Goal: Task Accomplishment & Management: Use online tool/utility

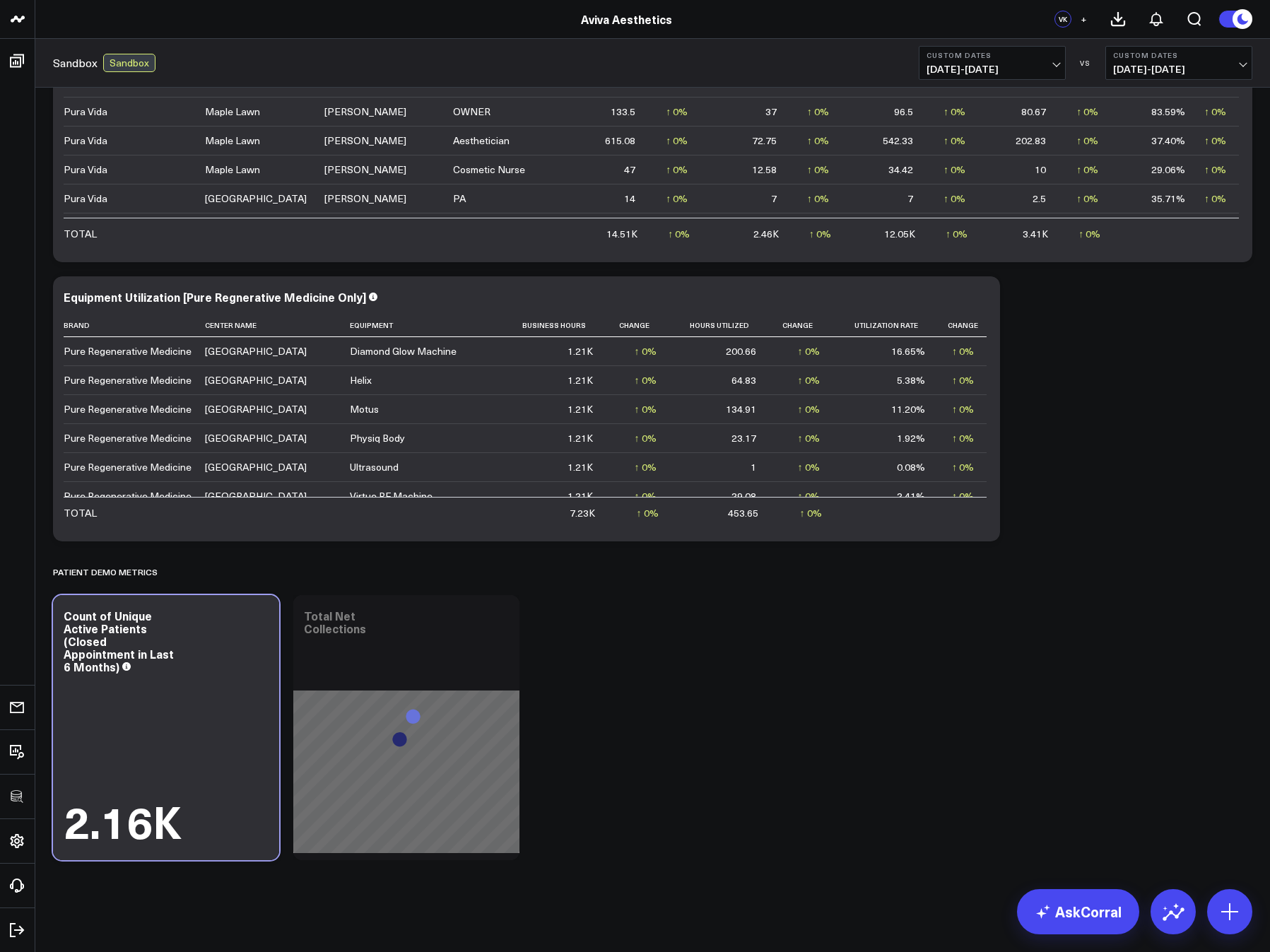
scroll to position [92, 0]
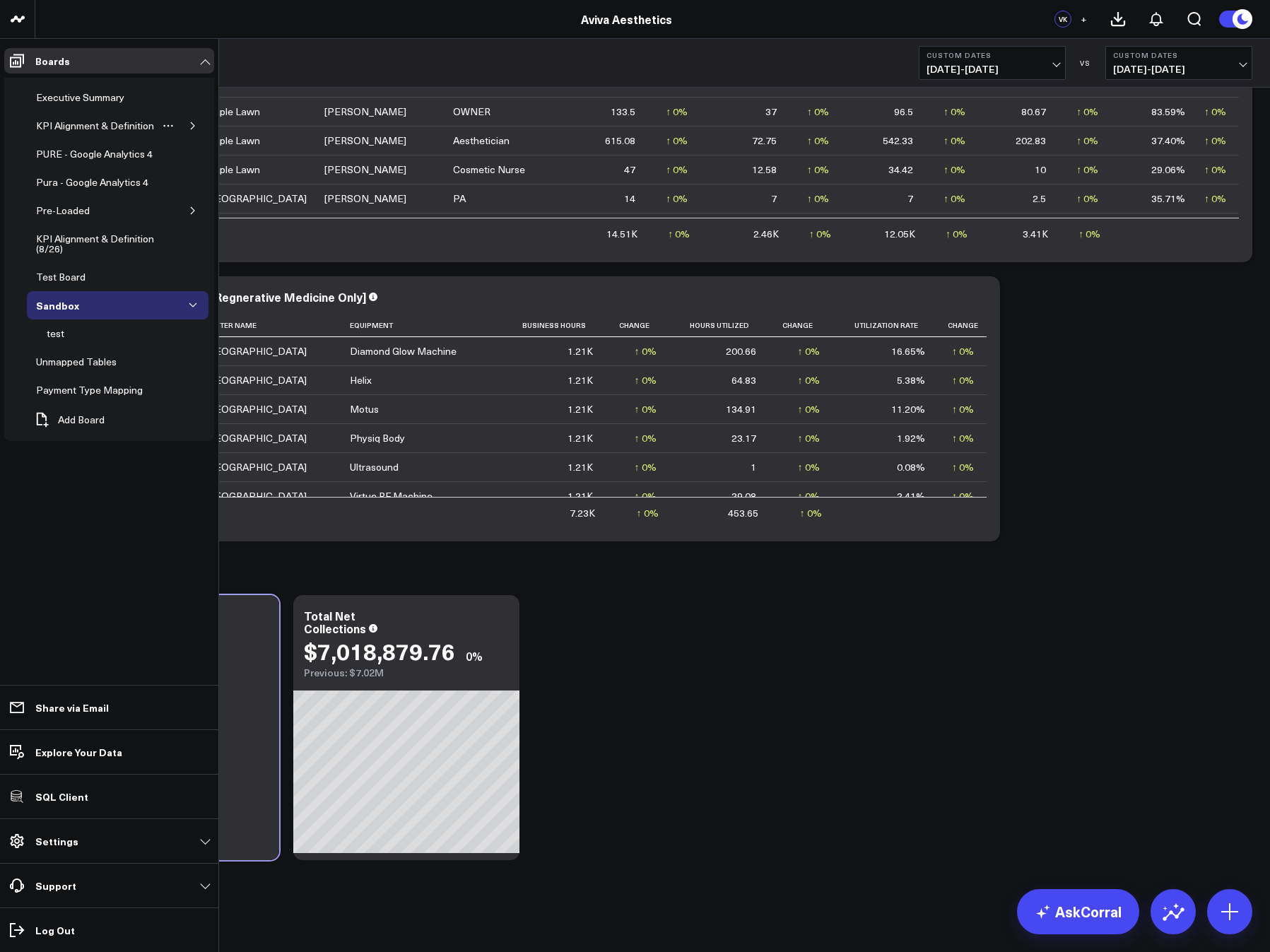
click at [188, 128] on button "button" at bounding box center [193, 126] width 14 height 14
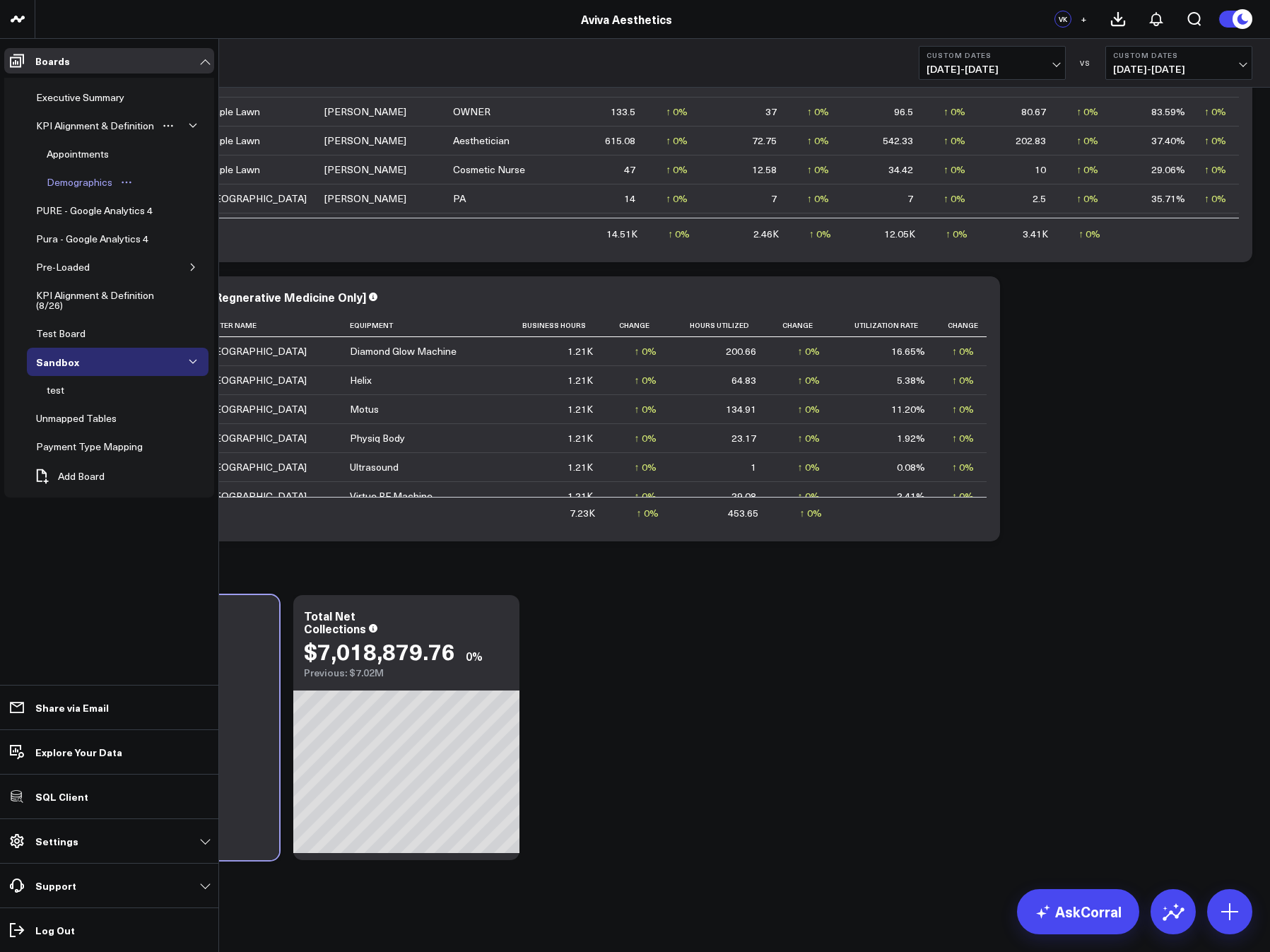
click at [77, 178] on div "Demographics" at bounding box center [80, 182] width 73 height 17
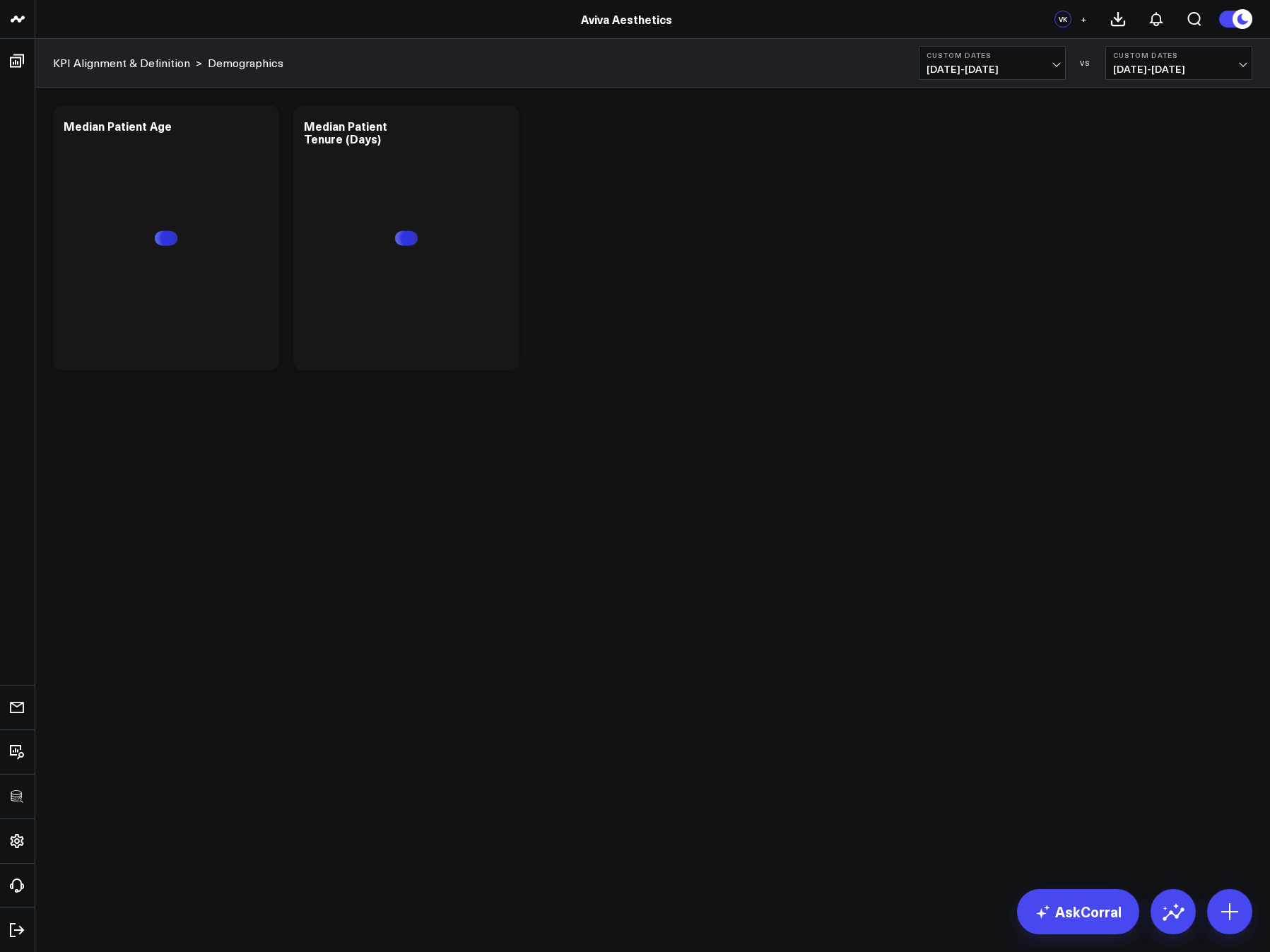
click at [1088, 18] on button "+" at bounding box center [1083, 18] width 17 height 17
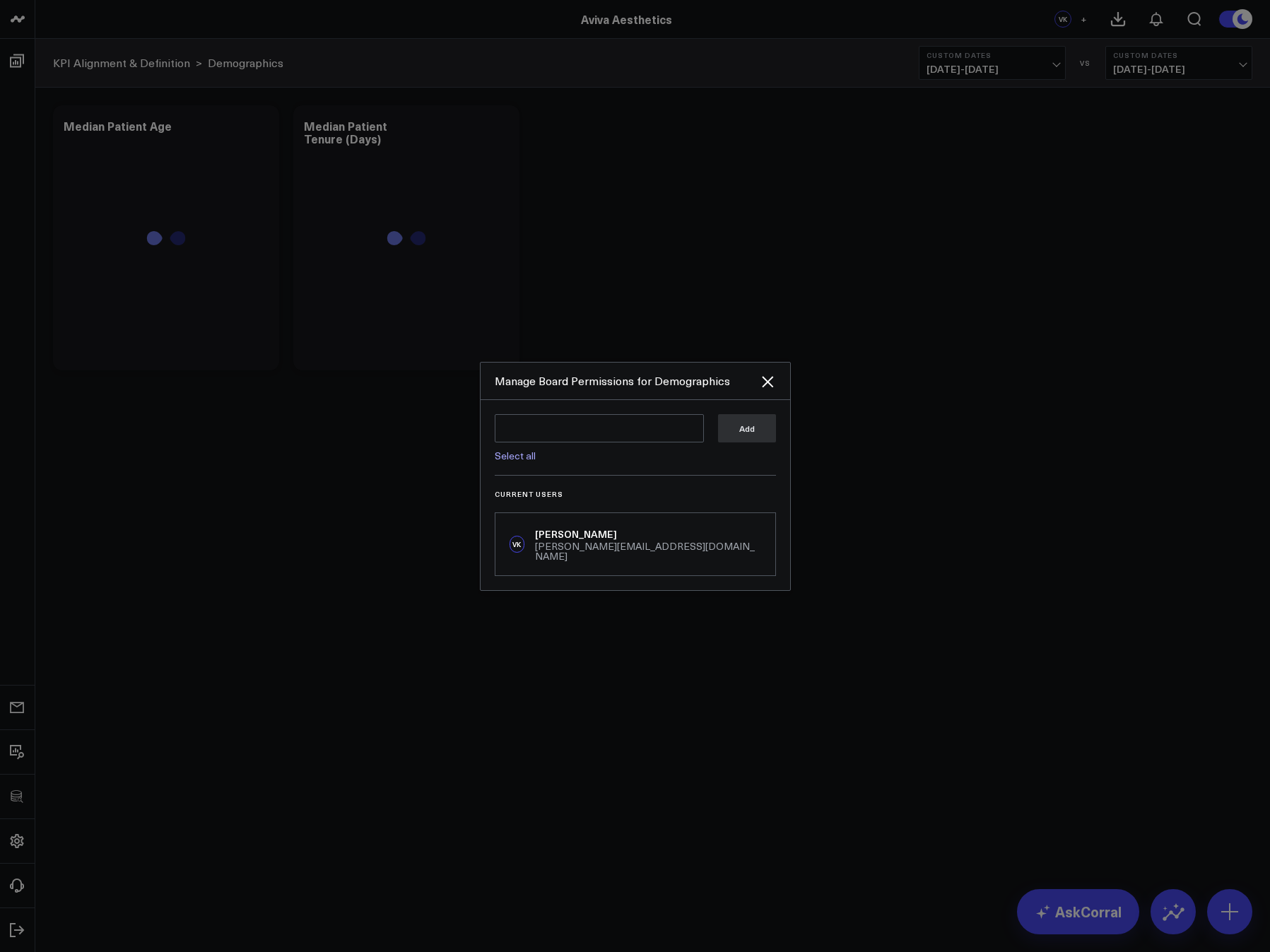
click at [511, 469] on div "Select all Add" at bounding box center [635, 445] width 281 height 62
click at [508, 468] on div "Select all Add" at bounding box center [635, 445] width 281 height 62
click at [505, 462] on link "Select all" at bounding box center [515, 455] width 41 height 13
type textarea "@Corral Support @Arthur Test @Isabel Lindsay @Zachary Katsulis @Omer Karaayvaz …"
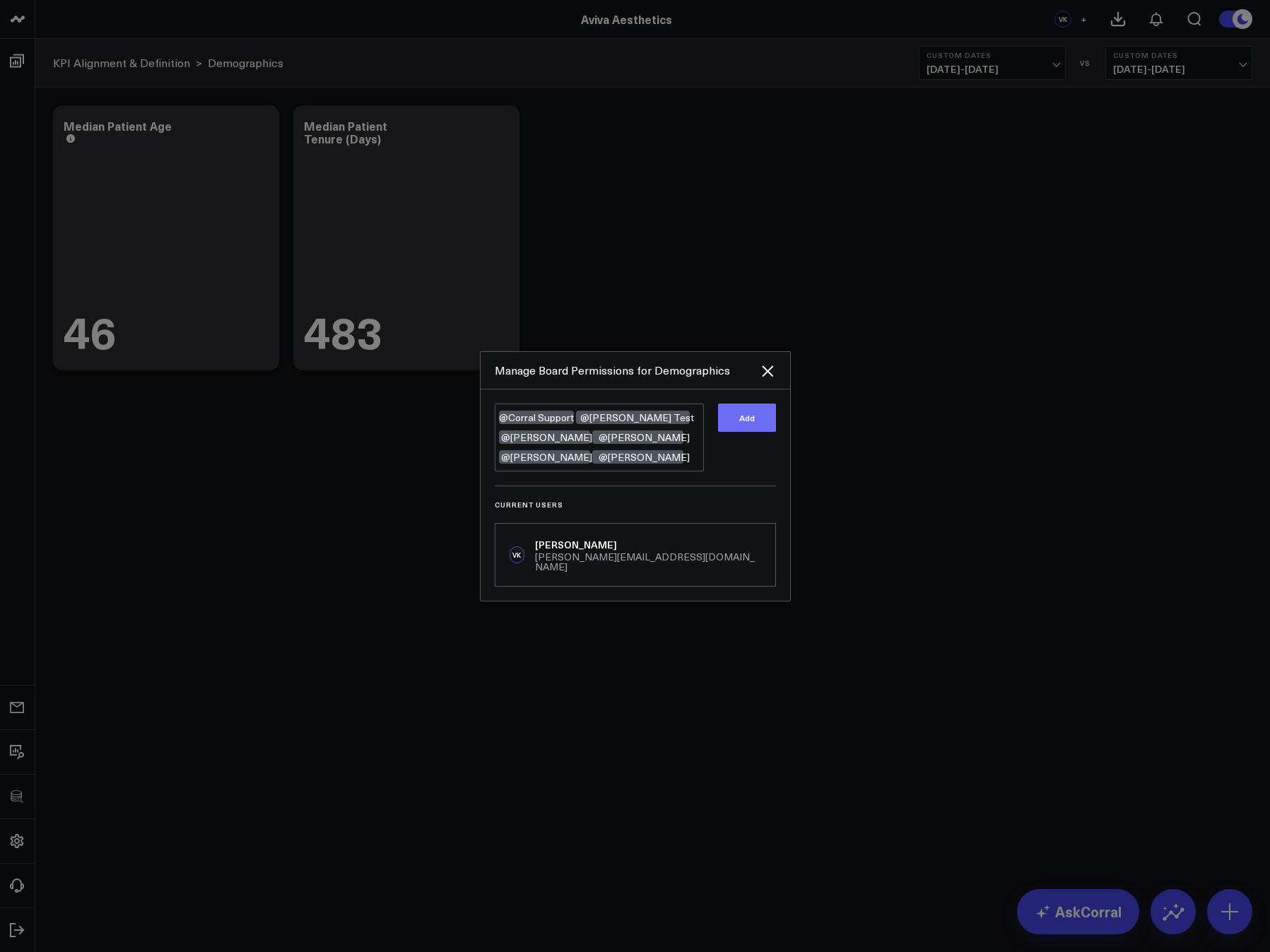
click at [760, 415] on button "Add" at bounding box center [747, 418] width 58 height 28
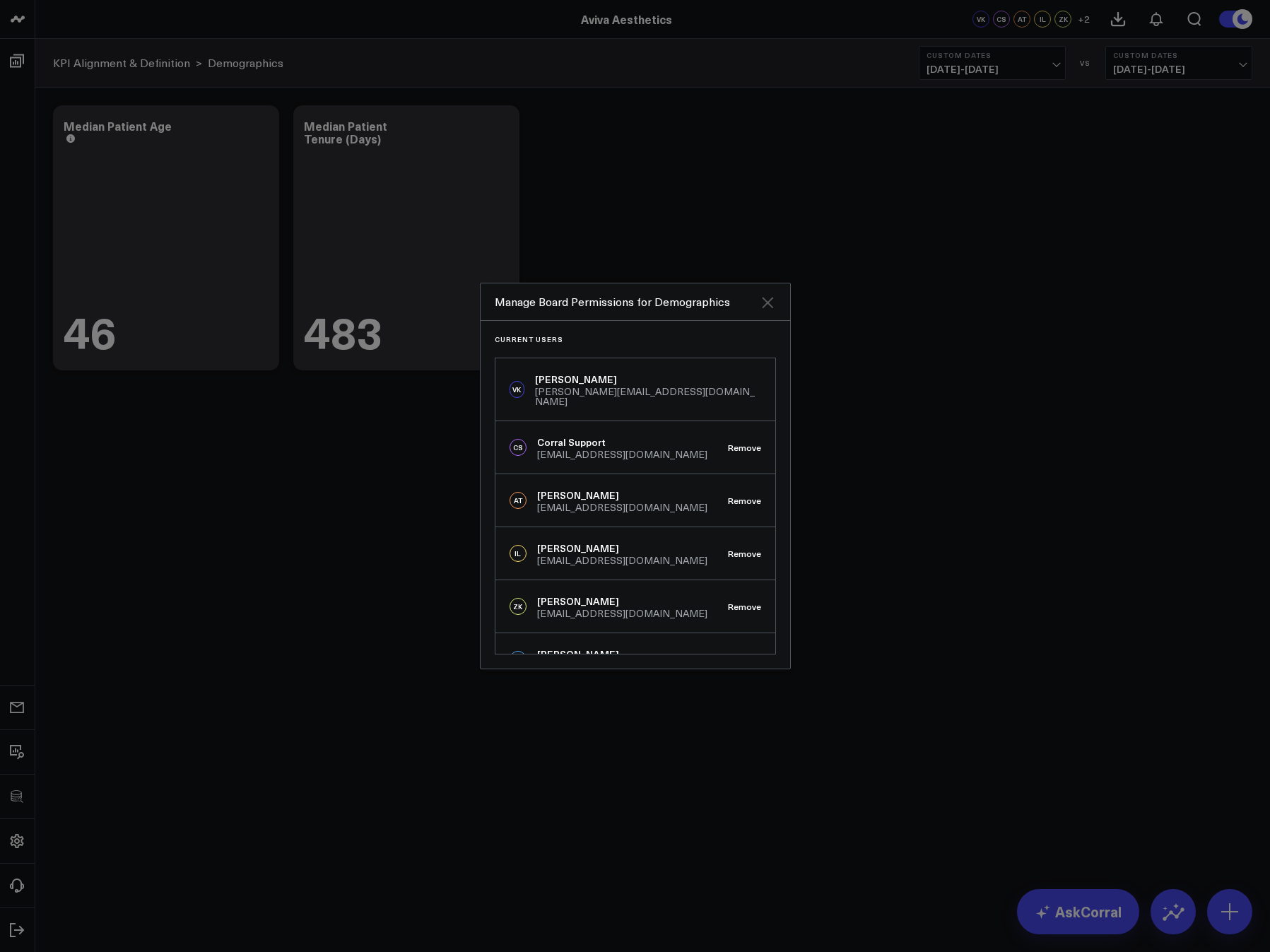
click at [768, 303] on icon "Close" at bounding box center [767, 302] width 11 height 11
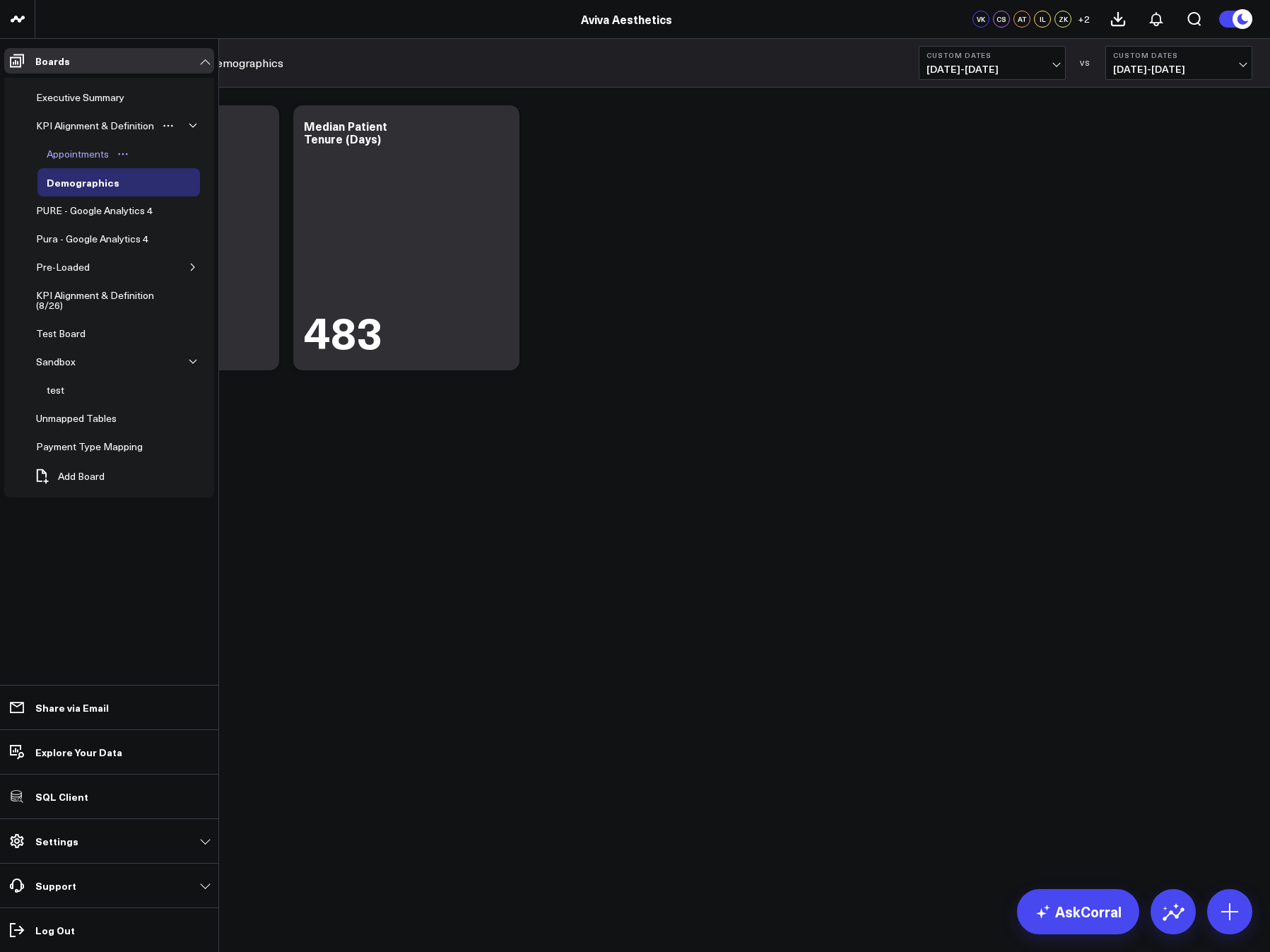
click at [71, 152] on div "Appointments" at bounding box center [78, 153] width 69 height 17
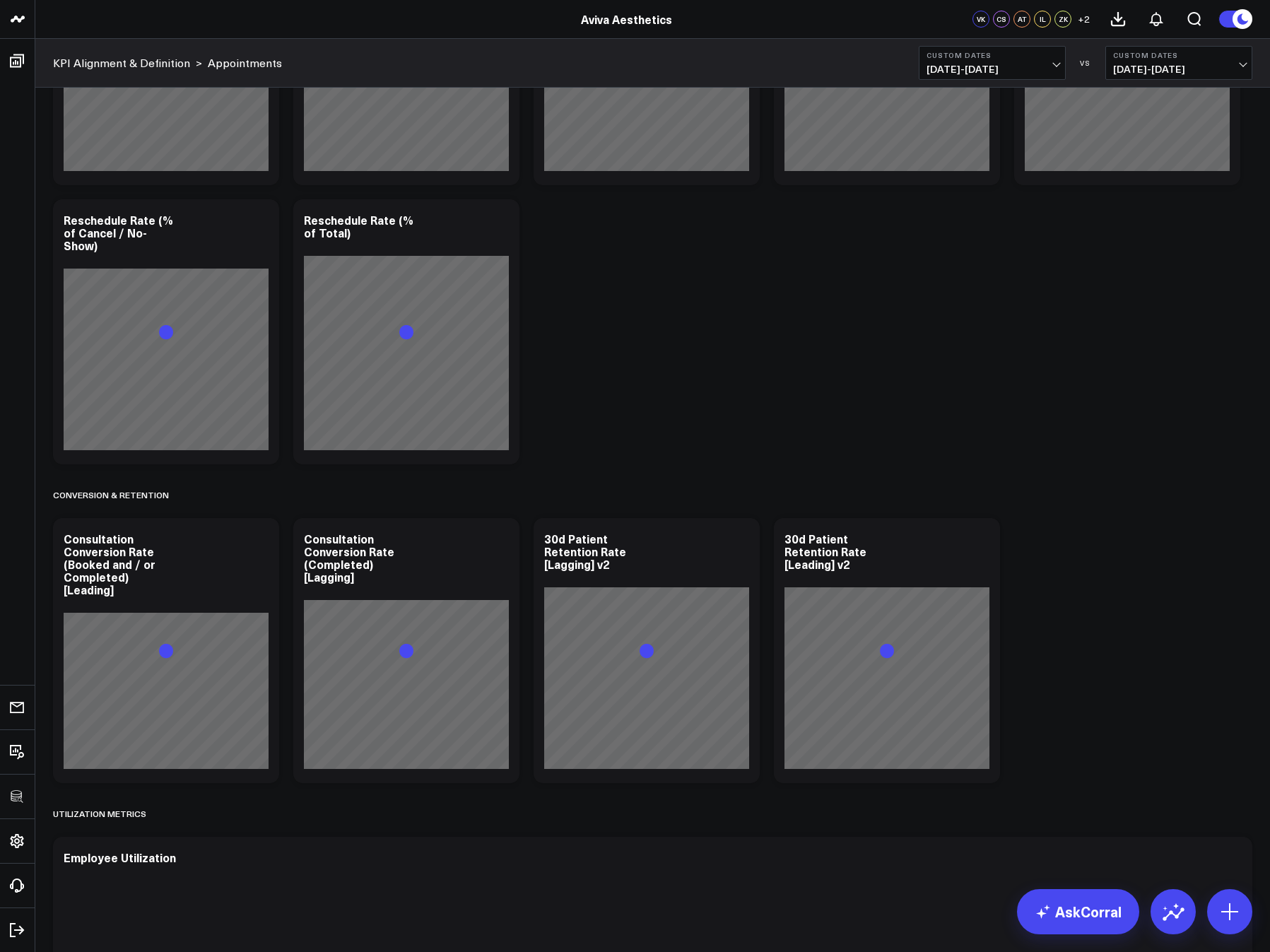
scroll to position [1831, 0]
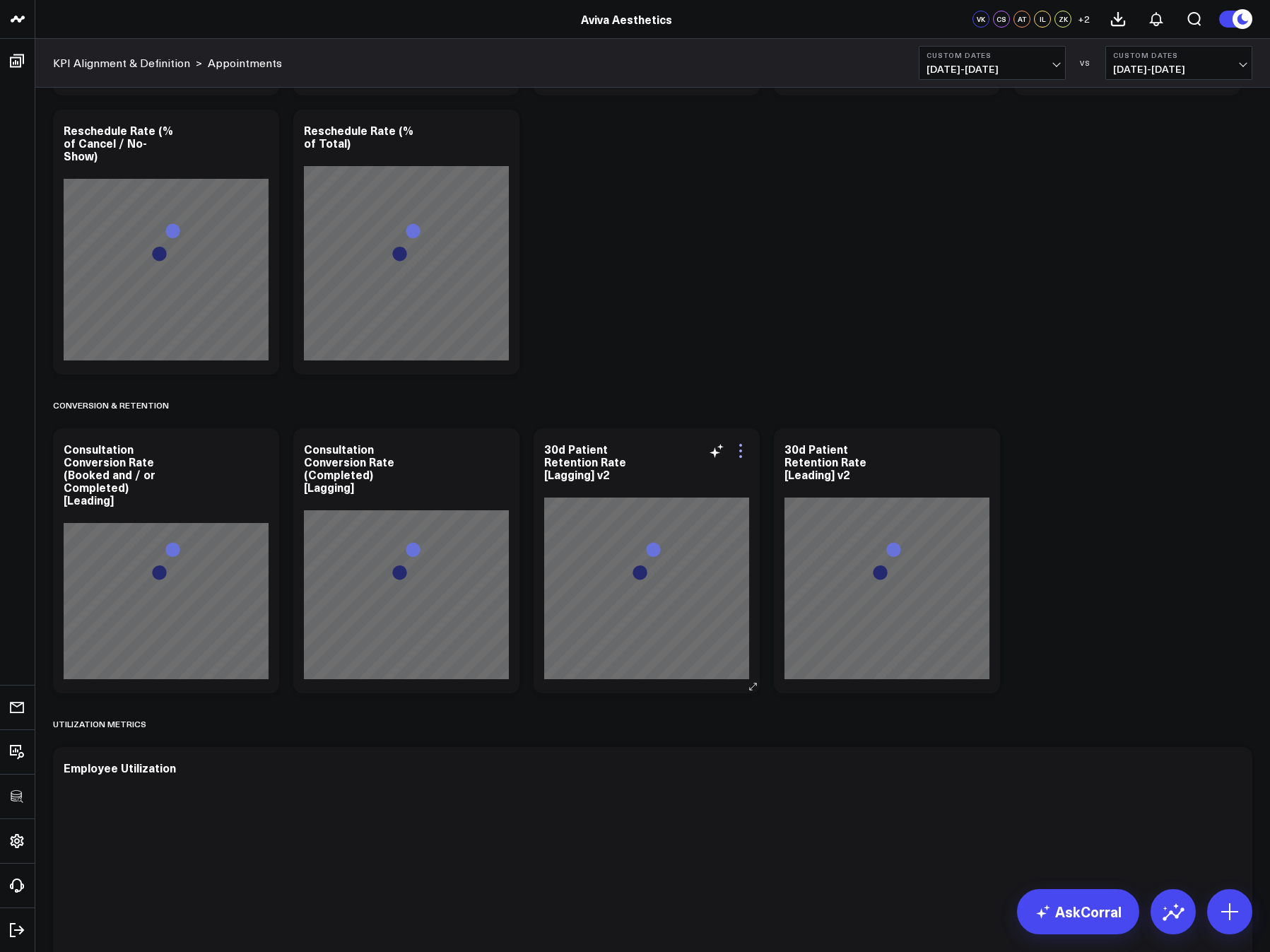
click at [743, 448] on icon at bounding box center [740, 450] width 17 height 17
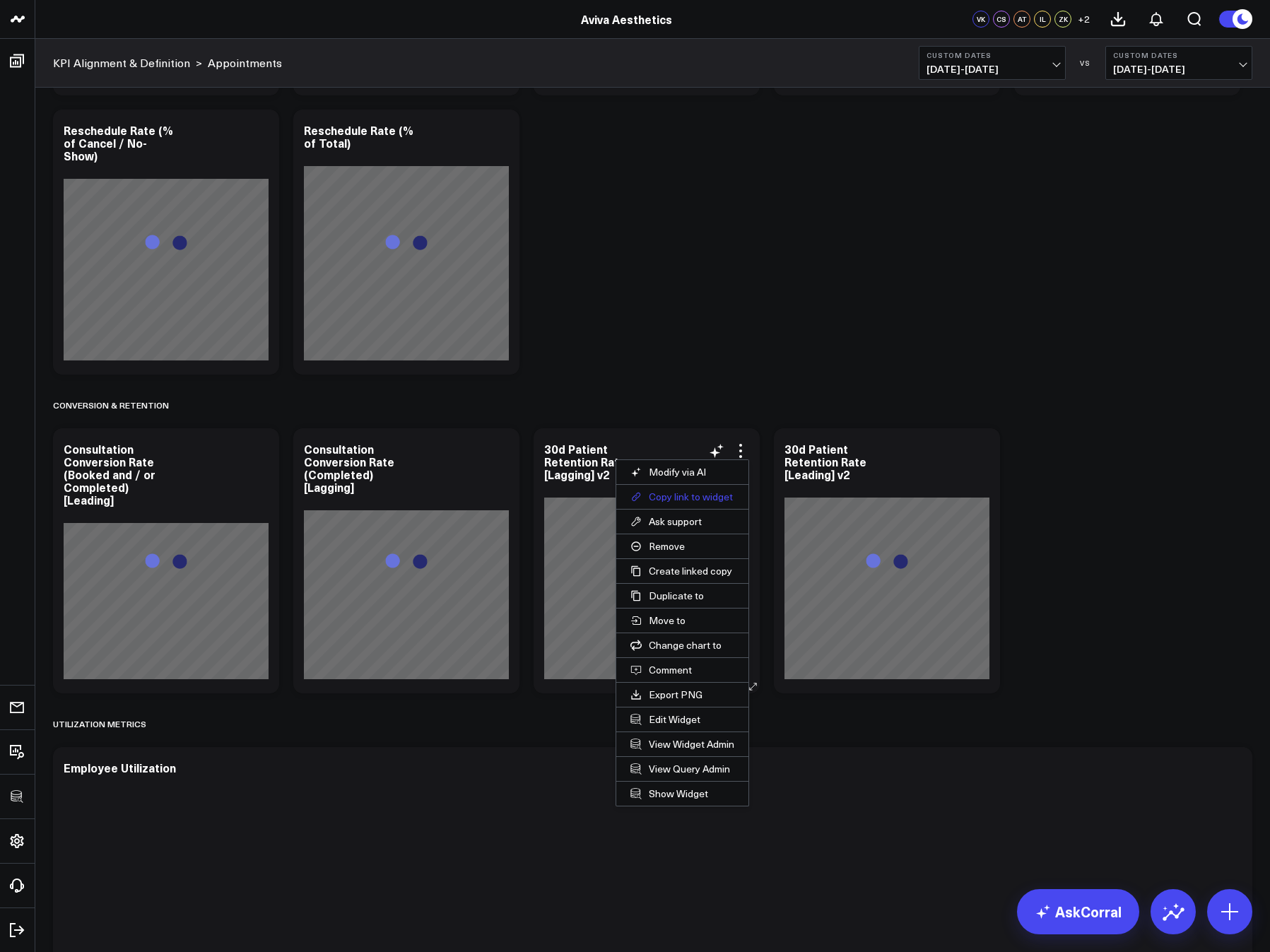
click at [676, 499] on button "Copy link to widget" at bounding box center [682, 497] width 132 height 24
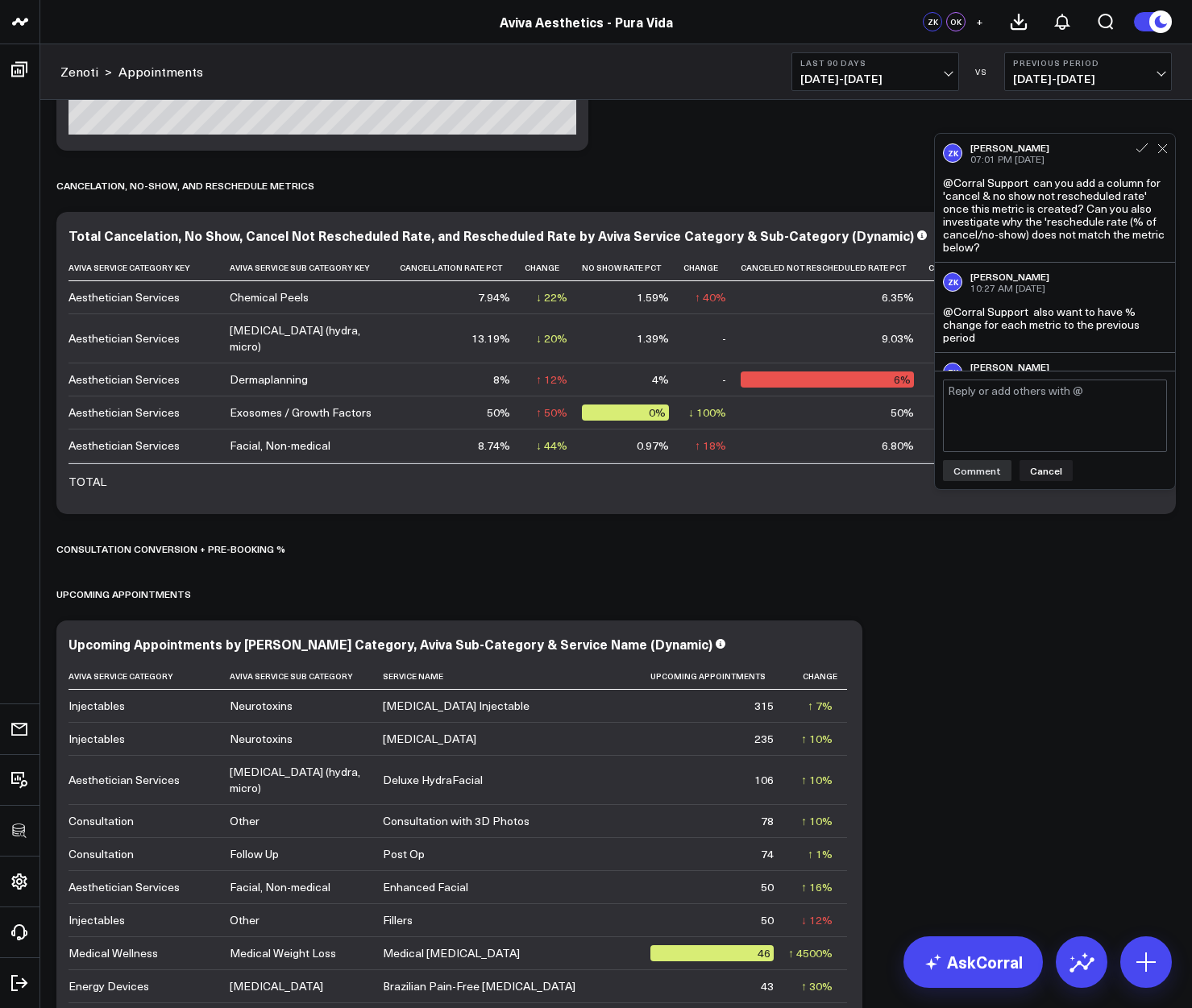
scroll to position [5906, 0]
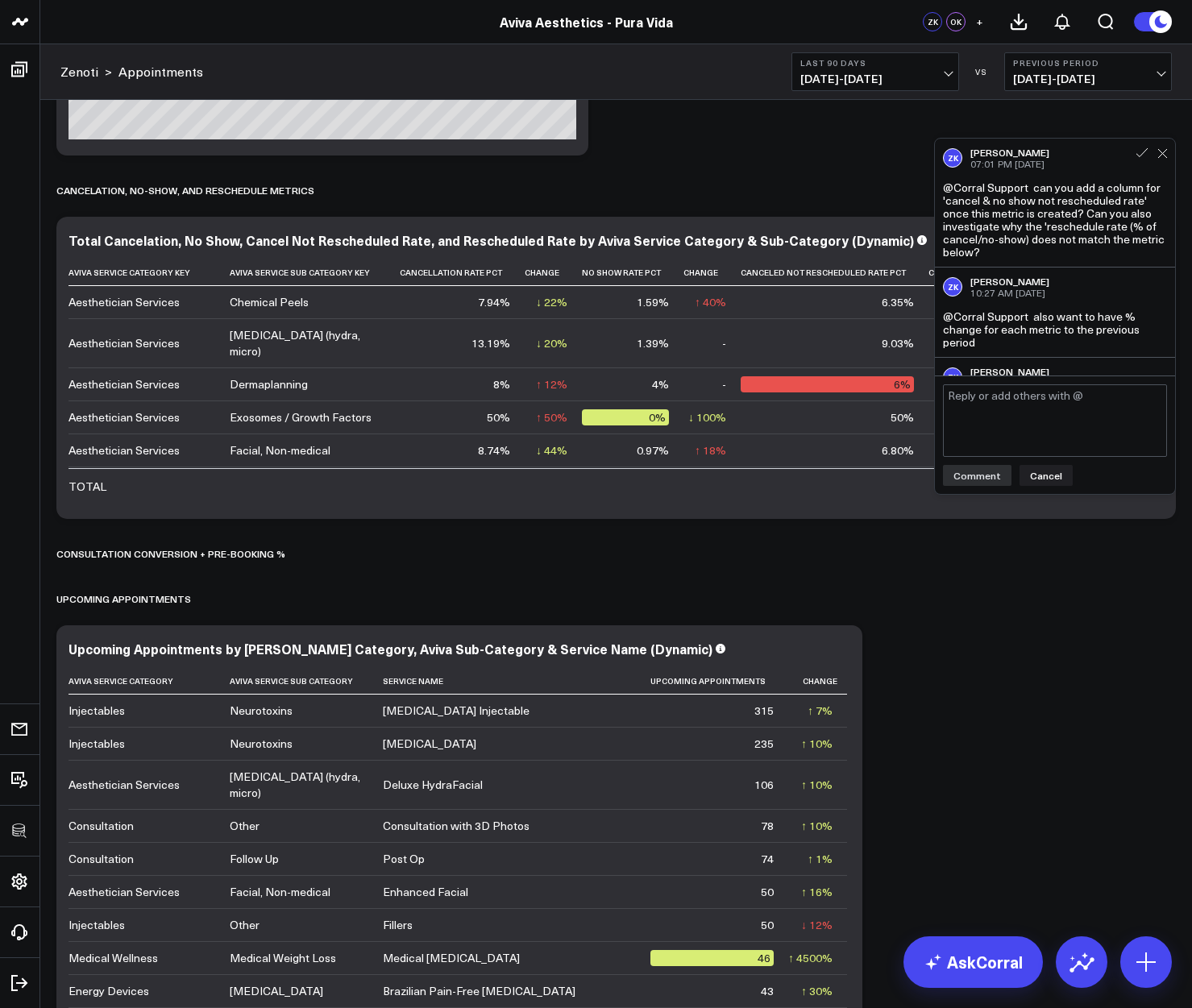
drag, startPoint x: 1023, startPoint y: 252, endPoint x: 1108, endPoint y: 217, distance: 91.9
click at [1108, 217] on div "@Corral Support can you add a column for 'cancel & no show not rescheduled rate…" at bounding box center [1054, 220] width 224 height 77
copy div "Can you also investigate why the 'reschedule rate (% of cancel/no-show) does no…"
click at [1165, 155] on icon at bounding box center [1163, 154] width 11 height 11
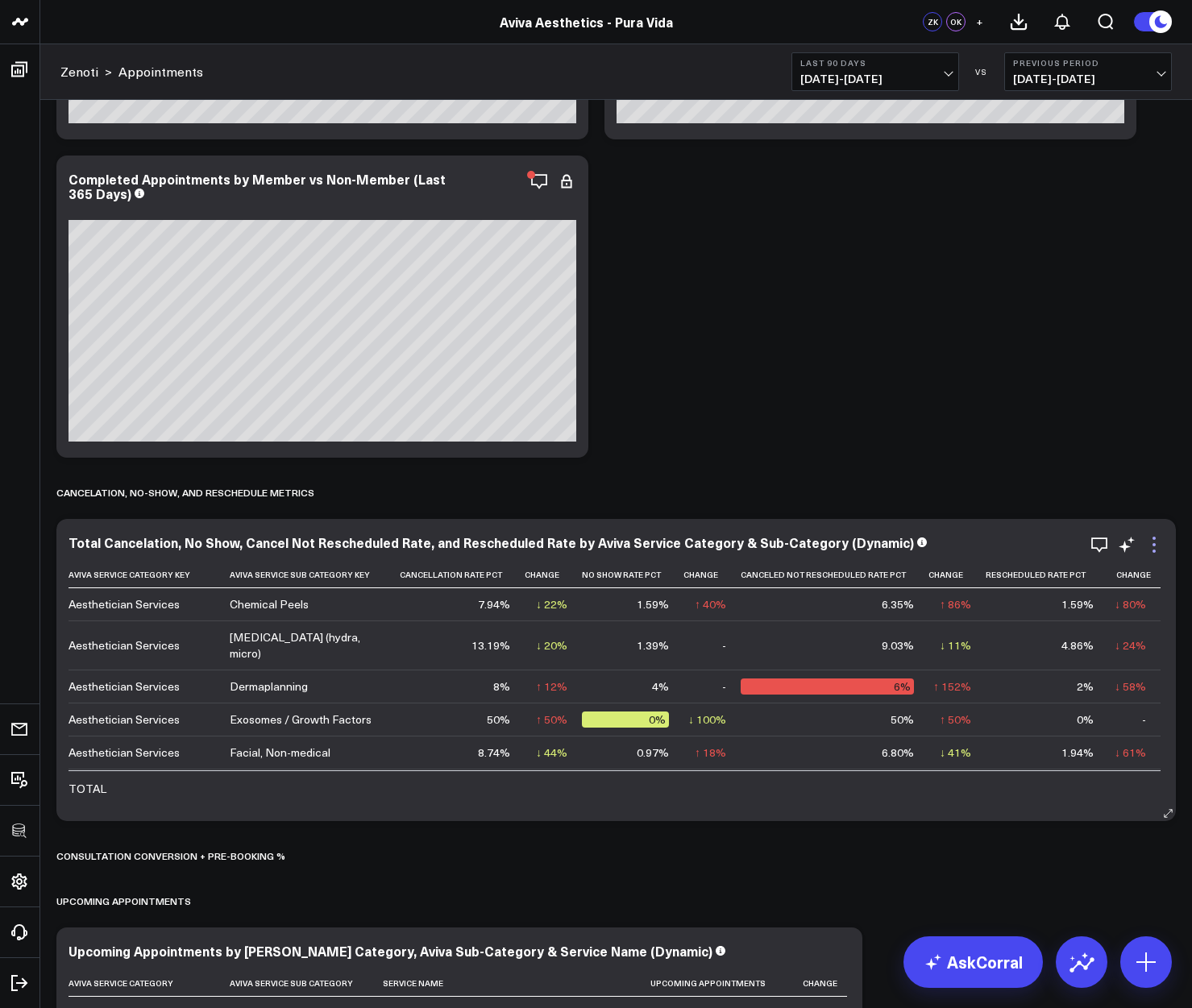
click at [1152, 546] on icon at bounding box center [1153, 544] width 19 height 19
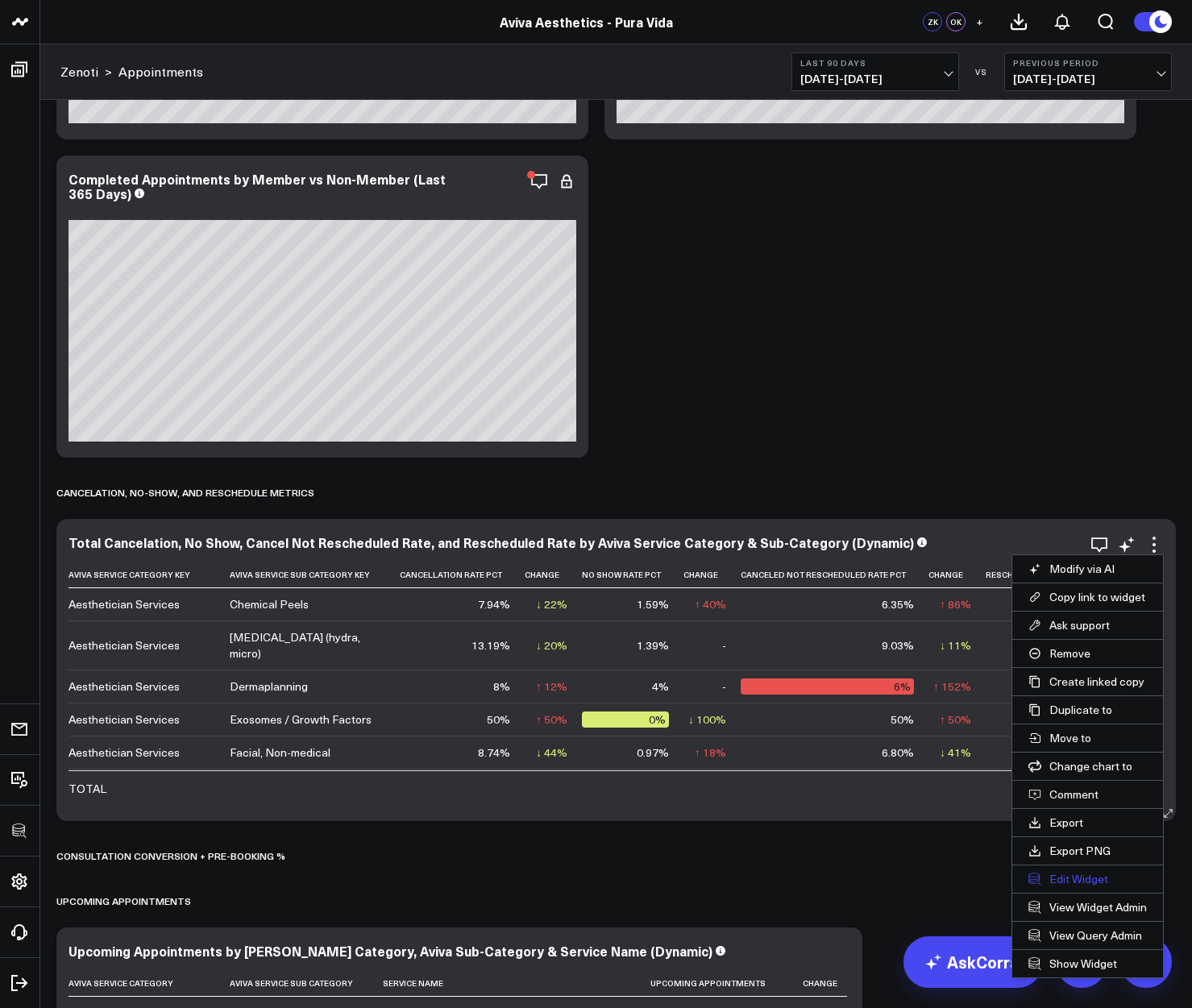
click at [1074, 876] on button "Edit Widget" at bounding box center [1087, 878] width 150 height 27
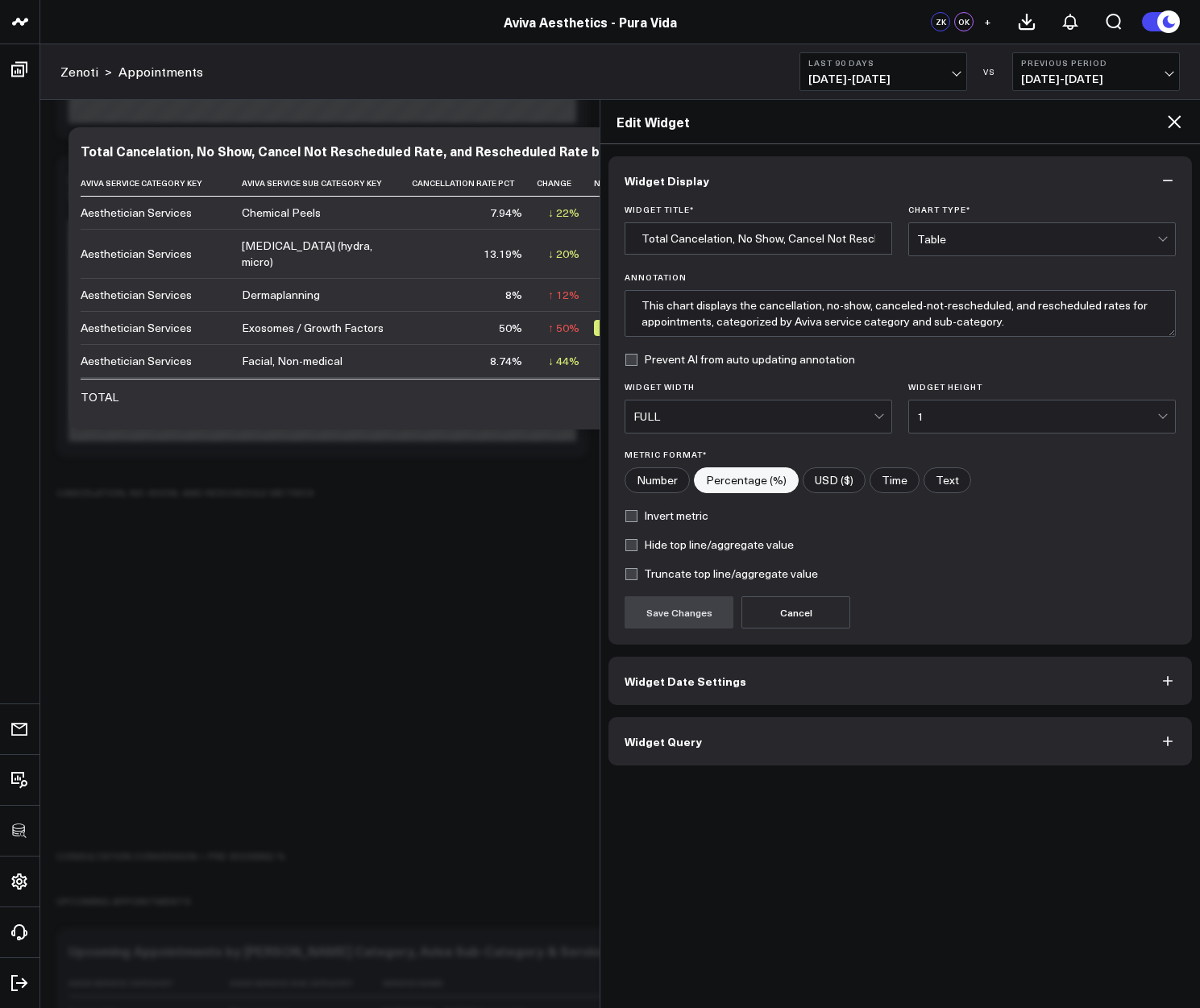
click at [774, 751] on button "Widget Query" at bounding box center [900, 742] width 583 height 49
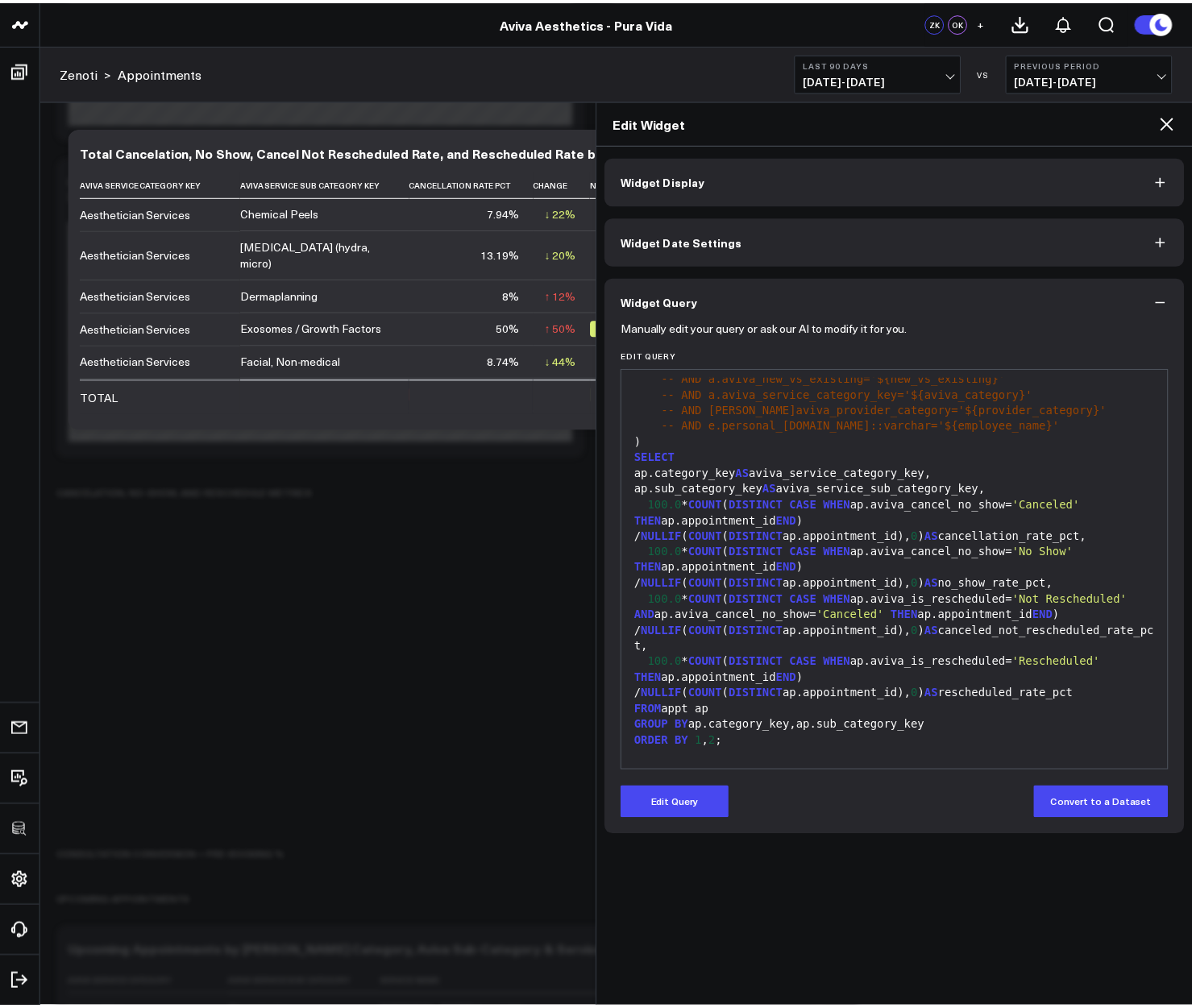
scroll to position [316, 0]
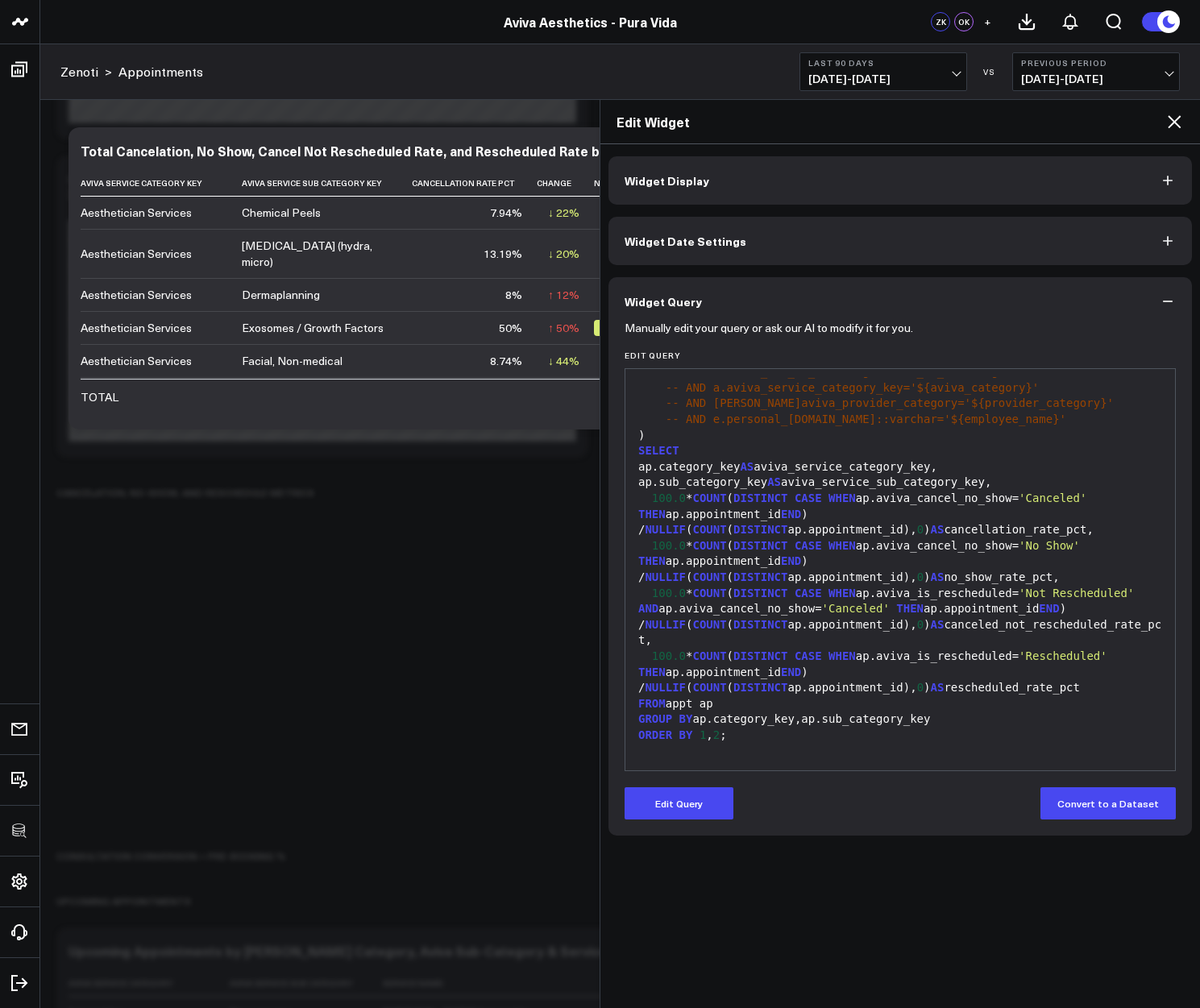
click at [1177, 121] on icon at bounding box center [1174, 121] width 19 height 19
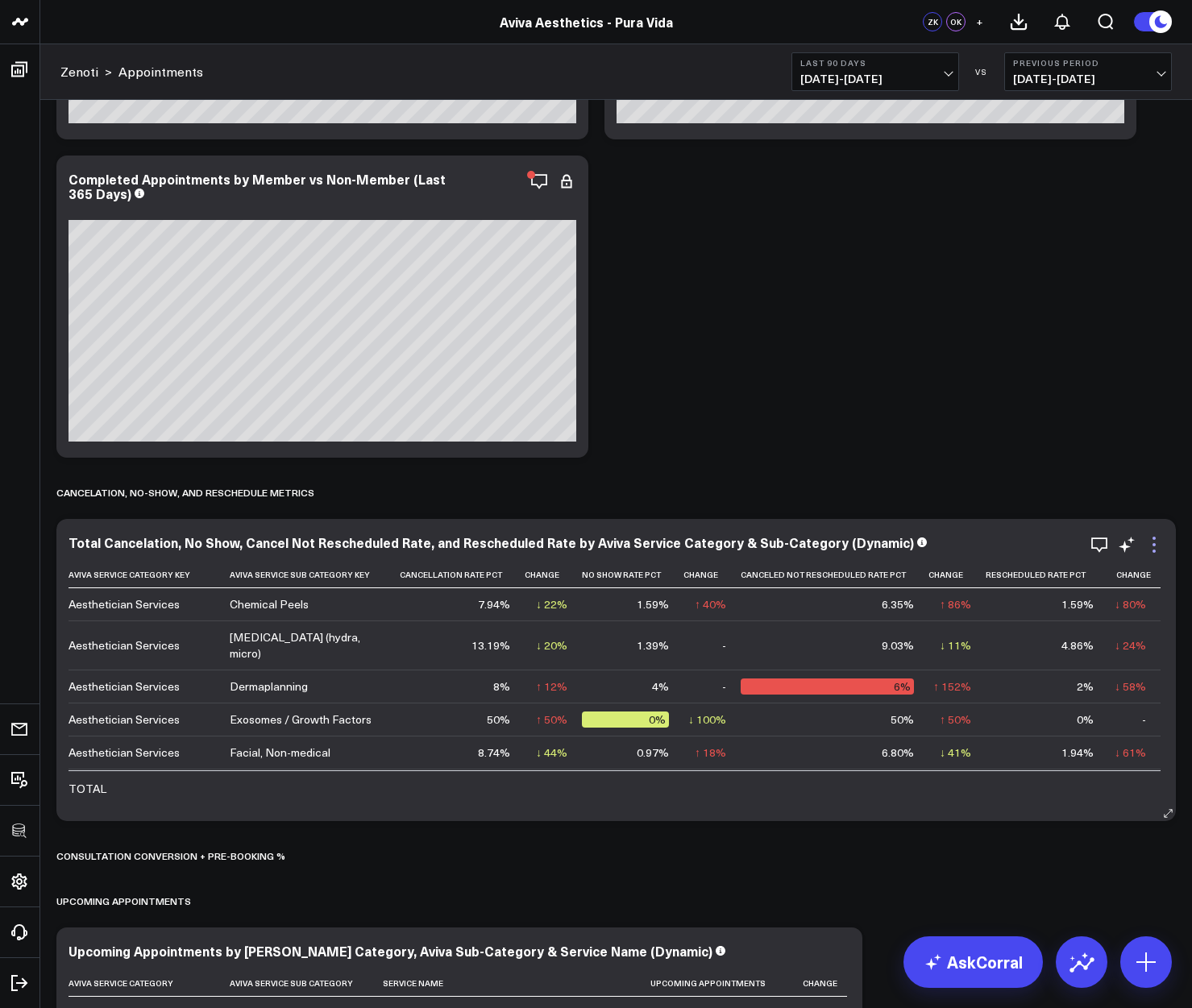
click at [1158, 550] on icon at bounding box center [1153, 544] width 19 height 19
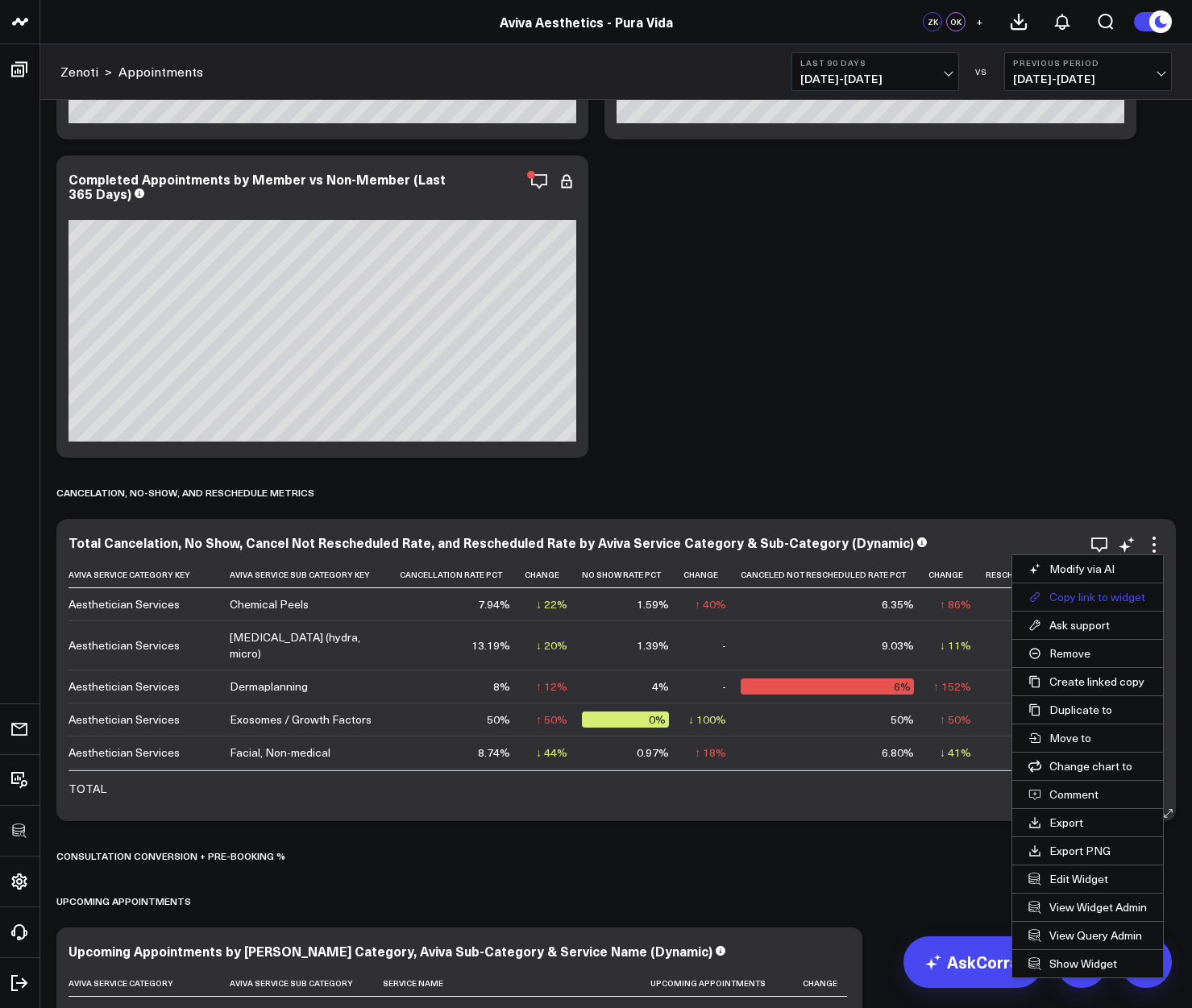
click at [1108, 598] on button "Copy link to widget" at bounding box center [1087, 597] width 150 height 27
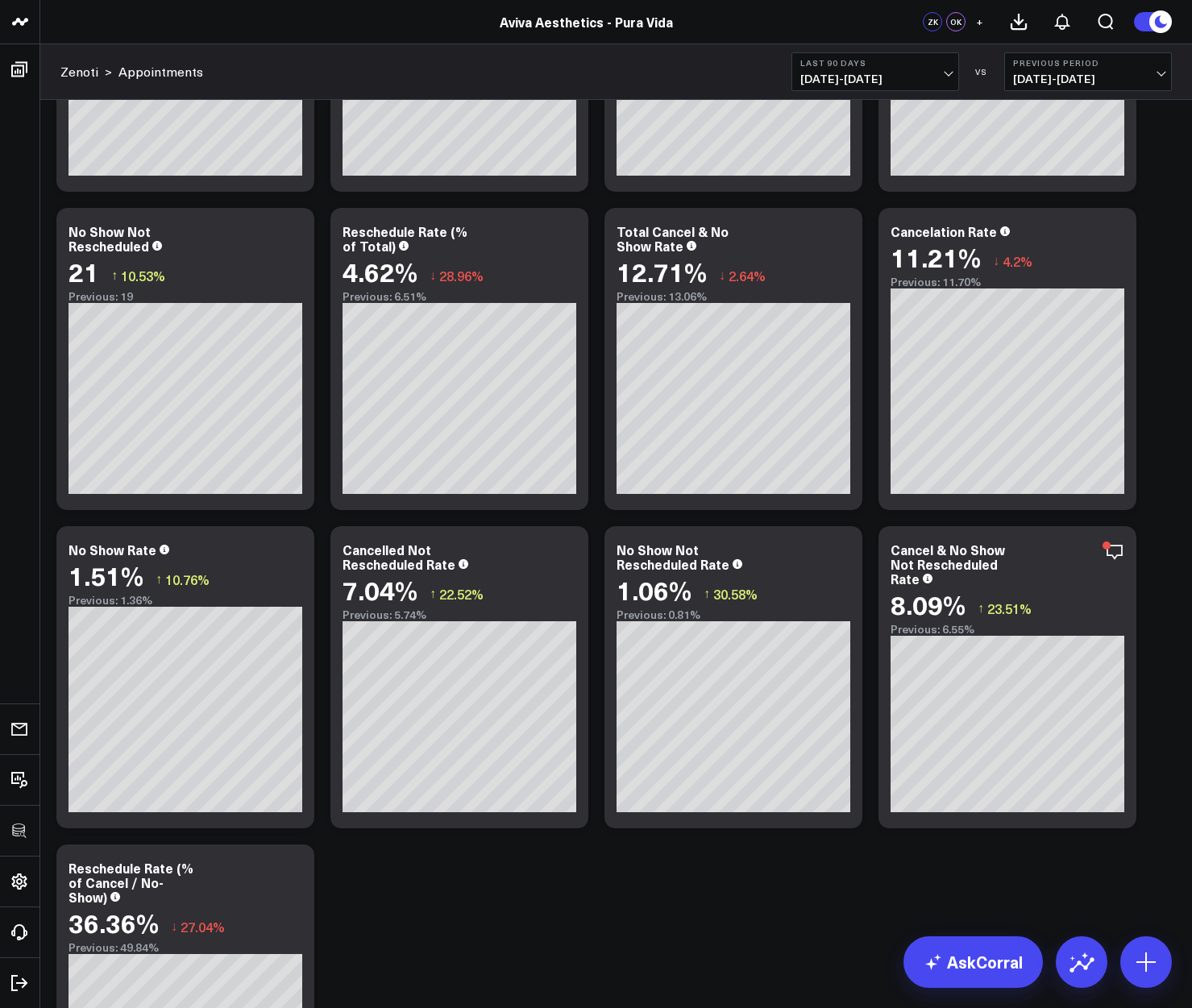
scroll to position [9093, 0]
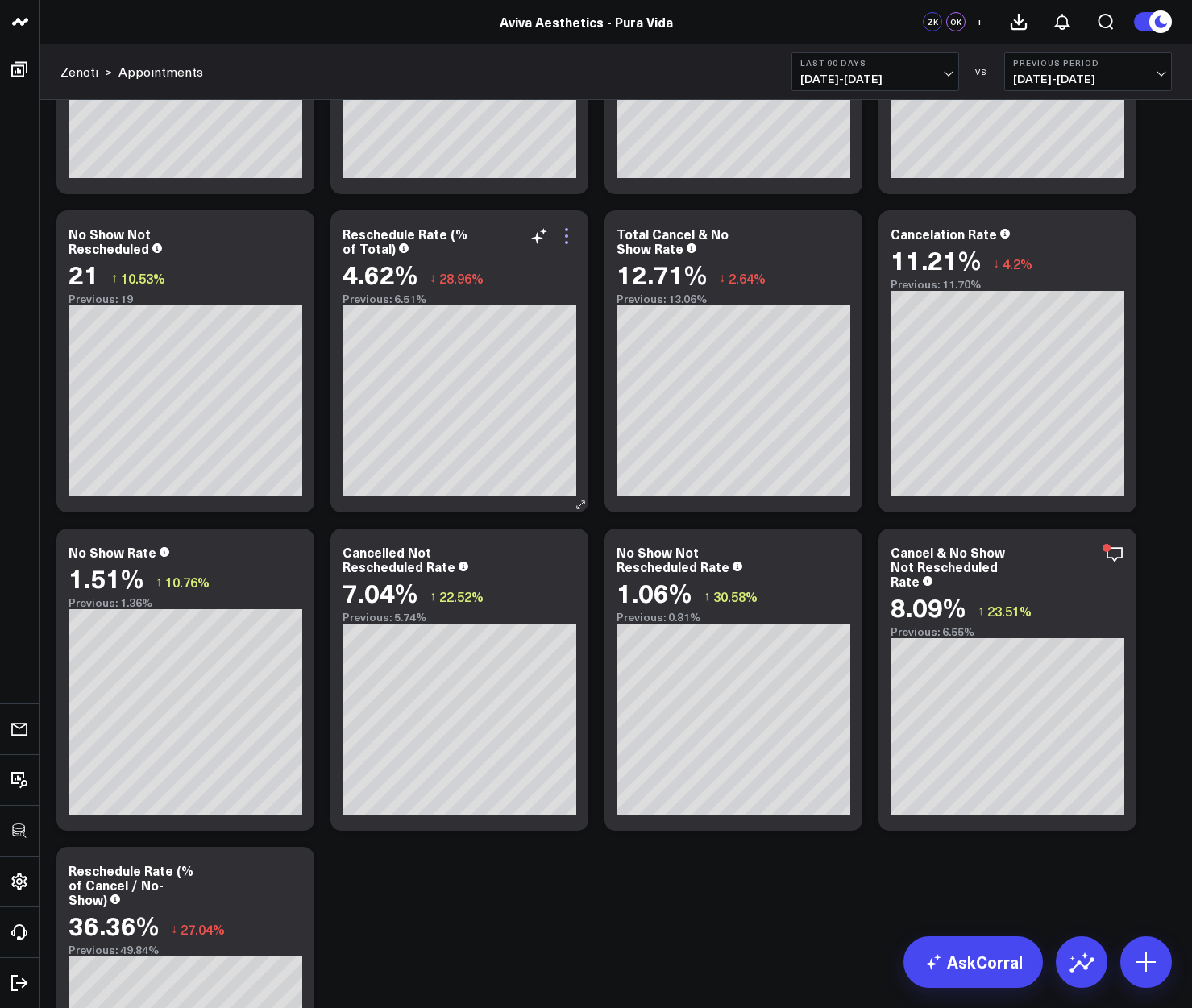
click at [568, 237] on icon at bounding box center [566, 236] width 19 height 19
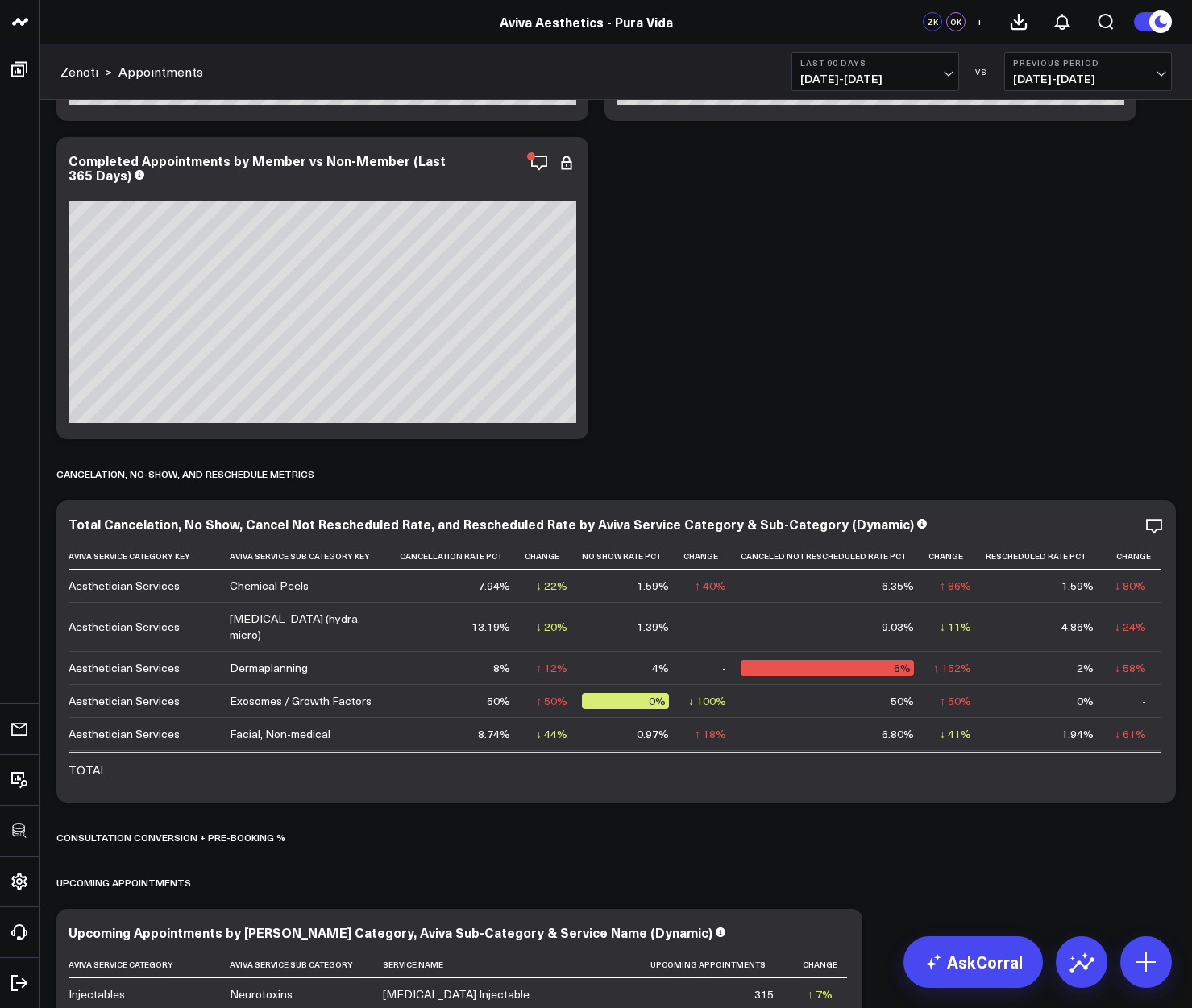
scroll to position [5674, 0]
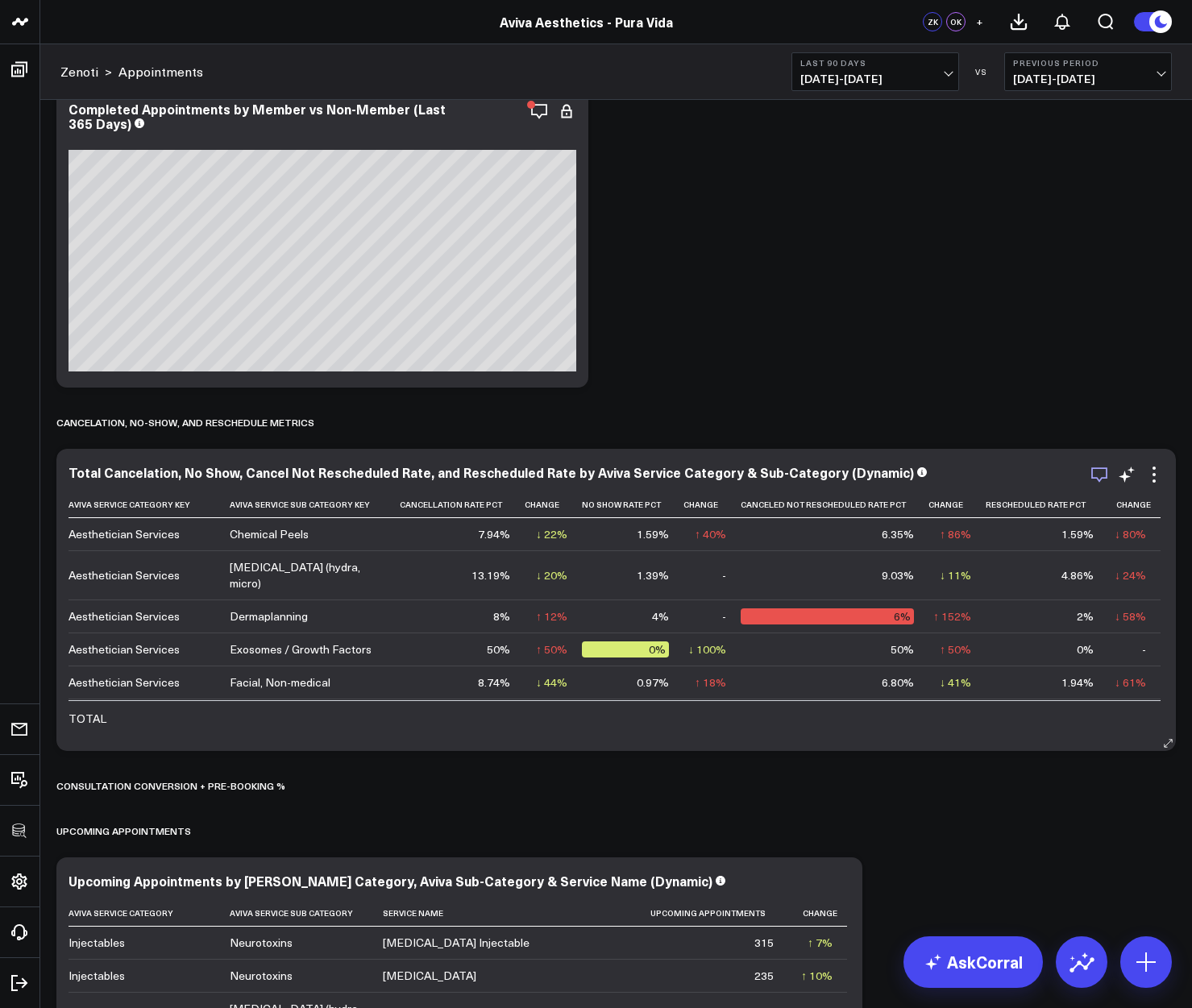
click at [1097, 474] on icon "button" at bounding box center [1098, 474] width 19 height 19
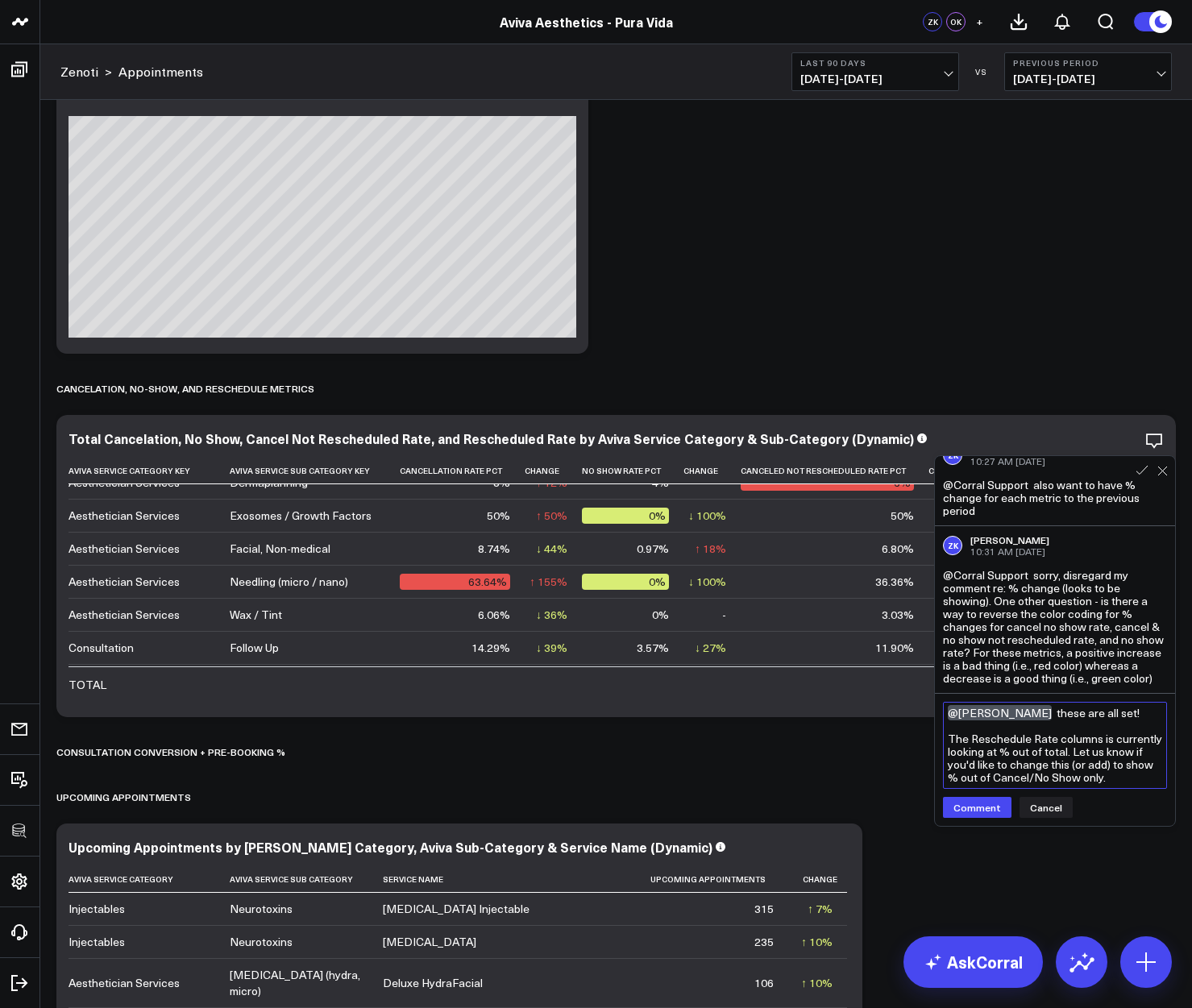
scroll to position [0, 0]
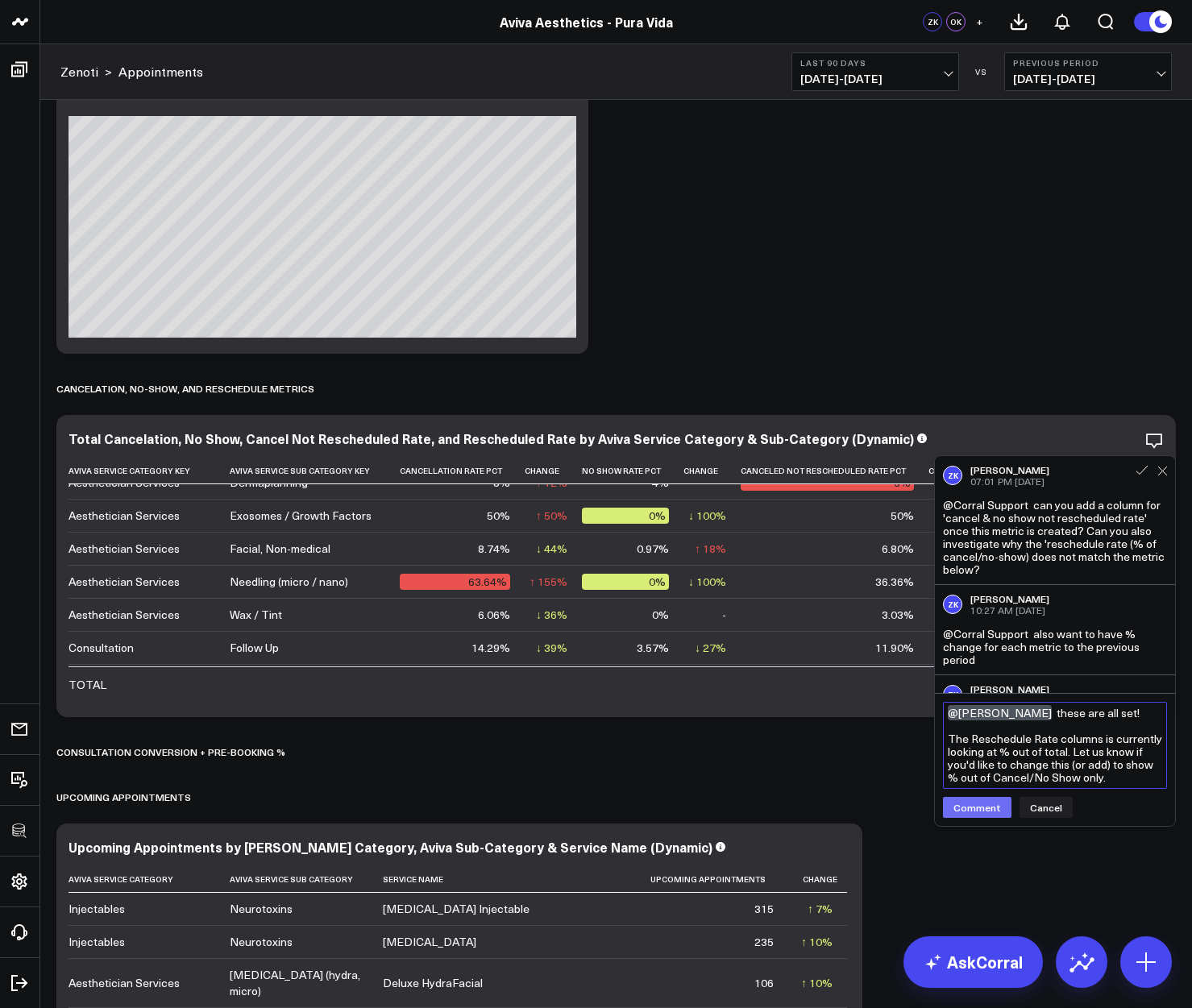
type textarea "@[PERSON_NAME] these are all set! The Reschedule Rate columns is currently look…"
click at [980, 805] on button "Comment" at bounding box center [977, 806] width 68 height 21
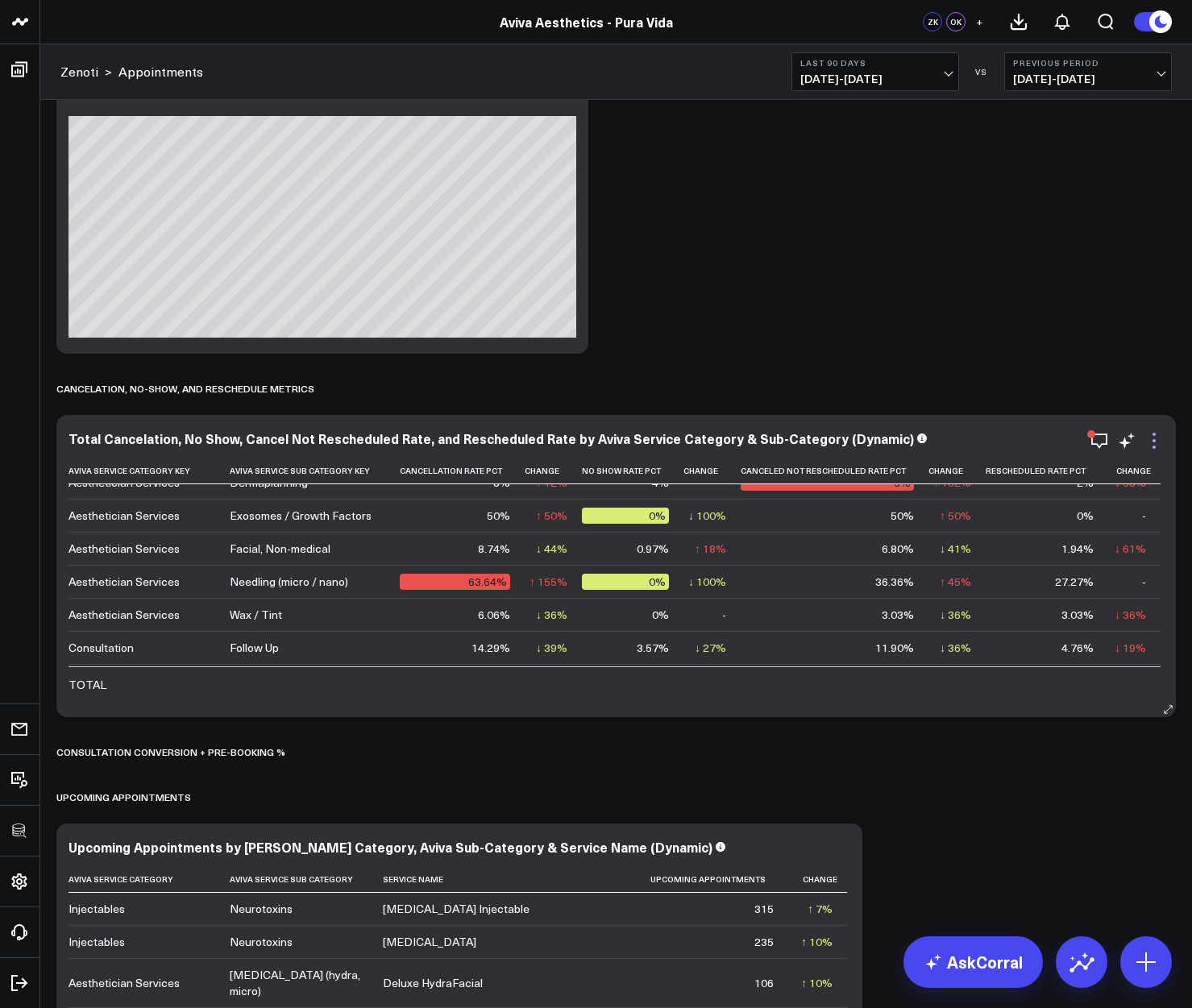
click at [1151, 446] on icon at bounding box center [1153, 440] width 19 height 19
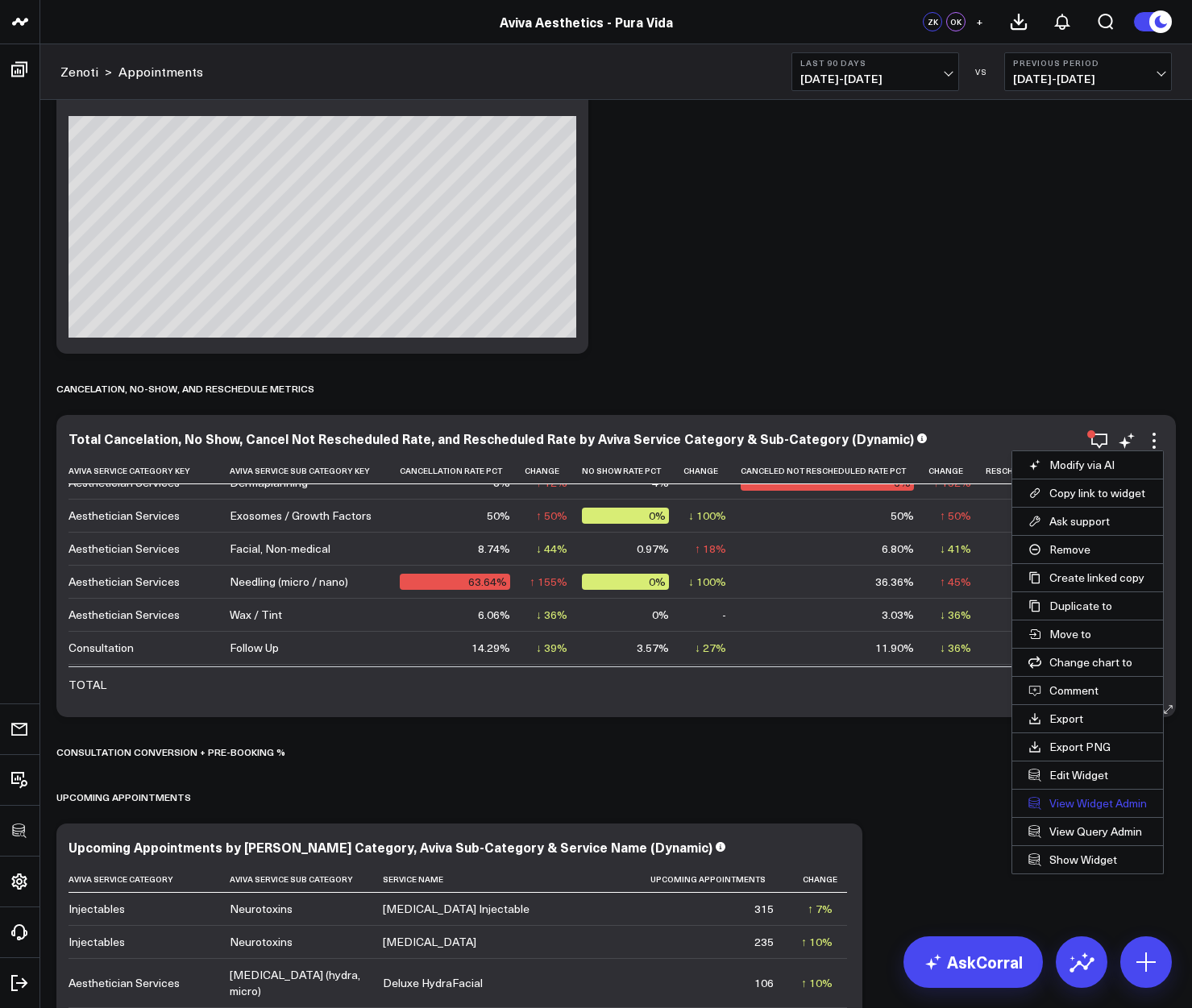
click at [1066, 806] on link "View Widget Admin" at bounding box center [1087, 803] width 150 height 27
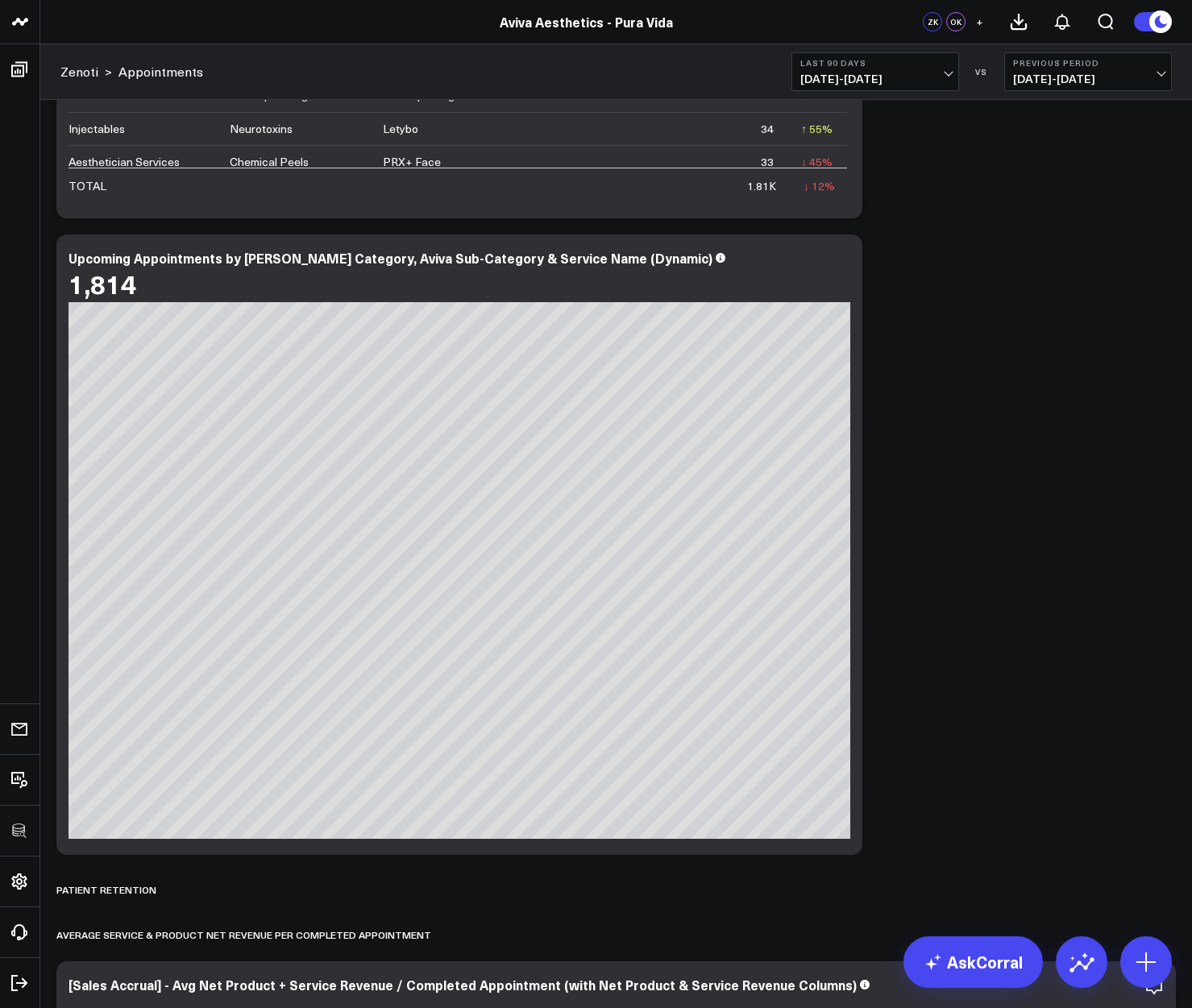
scroll to position [6961, 0]
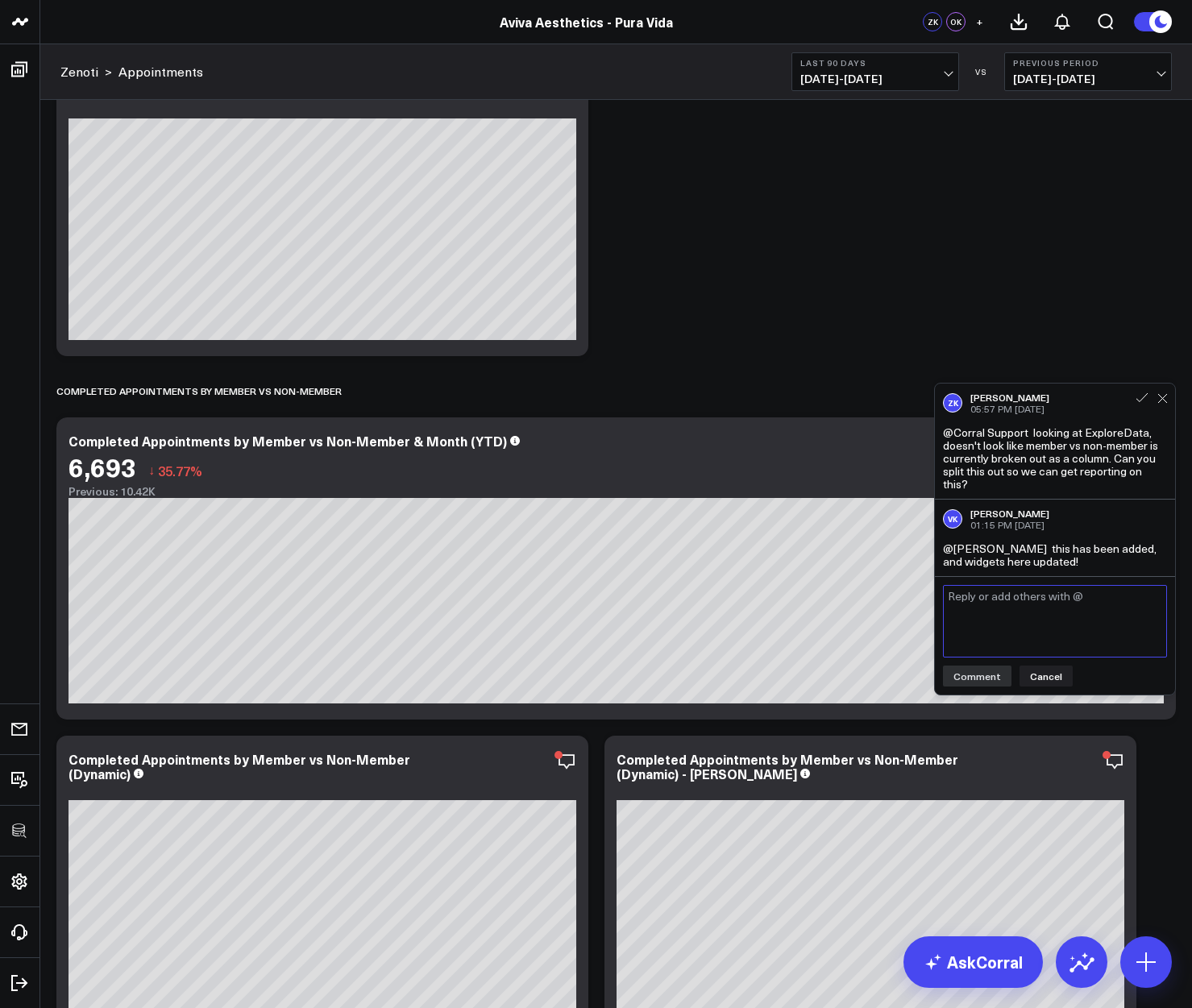
scroll to position [4703, 0]
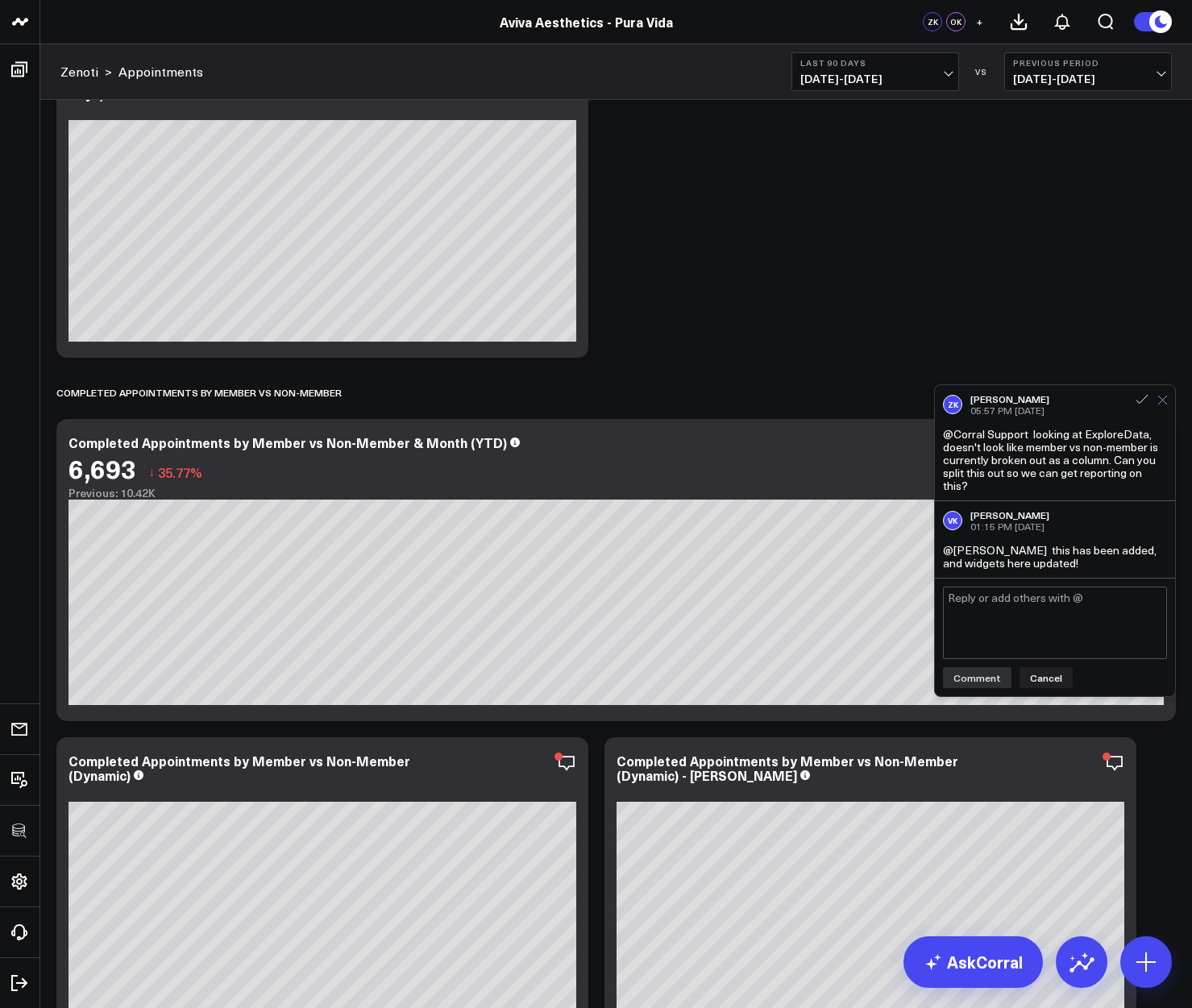
click at [1164, 398] on icon at bounding box center [1163, 400] width 11 height 11
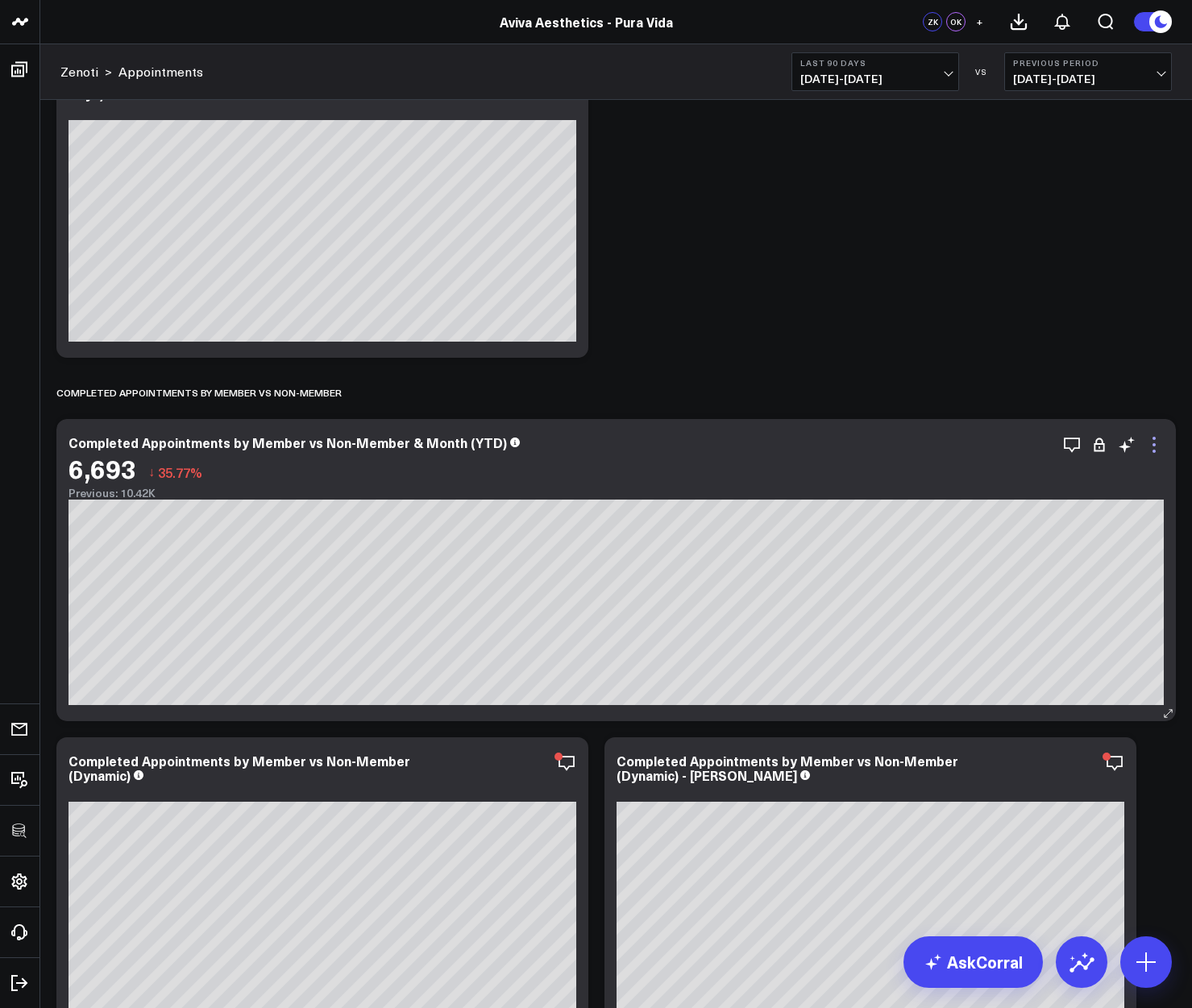
click at [1152, 447] on icon at bounding box center [1153, 444] width 19 height 19
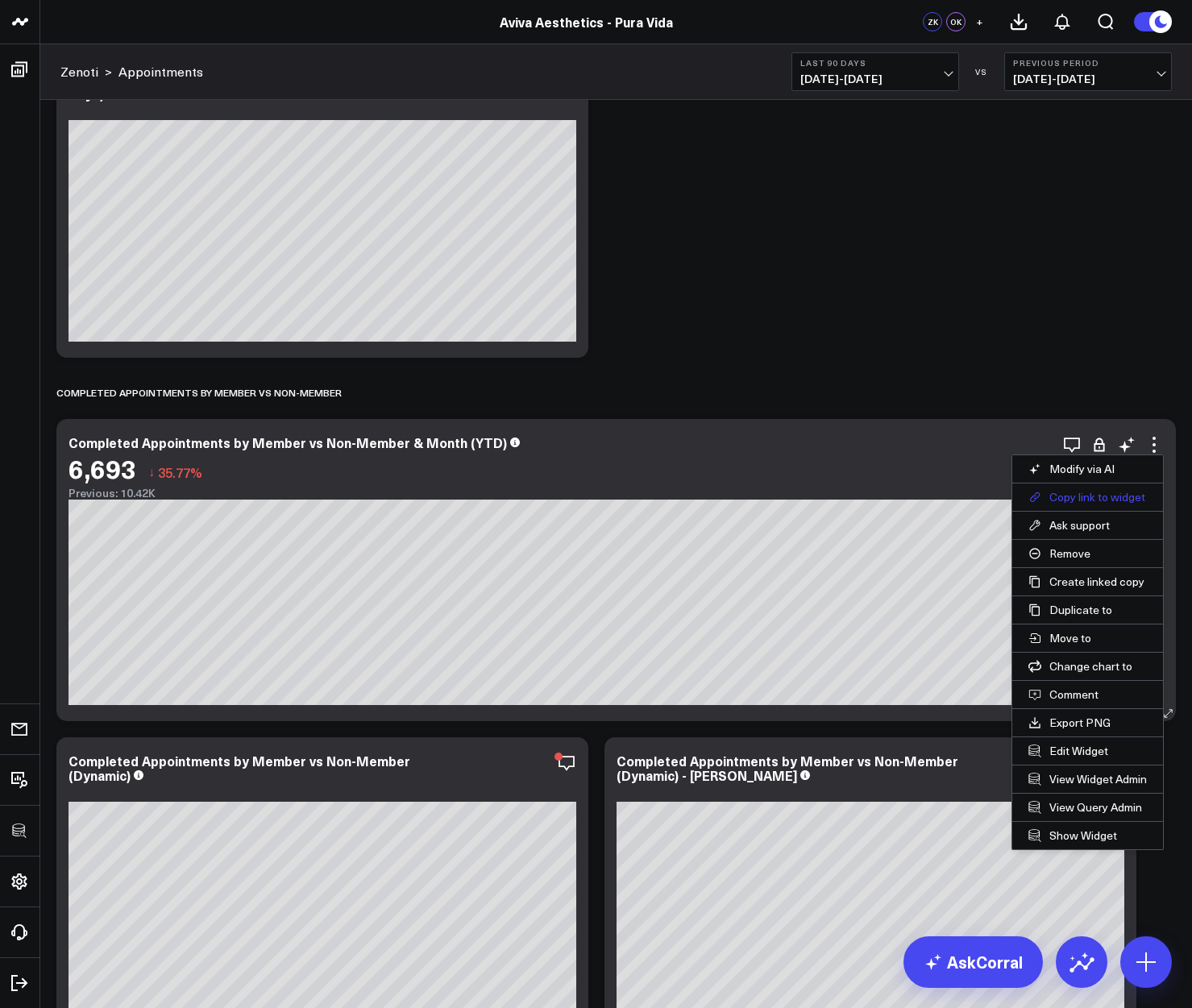
click at [1077, 493] on button "Copy link to widget" at bounding box center [1087, 497] width 150 height 27
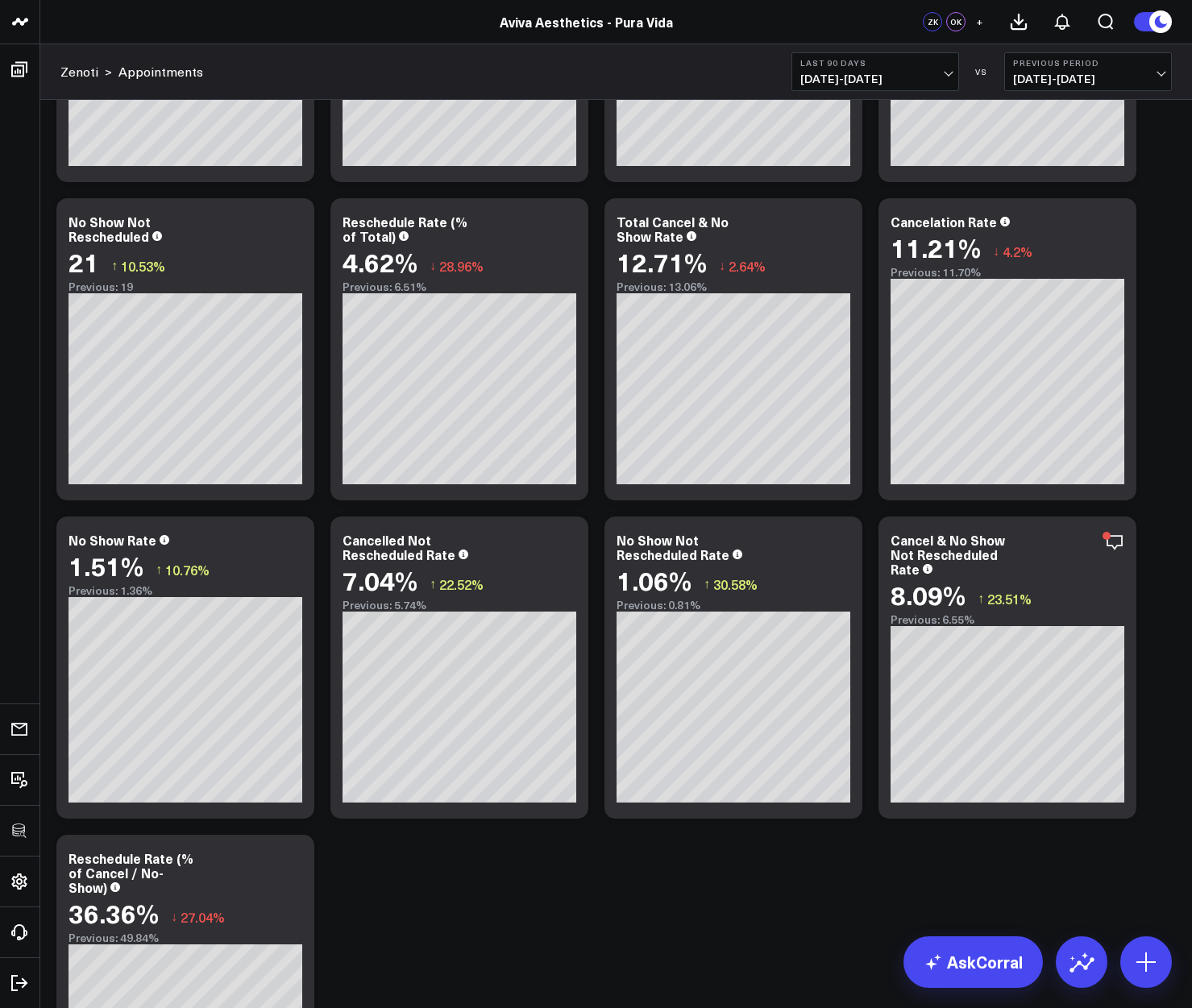
scroll to position [9105, 0]
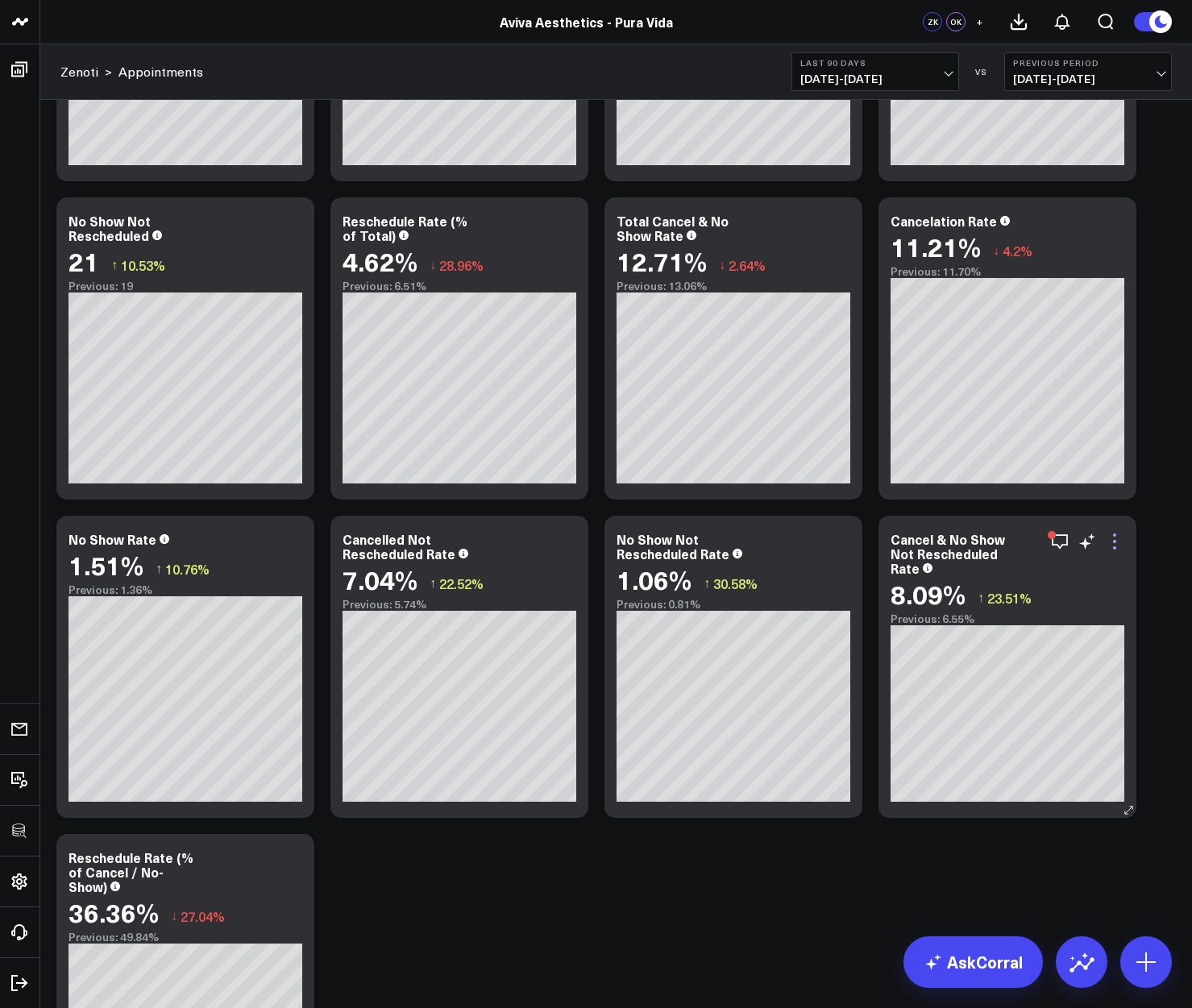
click at [1116, 535] on icon at bounding box center [1114, 541] width 19 height 19
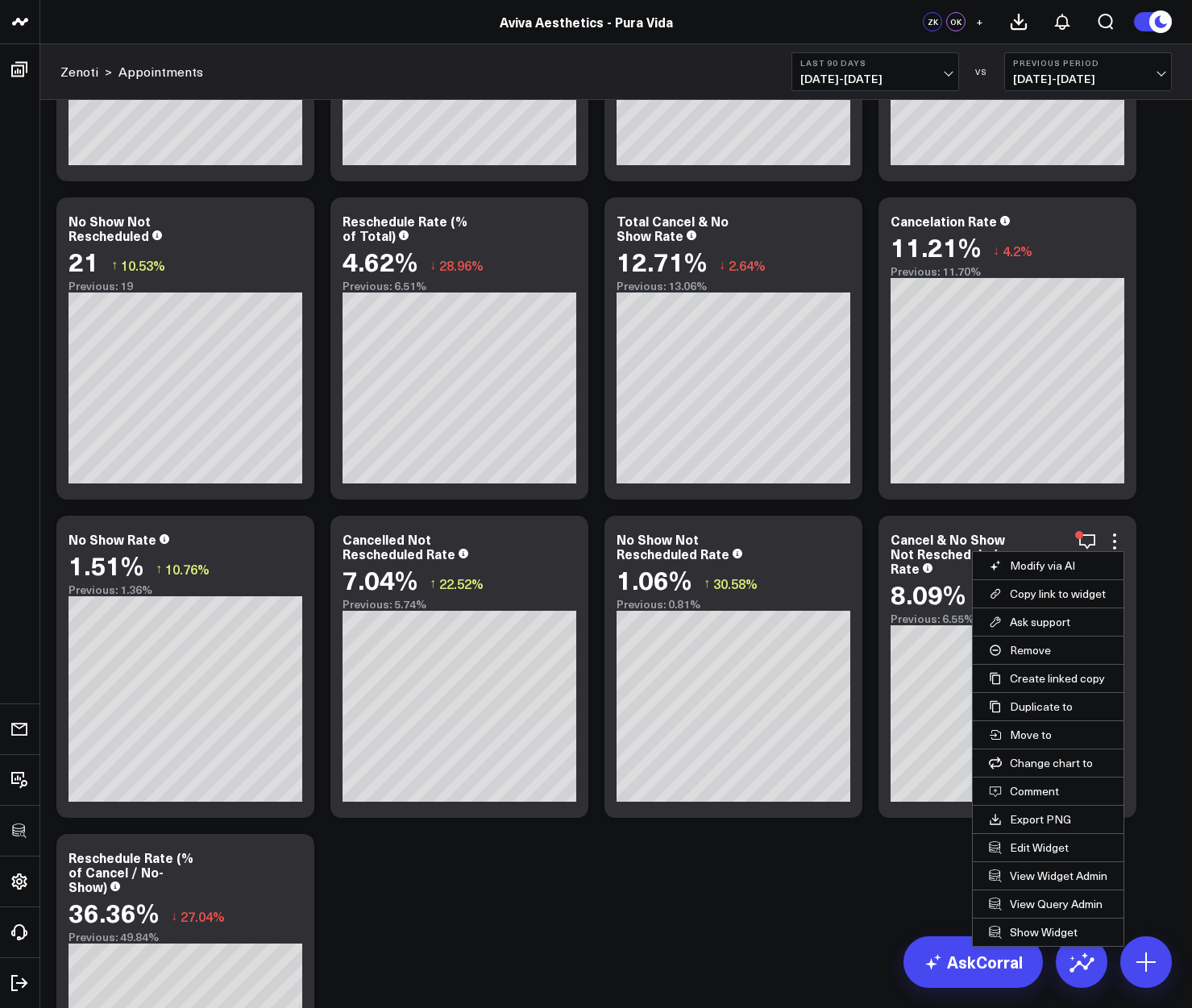
click at [893, 73] on span "[DATE] - [DATE]" at bounding box center [875, 79] width 150 height 13
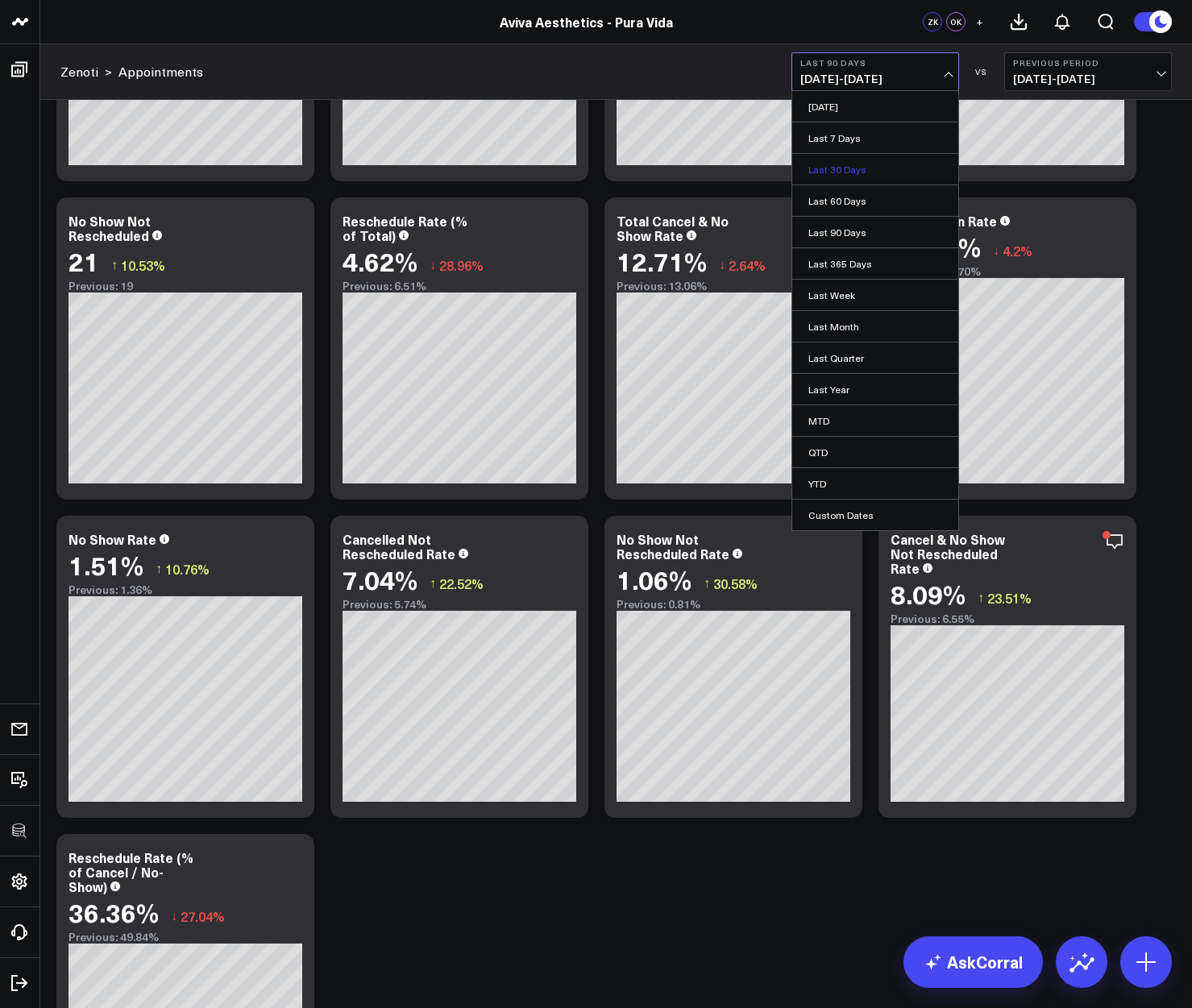
click at [844, 164] on link "Last 30 Days" at bounding box center [875, 169] width 166 height 31
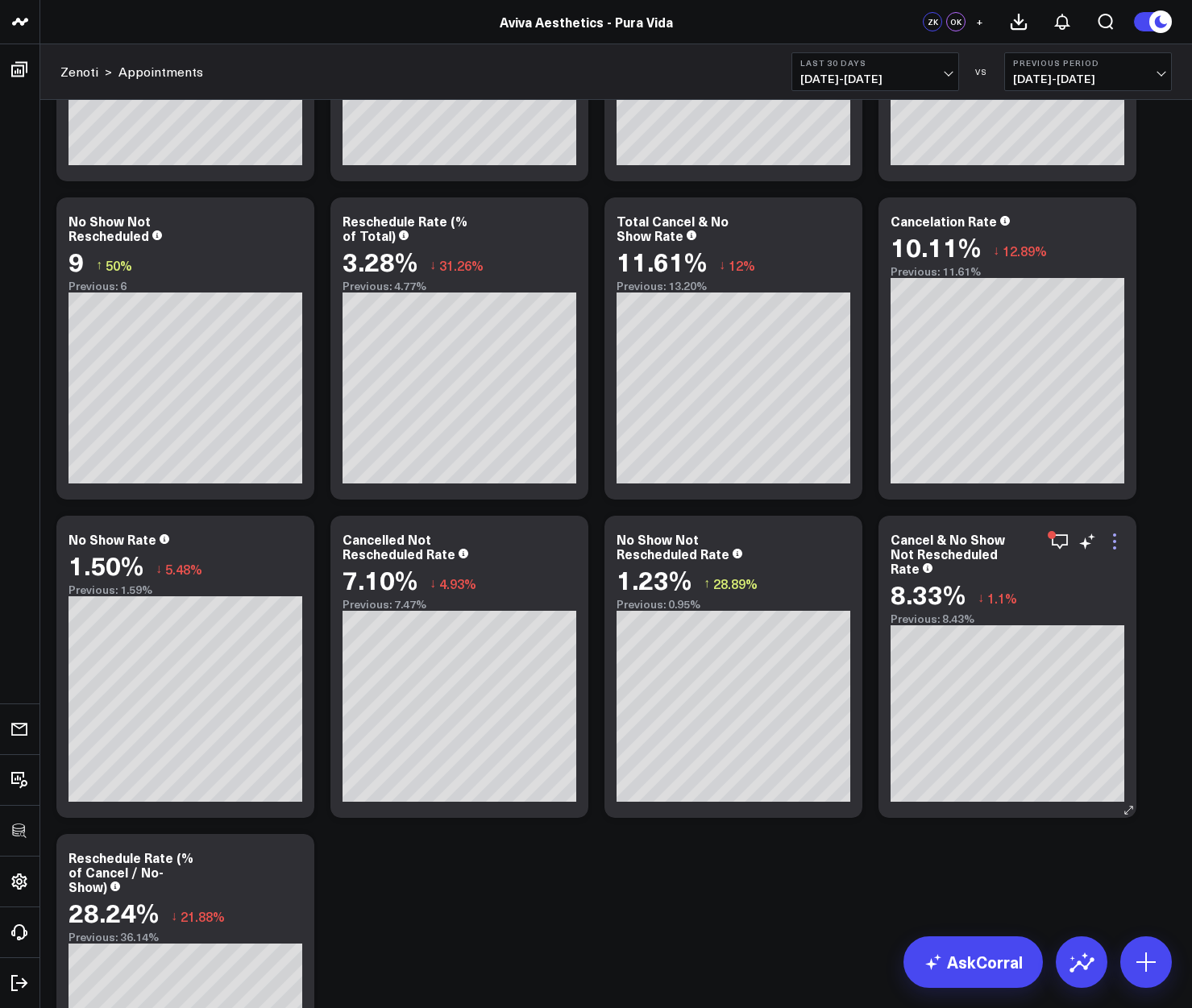
click at [1118, 538] on icon at bounding box center [1114, 541] width 19 height 19
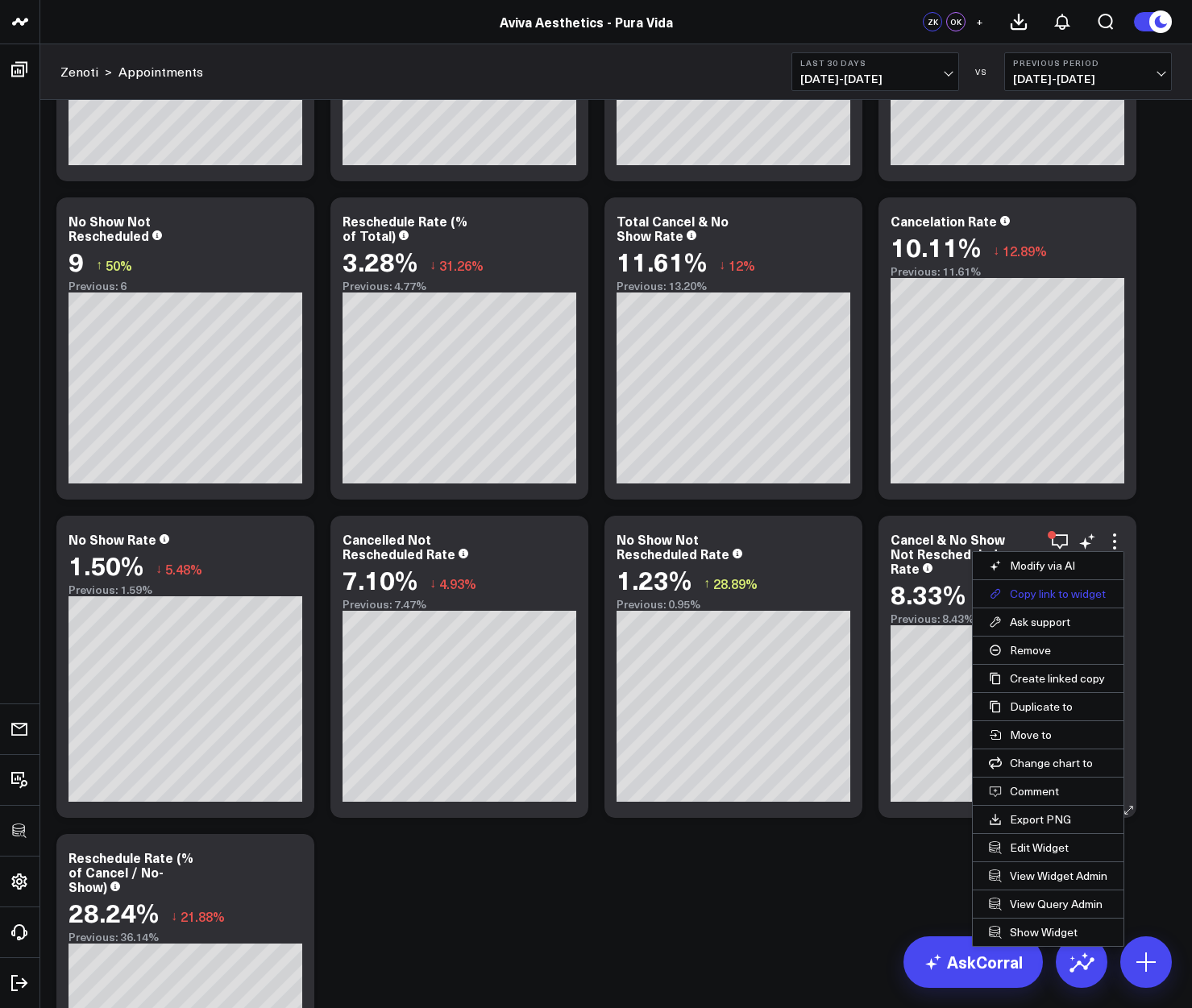
click at [1085, 586] on button "Copy link to widget" at bounding box center [1048, 594] width 150 height 27
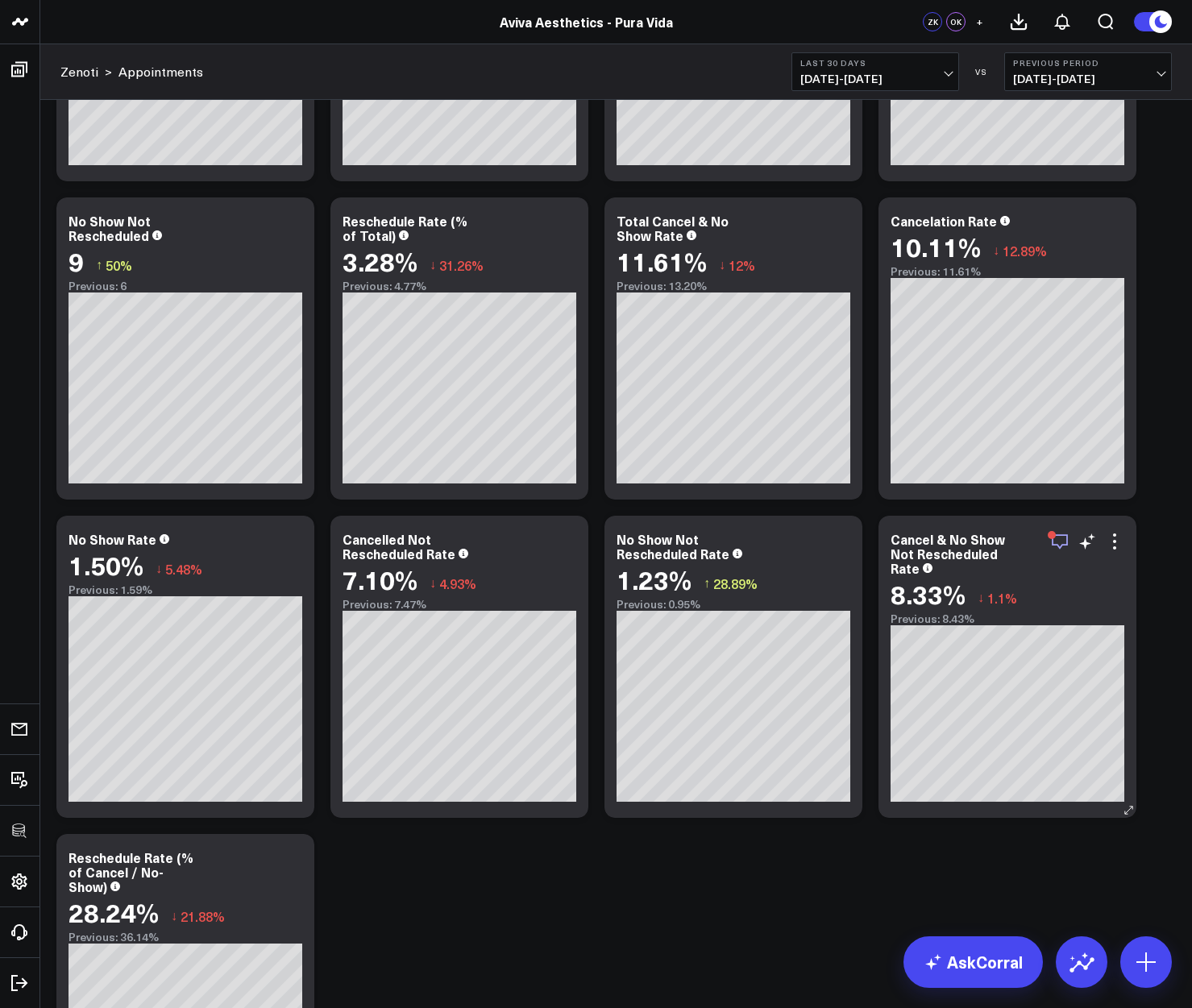
click at [1061, 539] on icon "button" at bounding box center [1059, 541] width 19 height 19
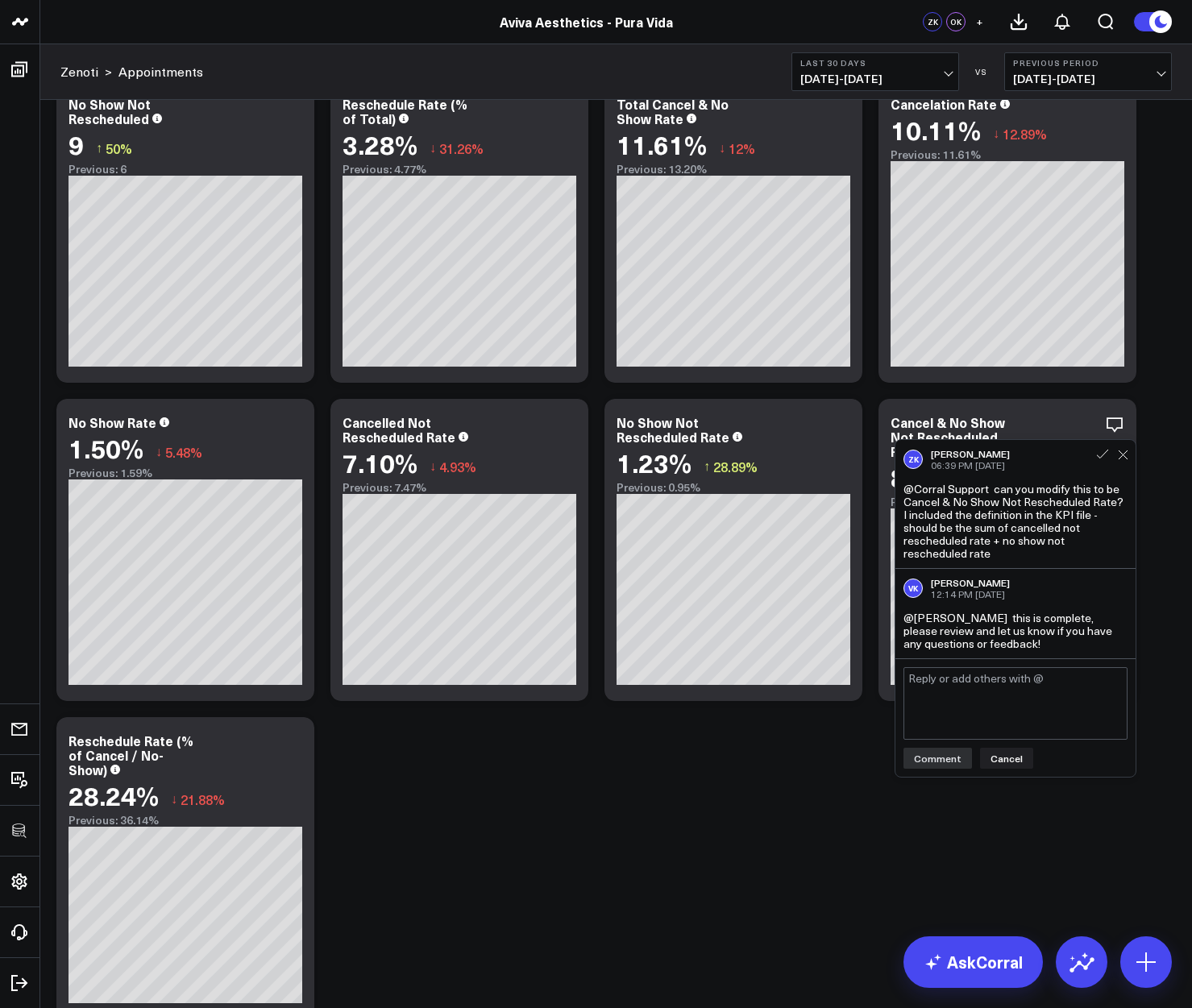
scroll to position [9225, 0]
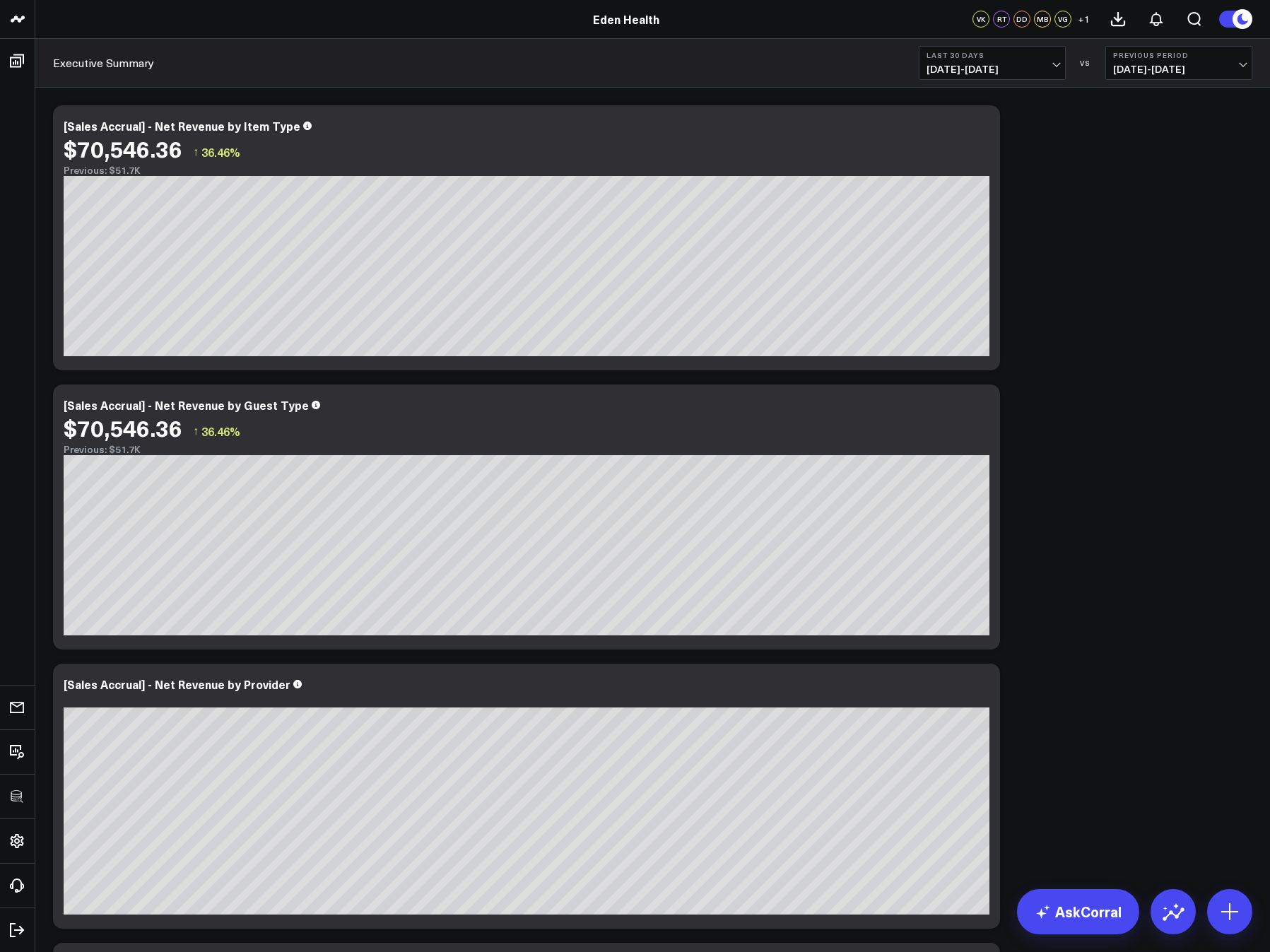
click at [964, 69] on span "[DATE] - [DATE]" at bounding box center [992, 69] width 132 height 11
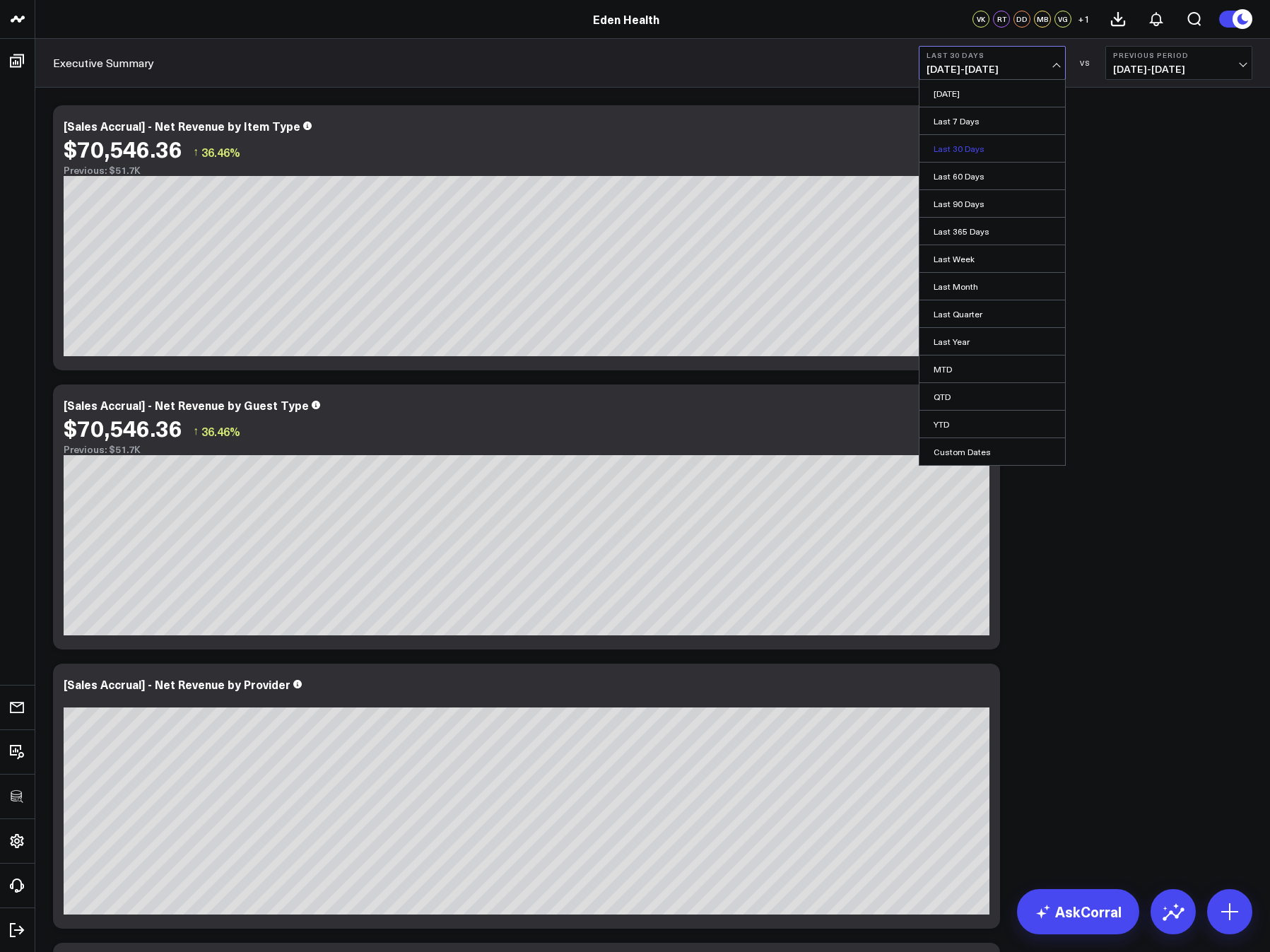
click at [954, 139] on link "Last 30 Days" at bounding box center [992, 148] width 145 height 27
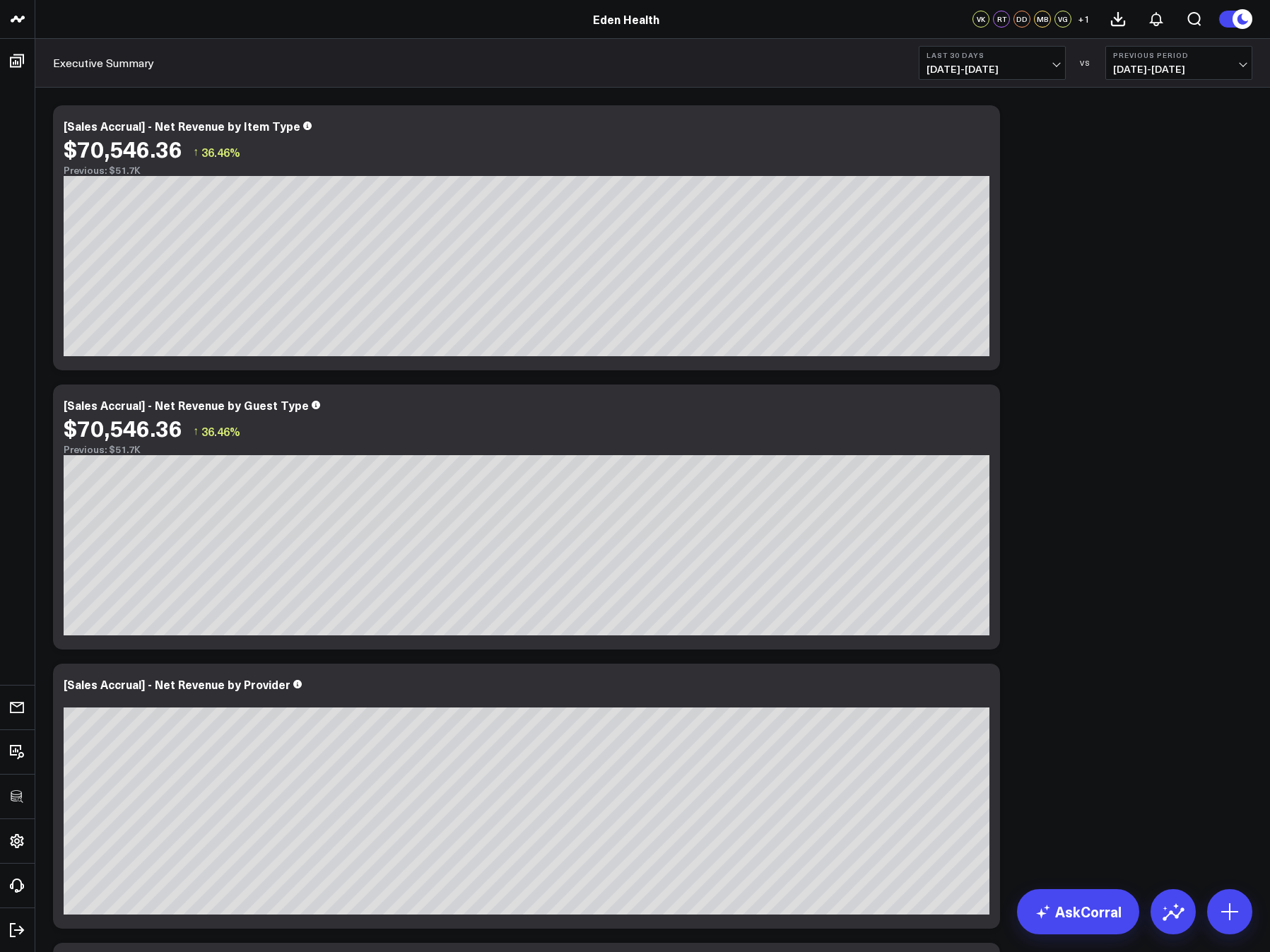
click at [425, 84] on div "Executive Summary Last 30 Days [DATE] - [DATE] VS Previous Period [DATE] - [DAT…" at bounding box center [653, 63] width 1234 height 49
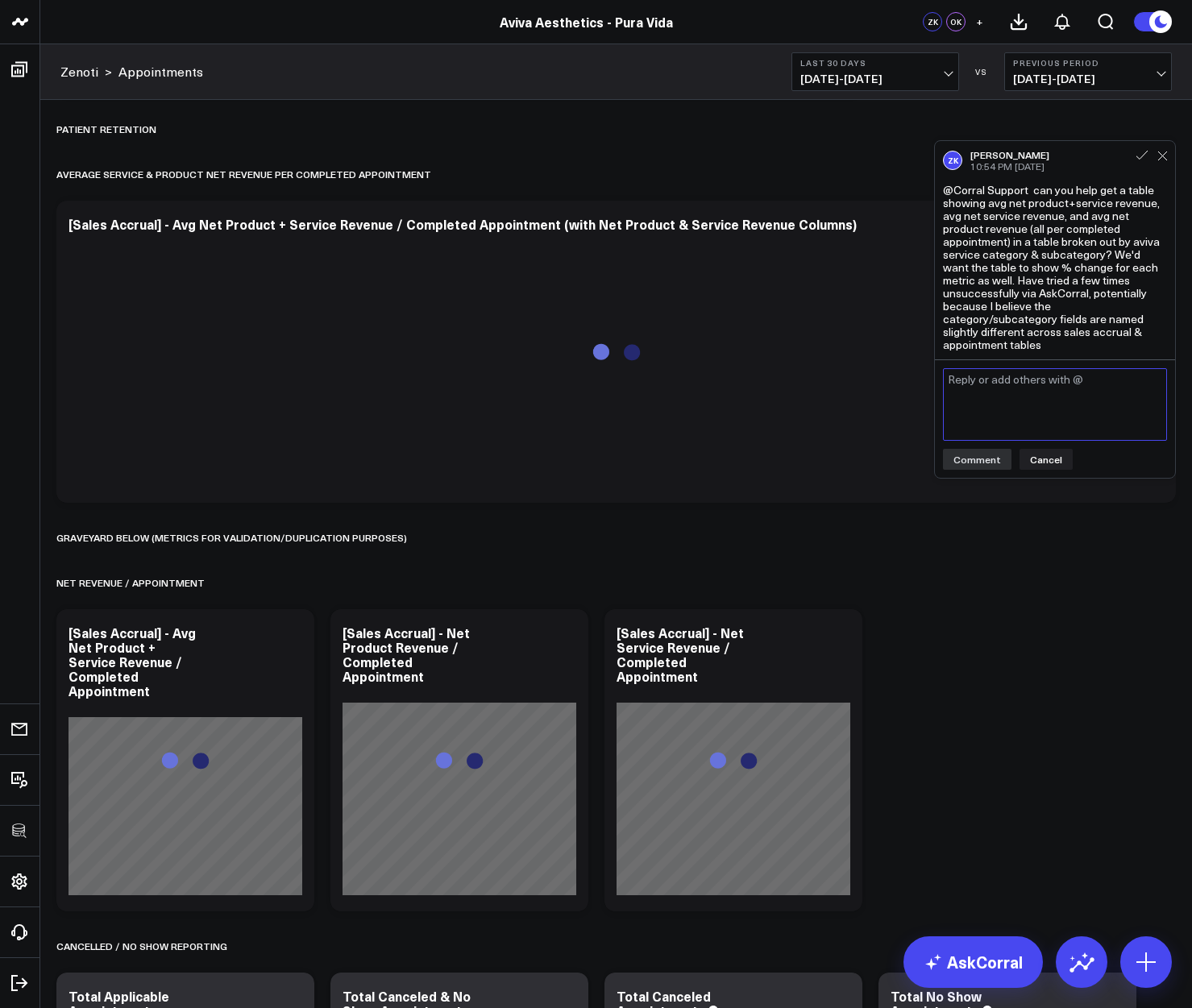
scroll to position [7359, 0]
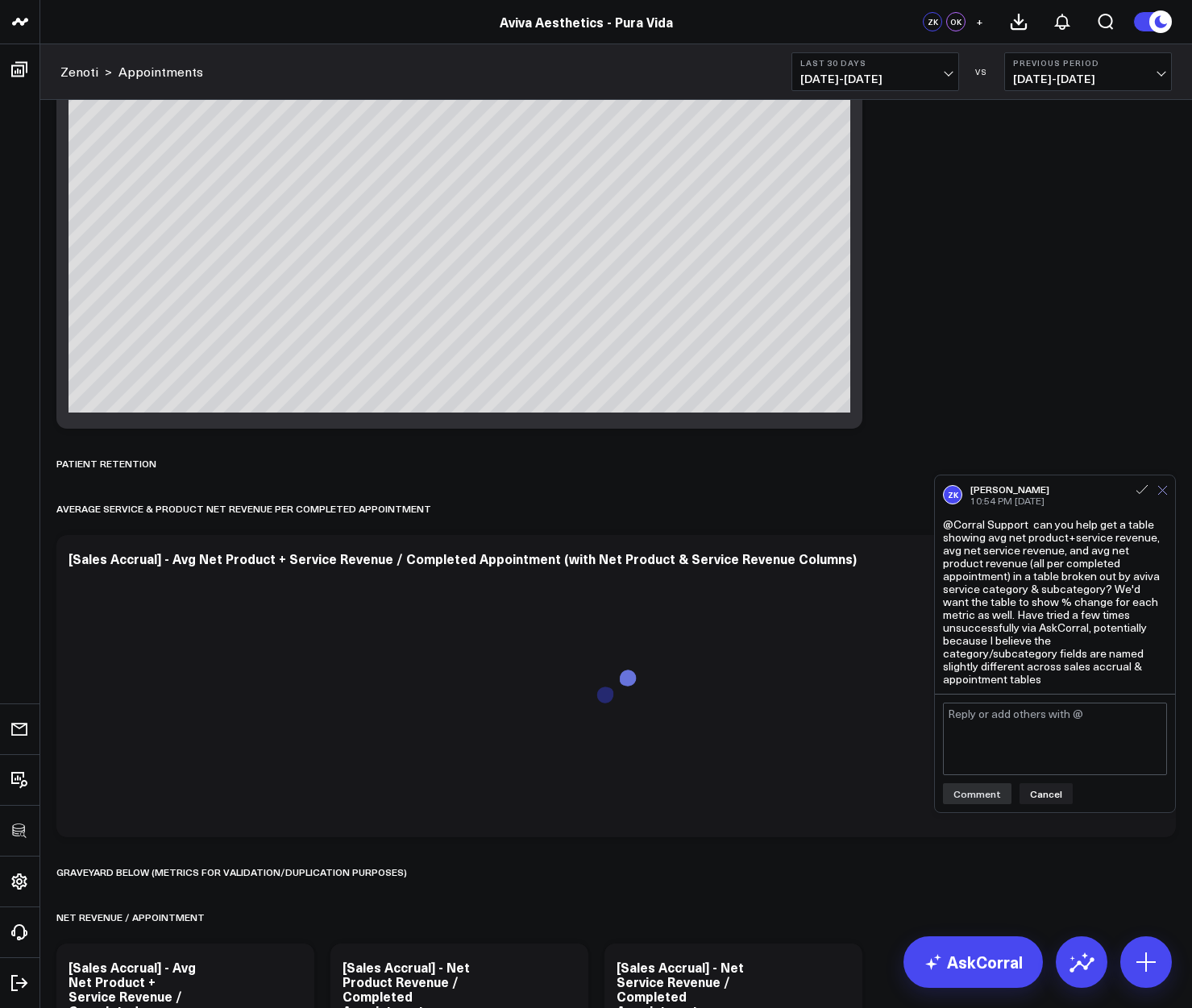
click at [1165, 495] on icon at bounding box center [1162, 490] width 9 height 9
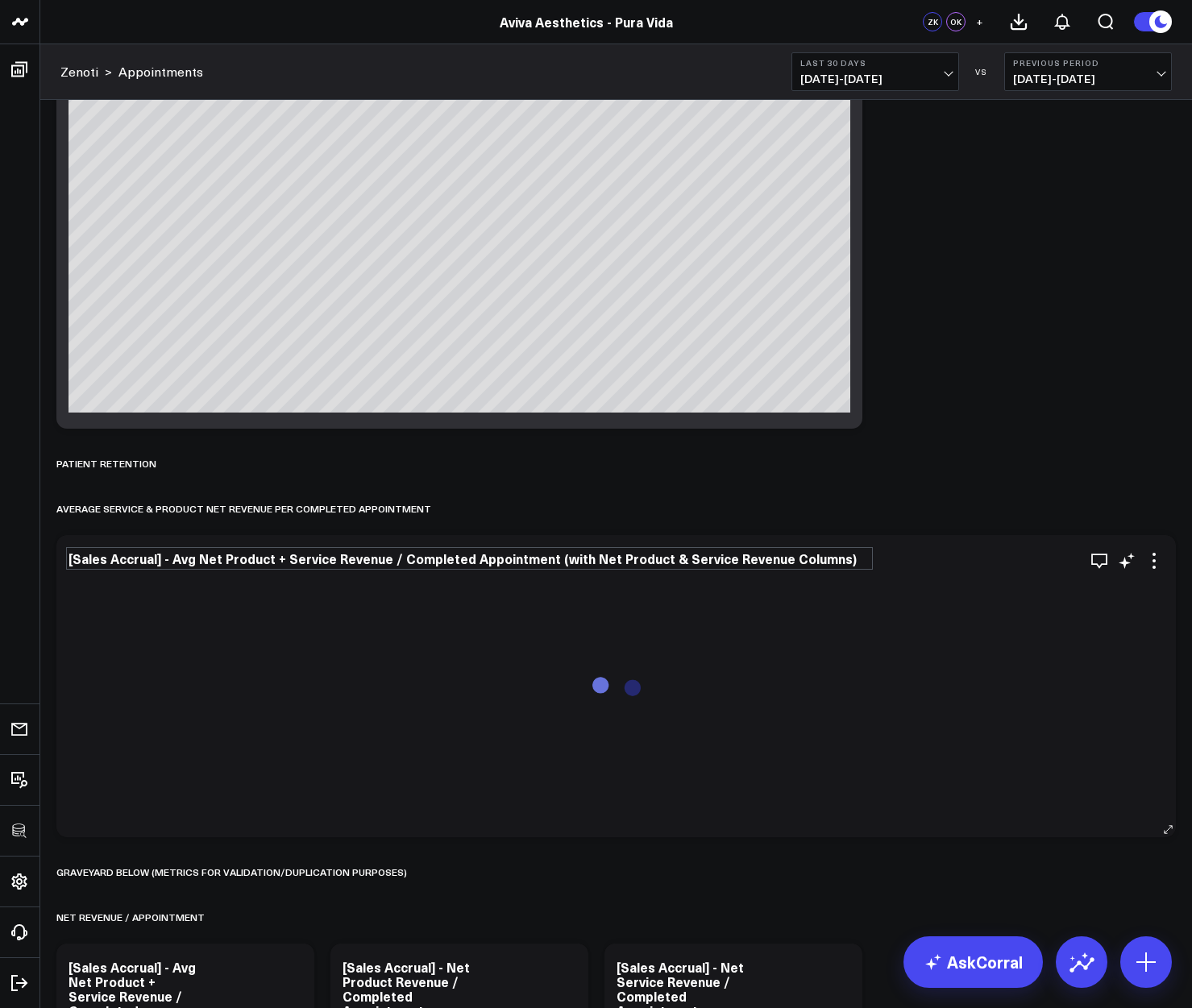
click at [734, 562] on div "[Sales Accrual] - Avg Net Product + Service Revenue / Completed Appointment (wi…" at bounding box center [469, 559] width 802 height 18
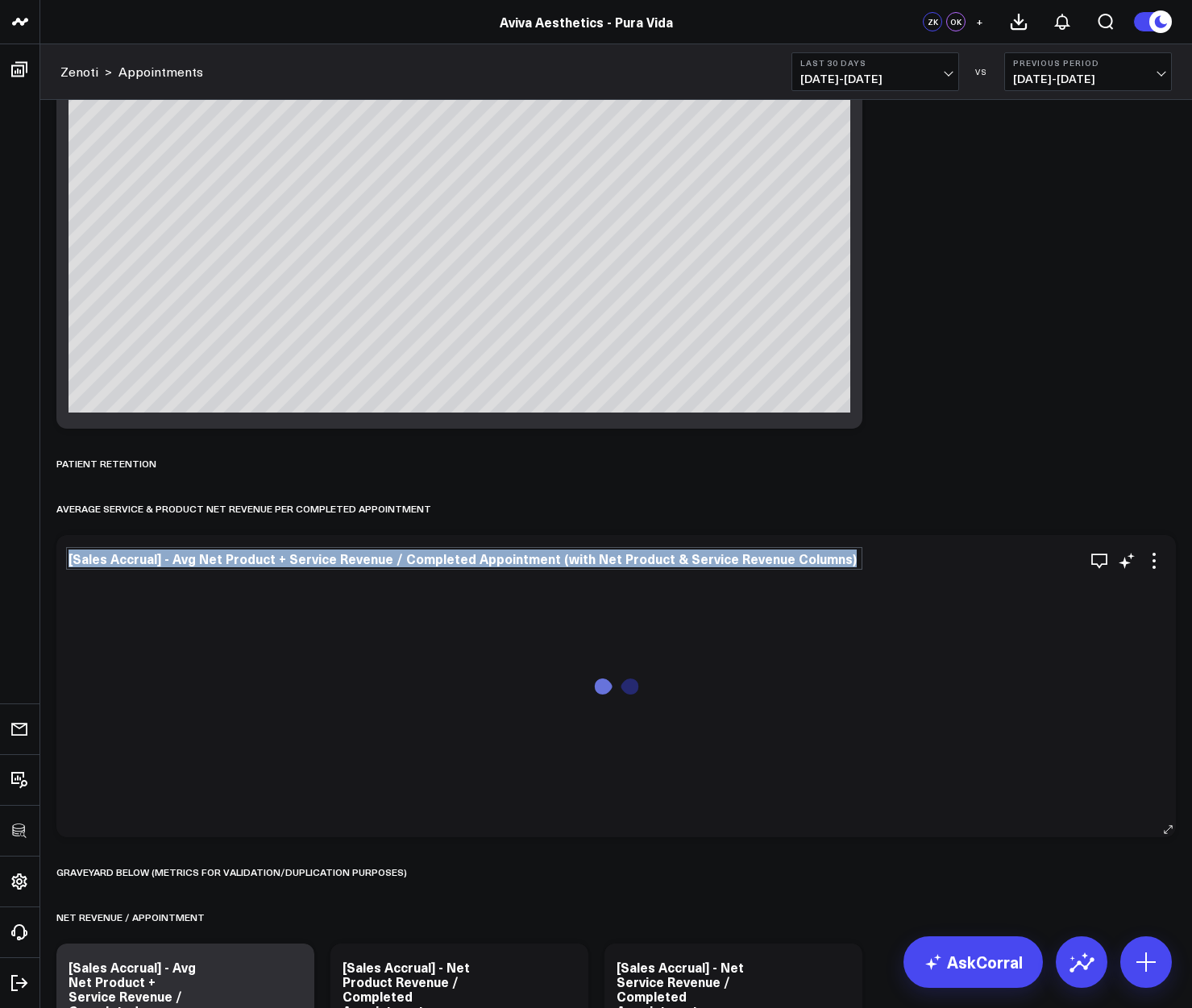
copy div "[Sales Accrual] - Avg Net Product + Service Revenue / Completed Appointment (wi…"
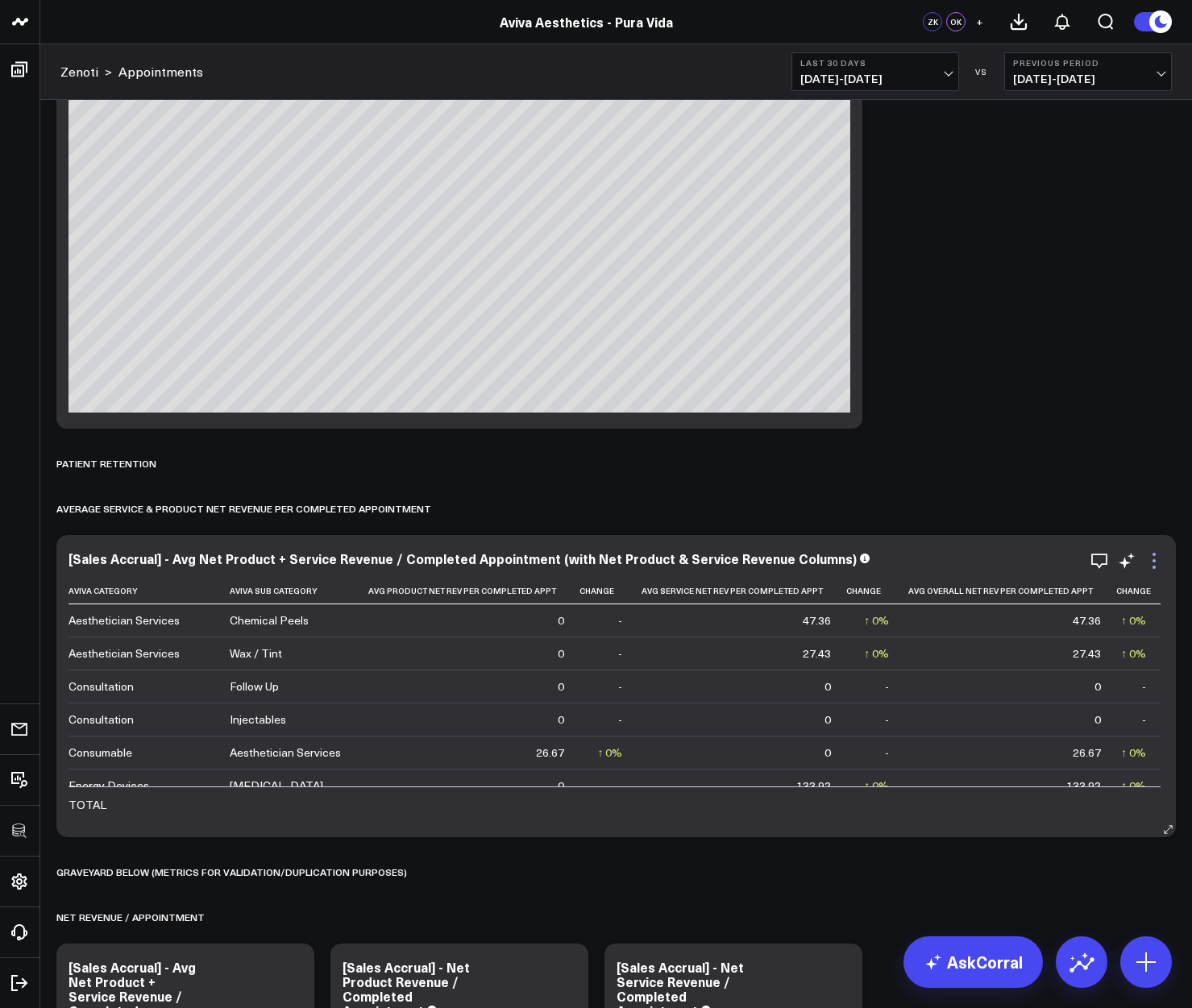
click at [1156, 562] on icon at bounding box center [1153, 560] width 19 height 19
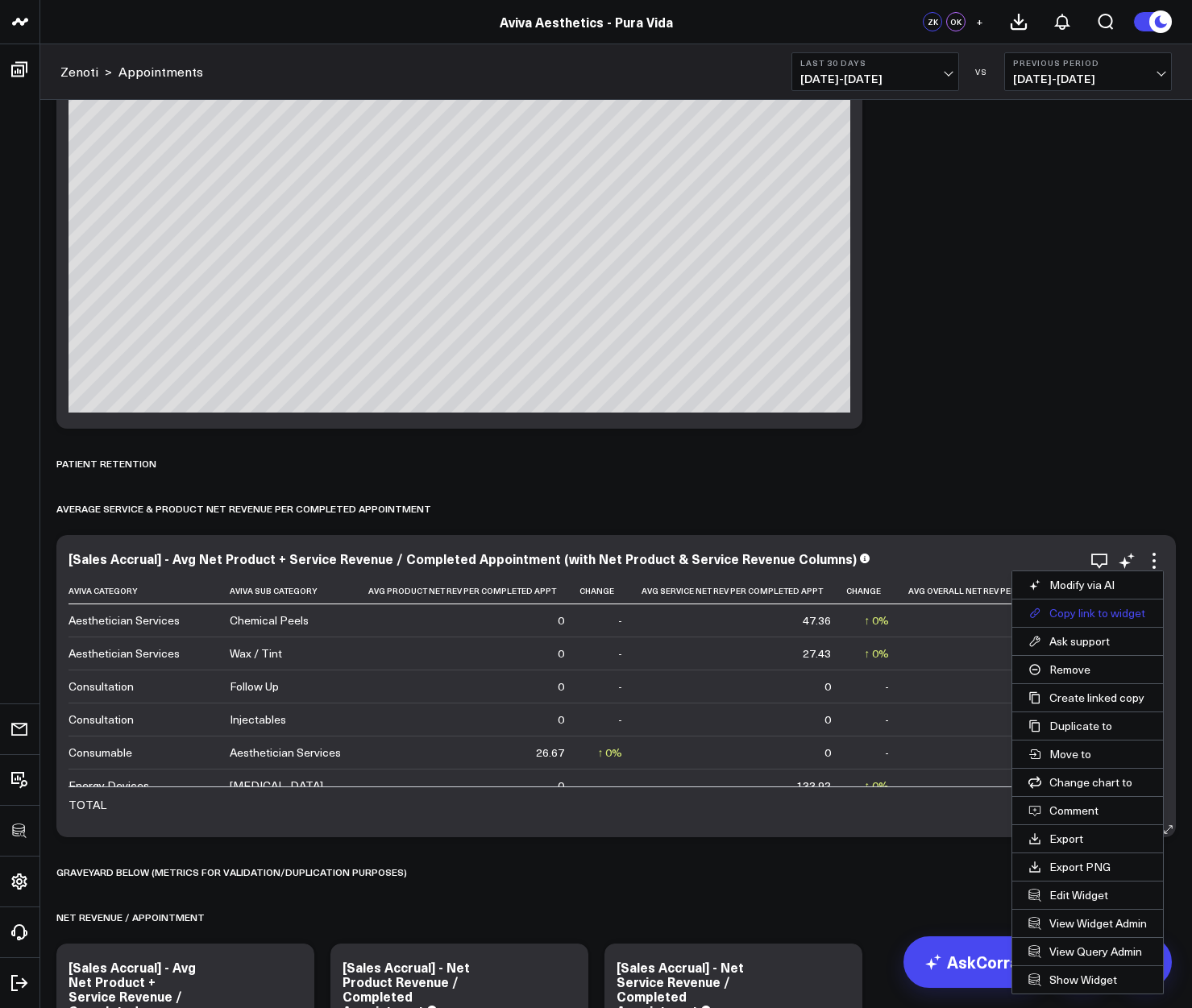
click at [1122, 612] on button "Copy link to widget" at bounding box center [1087, 613] width 150 height 27
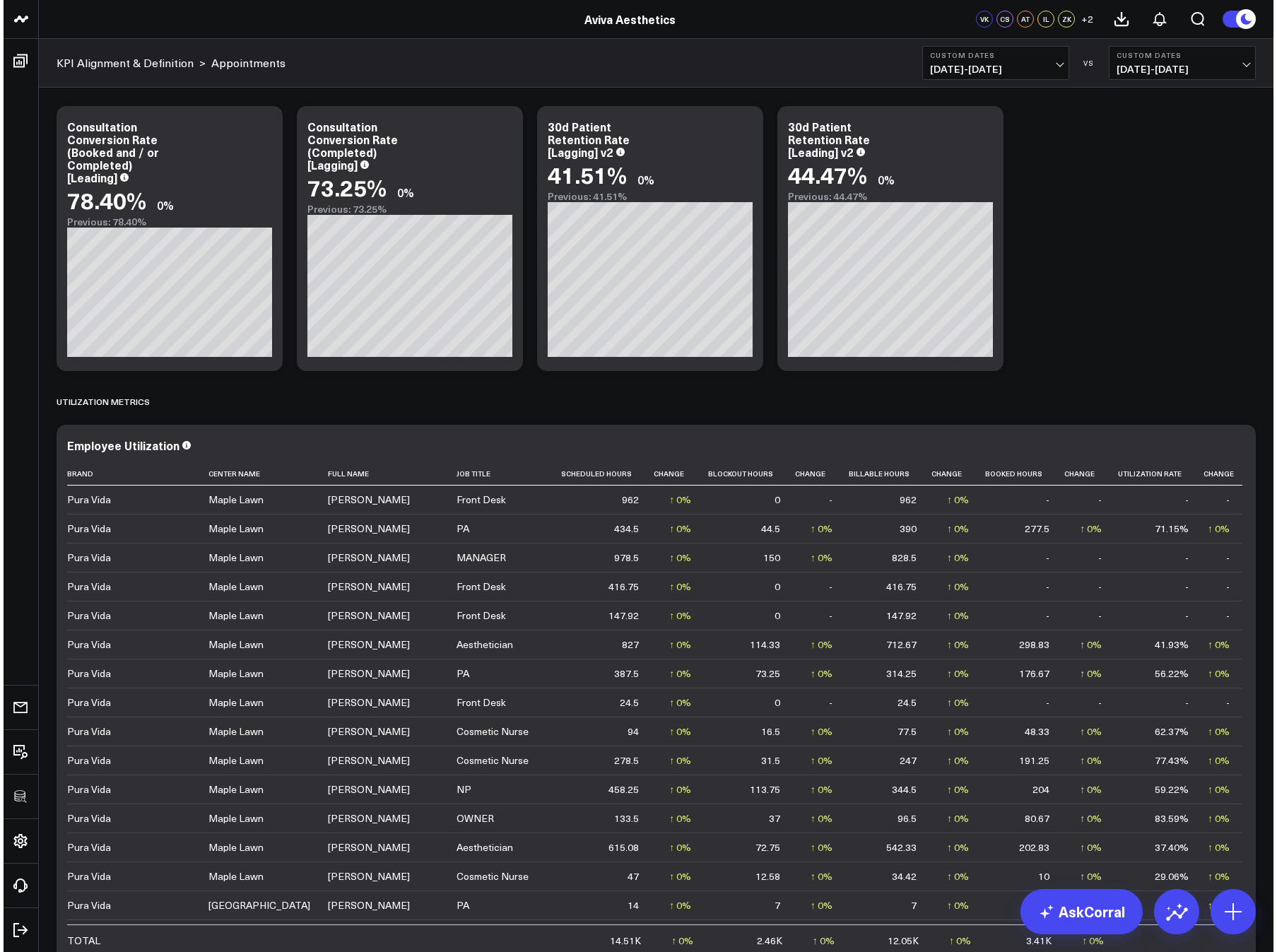
scroll to position [2135, 0]
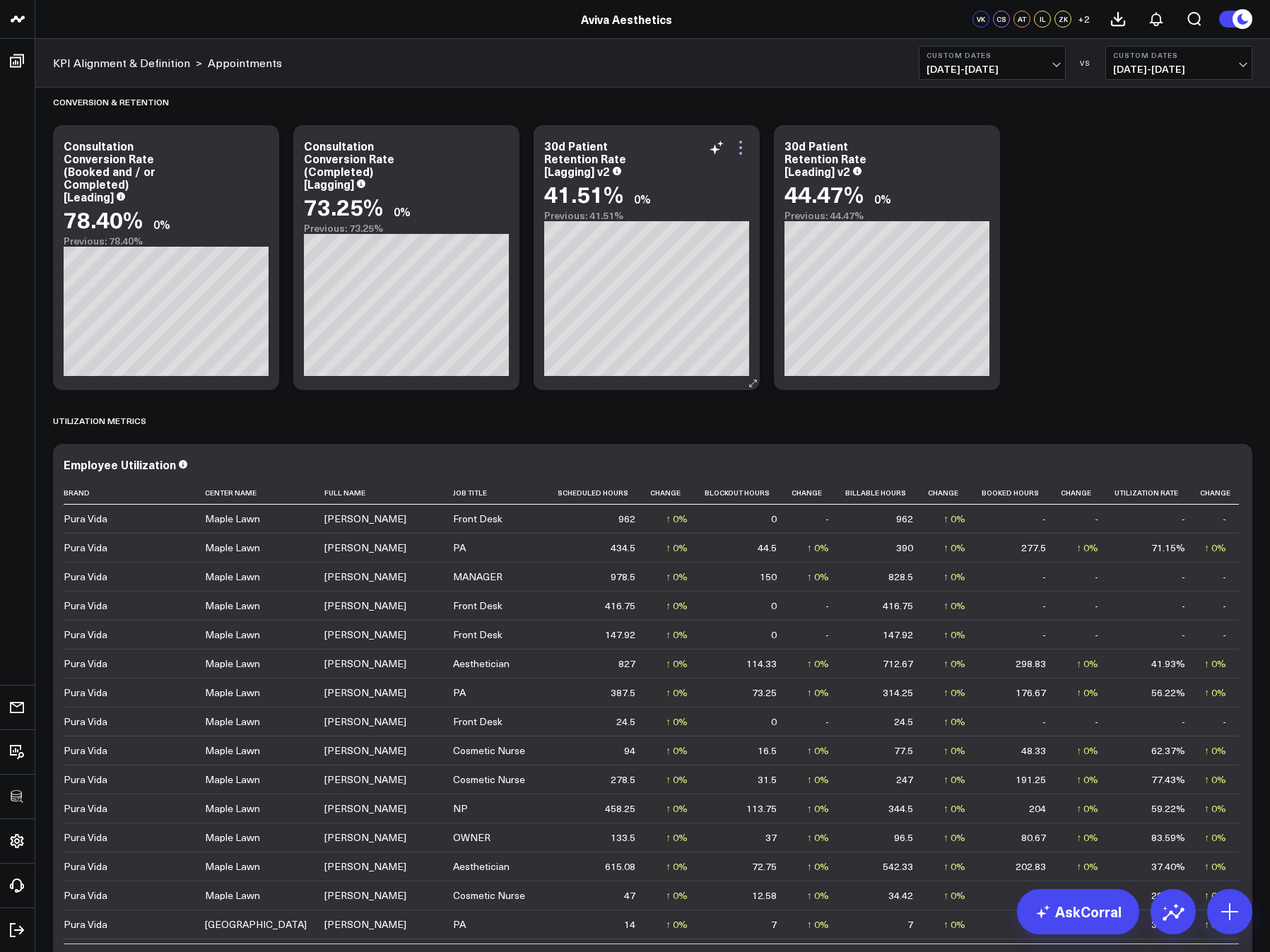
click at [742, 148] on icon at bounding box center [740, 147] width 17 height 17
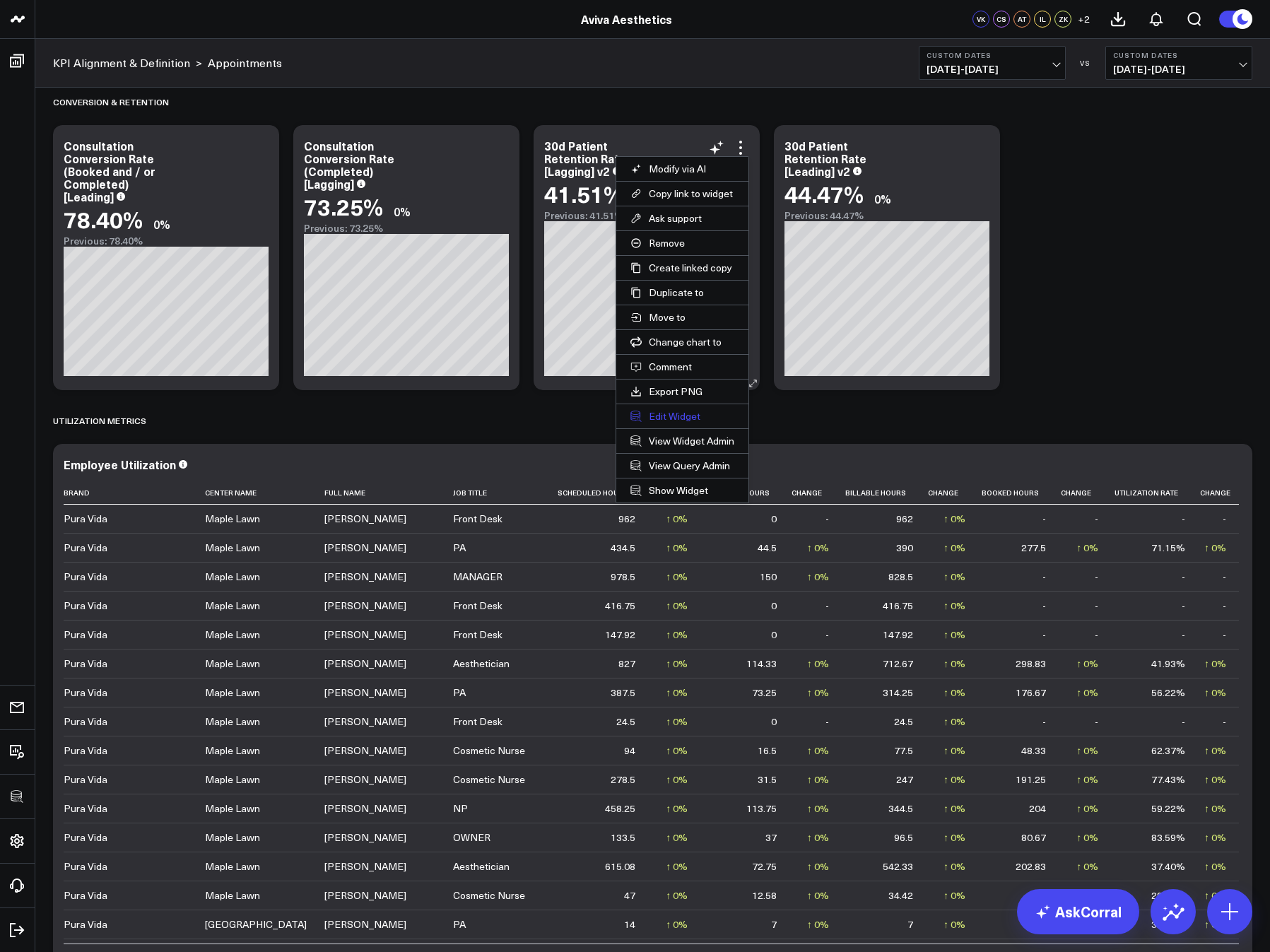
click at [669, 418] on button "Edit Widget" at bounding box center [682, 416] width 132 height 24
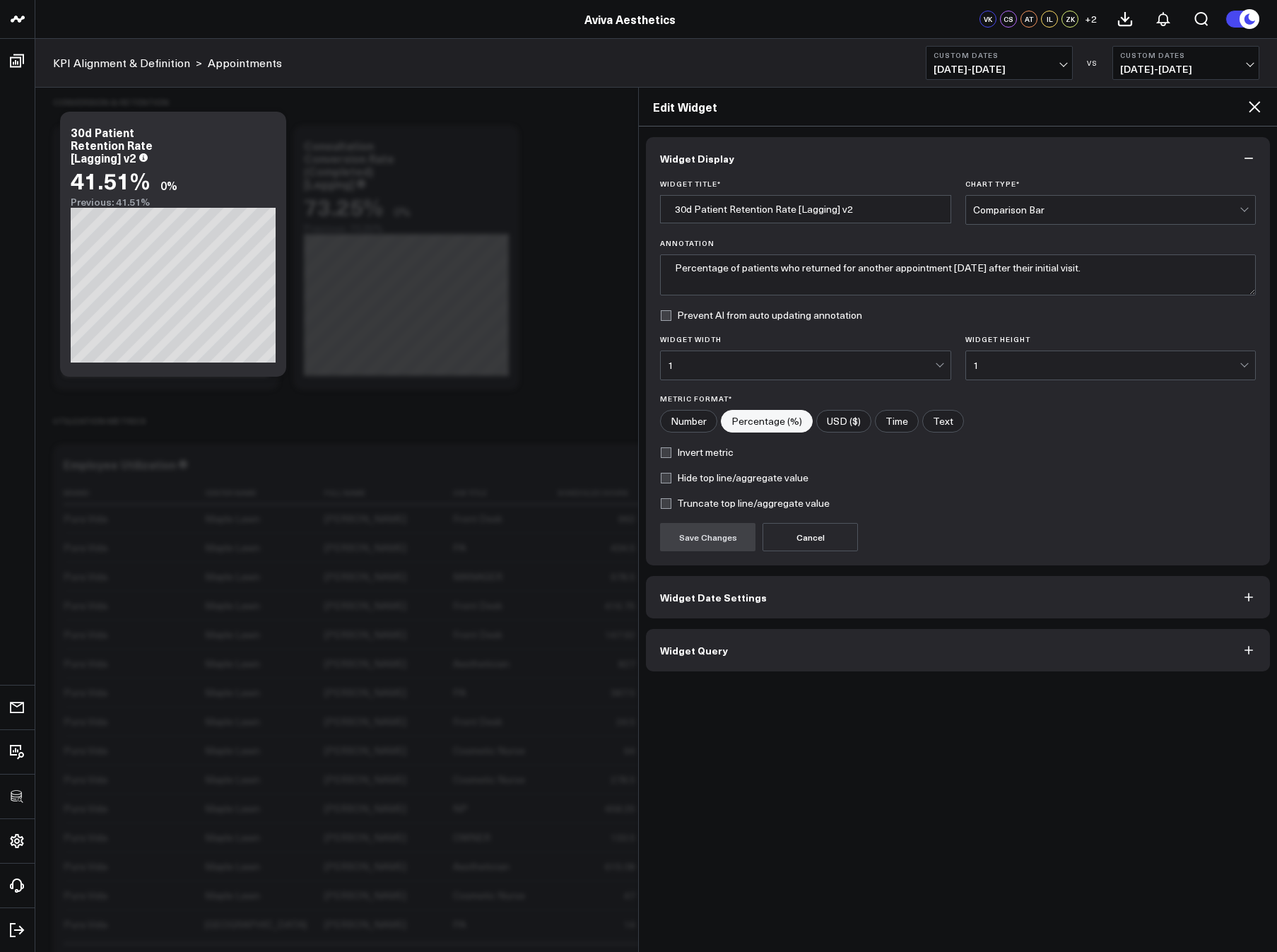
click at [749, 635] on button "Widget Query" at bounding box center [957, 650] width 624 height 43
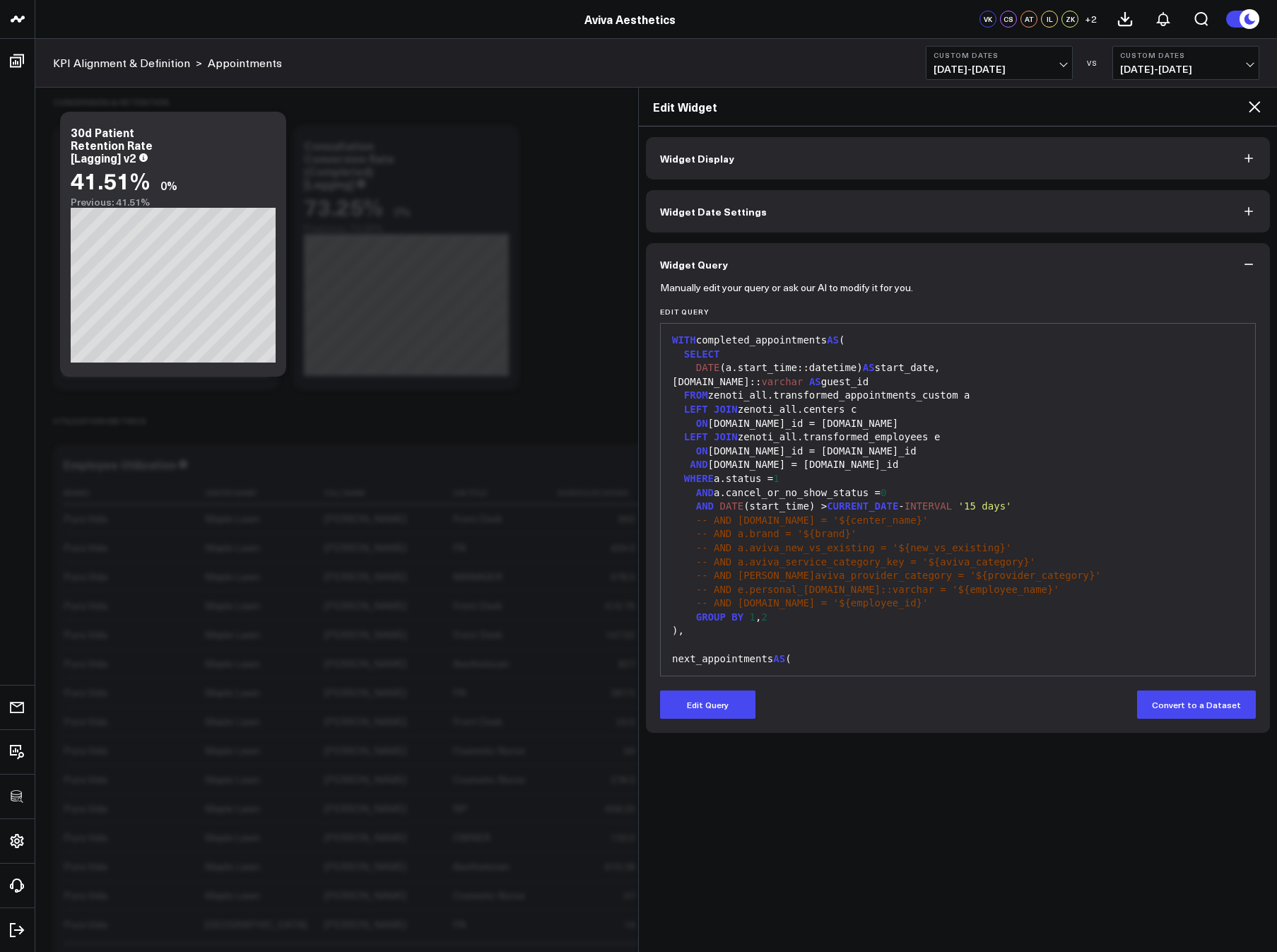
click at [779, 653] on span "AS" at bounding box center [778, 658] width 12 height 11
click at [817, 556] on div "-- AND a.aviva_service_category_key = '${aviva_category}'" at bounding box center [957, 563] width 580 height 14
click at [1107, 111] on icon at bounding box center [1253, 106] width 17 height 17
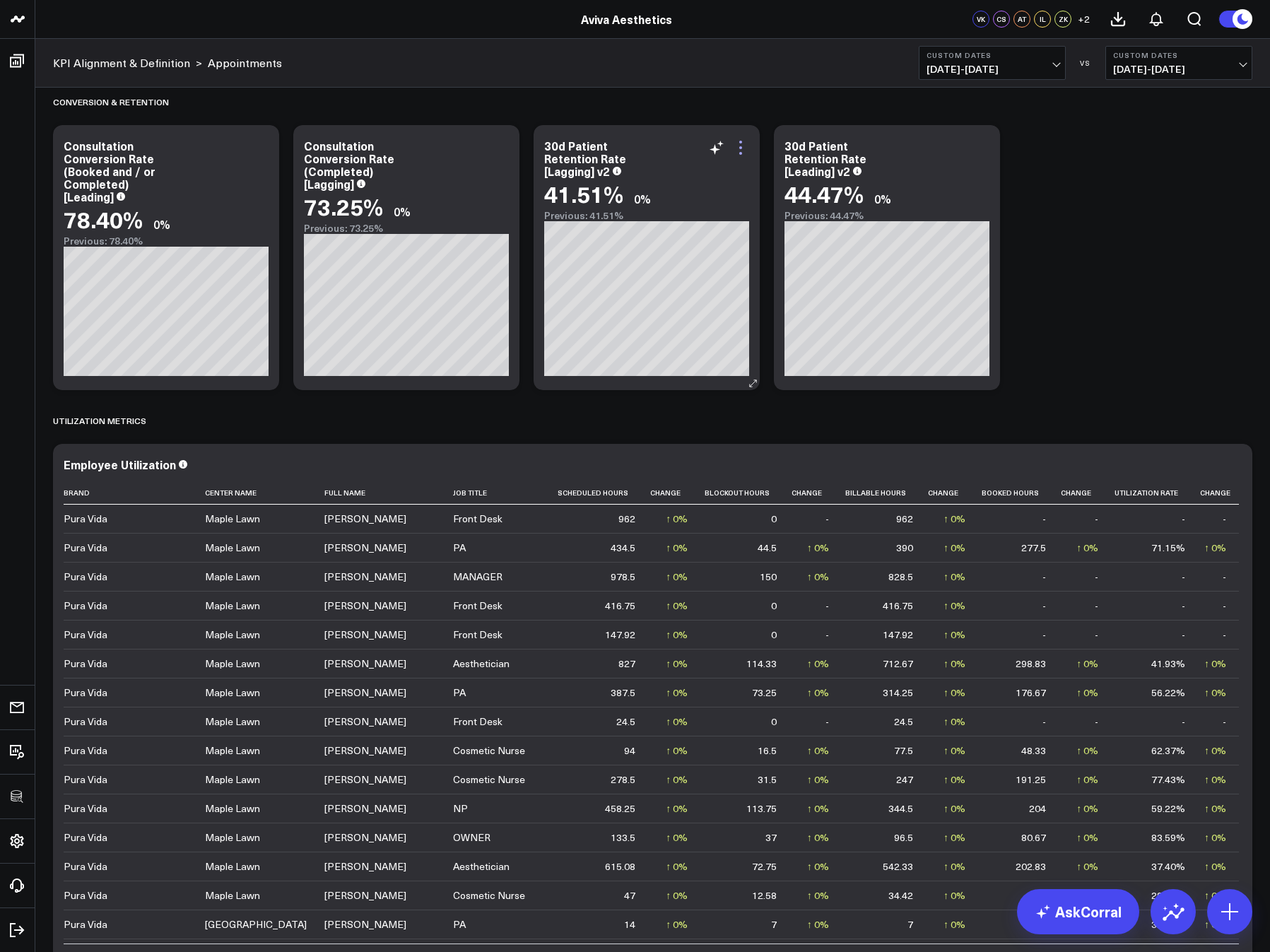
click at [741, 146] on icon at bounding box center [740, 147] width 17 height 17
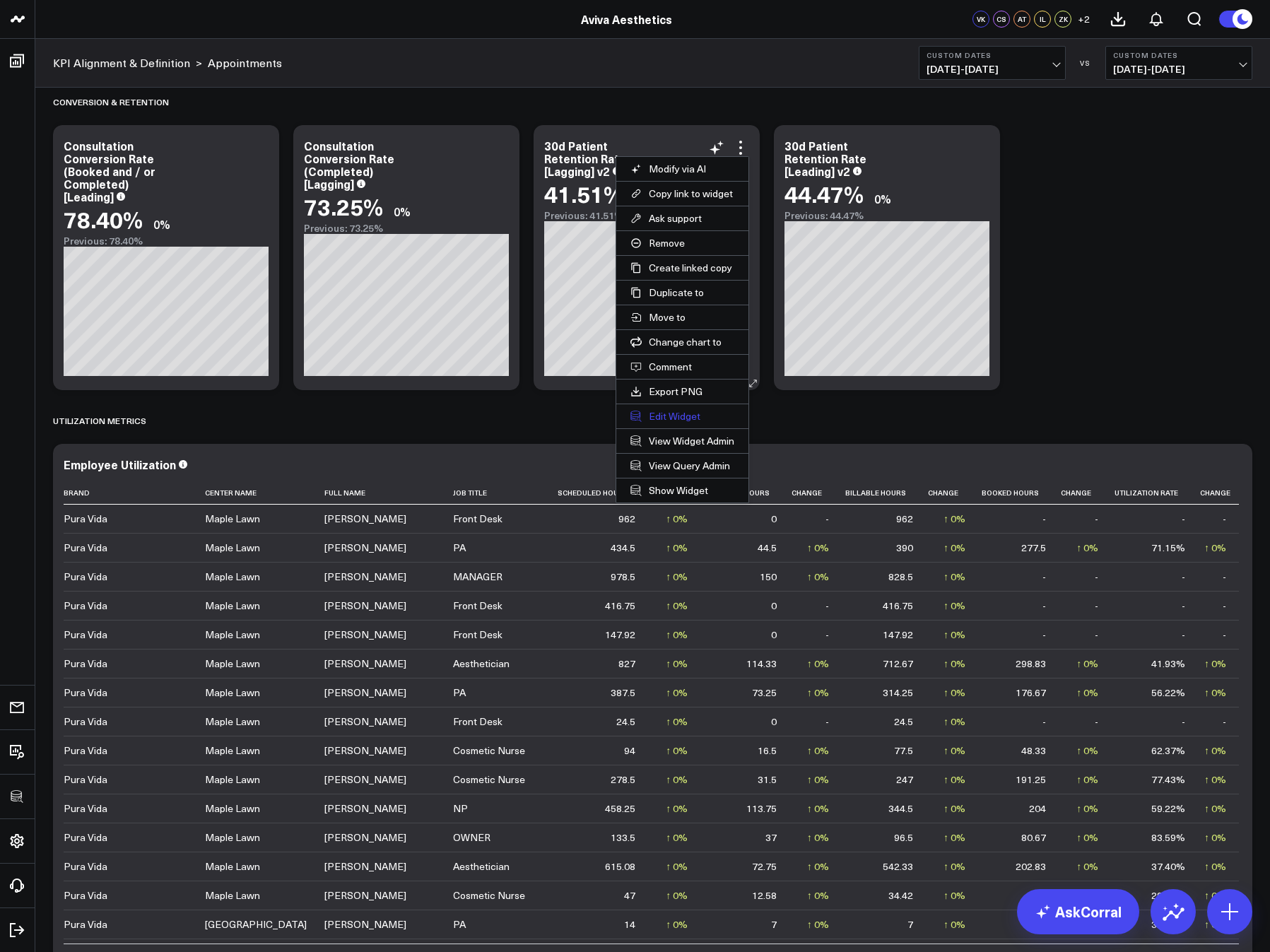
click at [657, 415] on button "Edit Widget" at bounding box center [682, 416] width 132 height 24
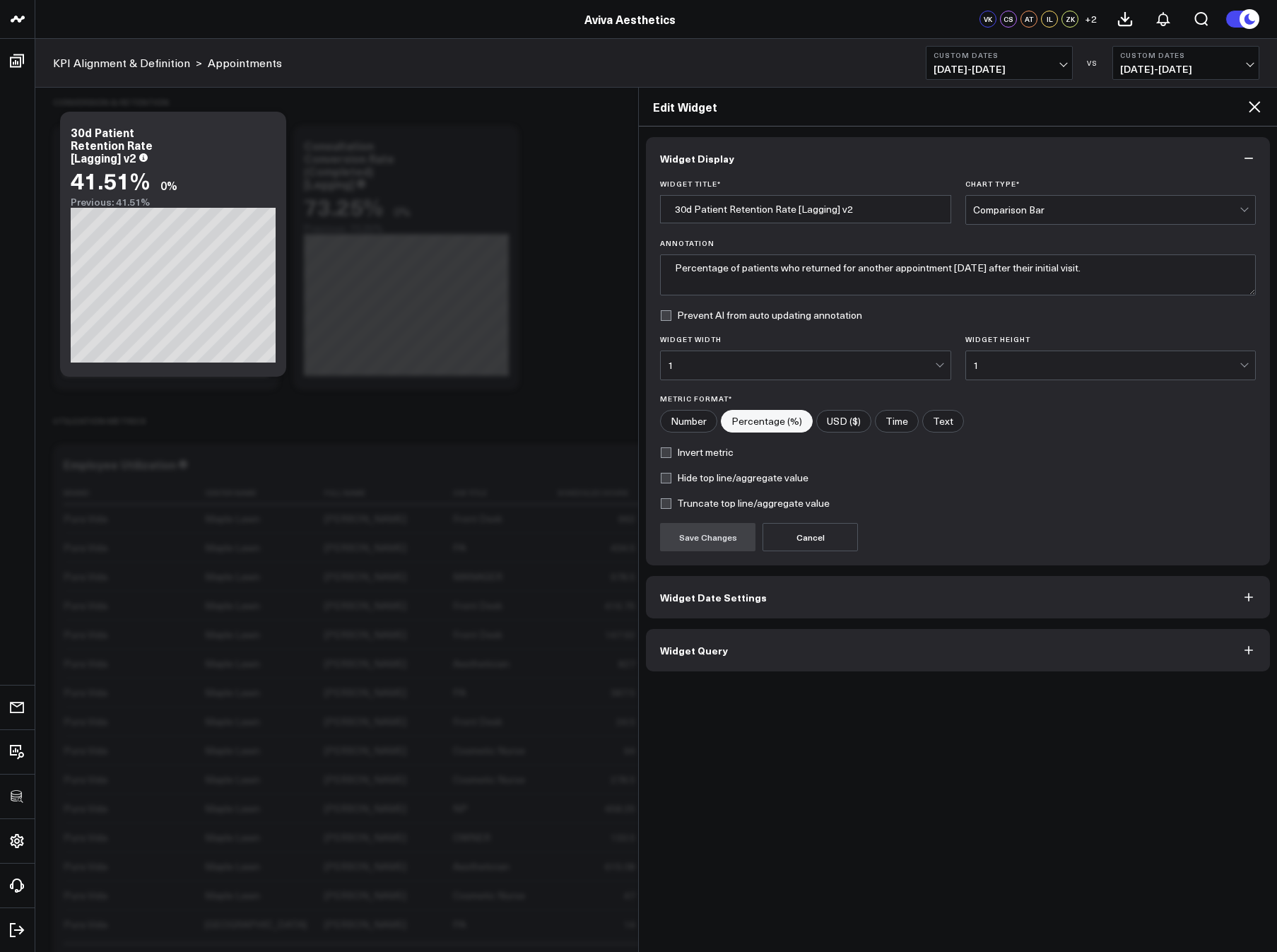
click at [751, 648] on button "Widget Query" at bounding box center [957, 650] width 624 height 43
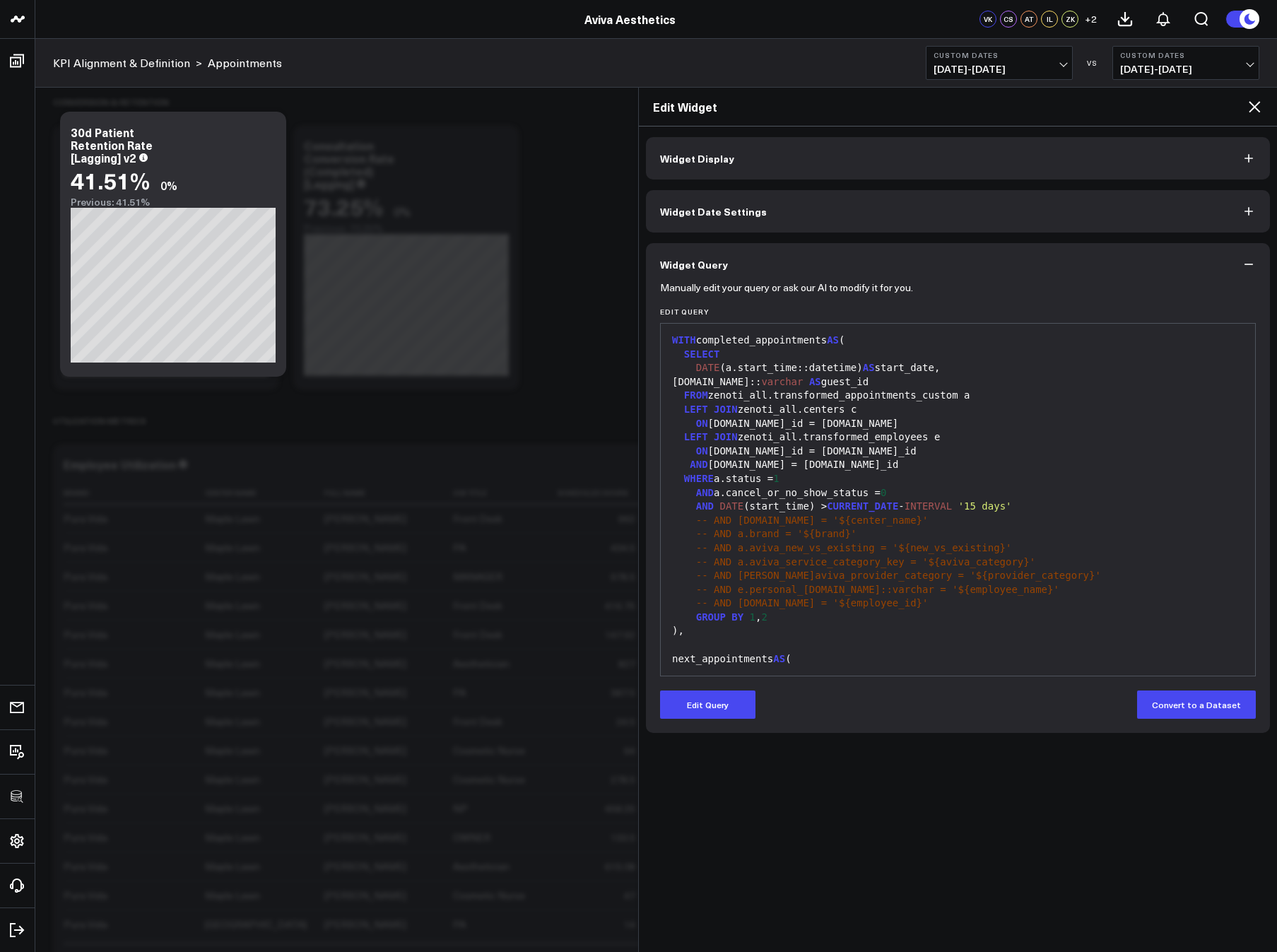
click at [1107, 107] on icon at bounding box center [1253, 106] width 17 height 17
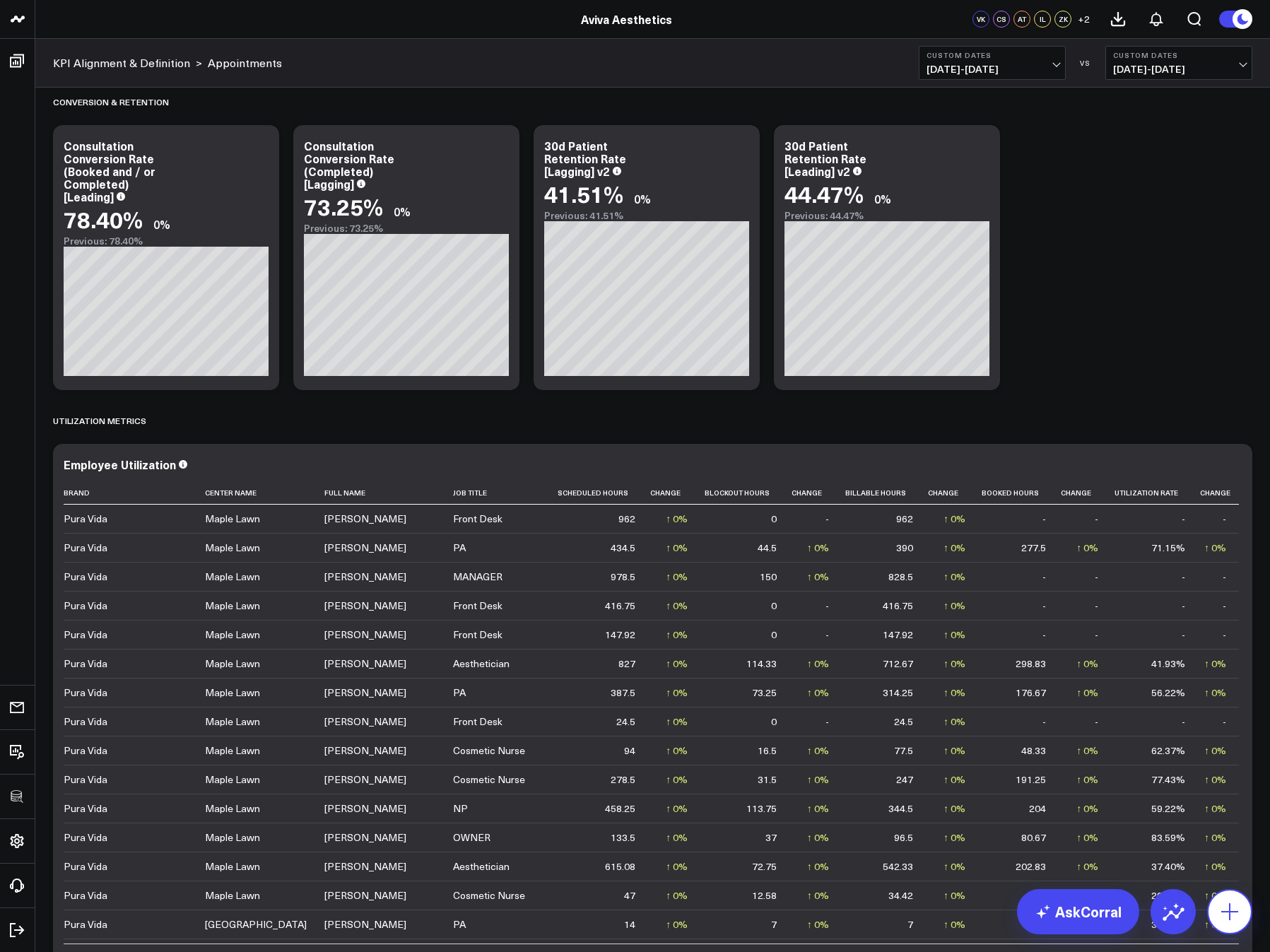
click at [1107, 920] on icon at bounding box center [1229, 912] width 23 height 23
click at [1107, 804] on button "Add Metric via SQL" at bounding box center [1162, 804] width 134 height 27
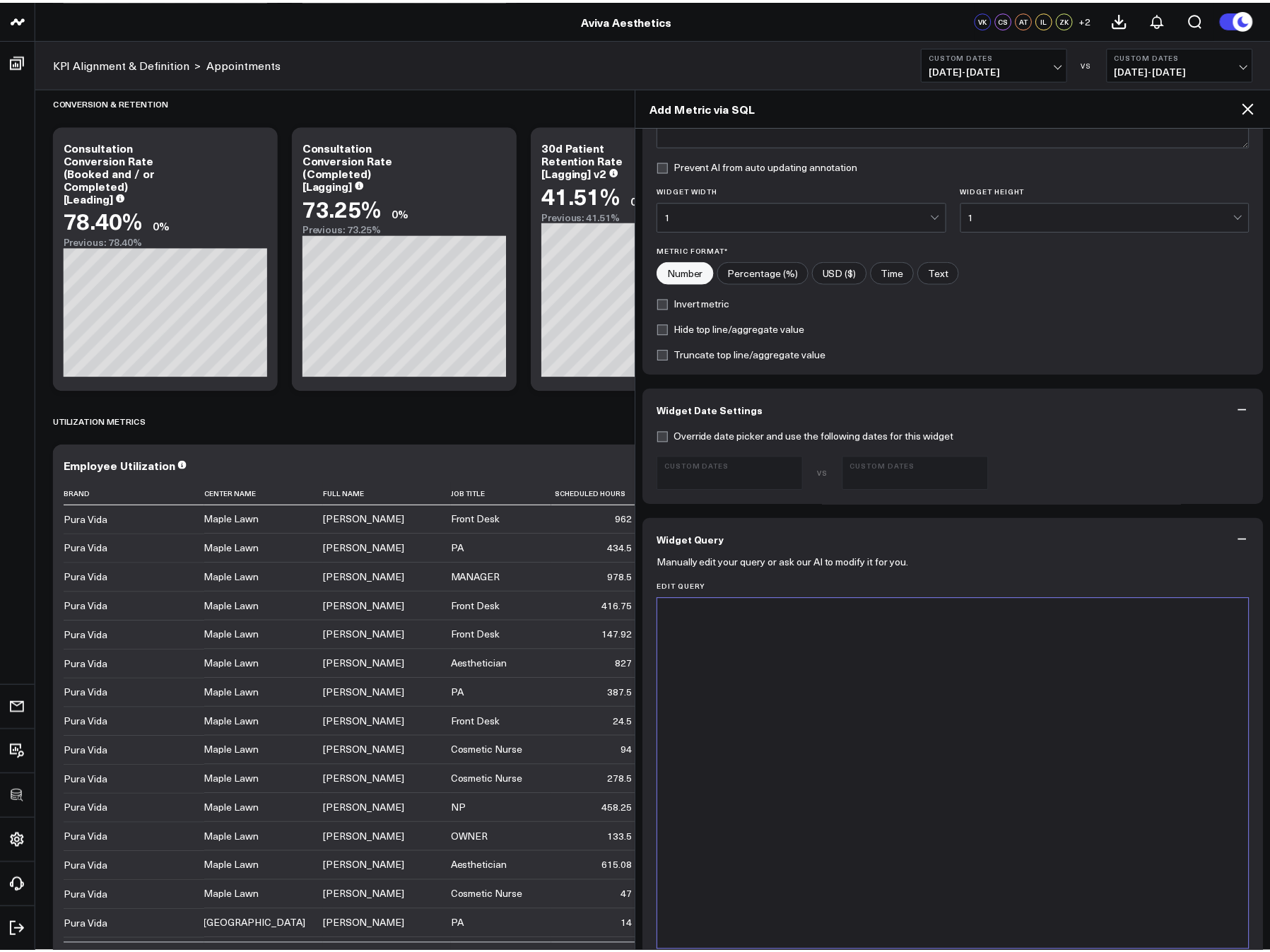
scroll to position [204, 0]
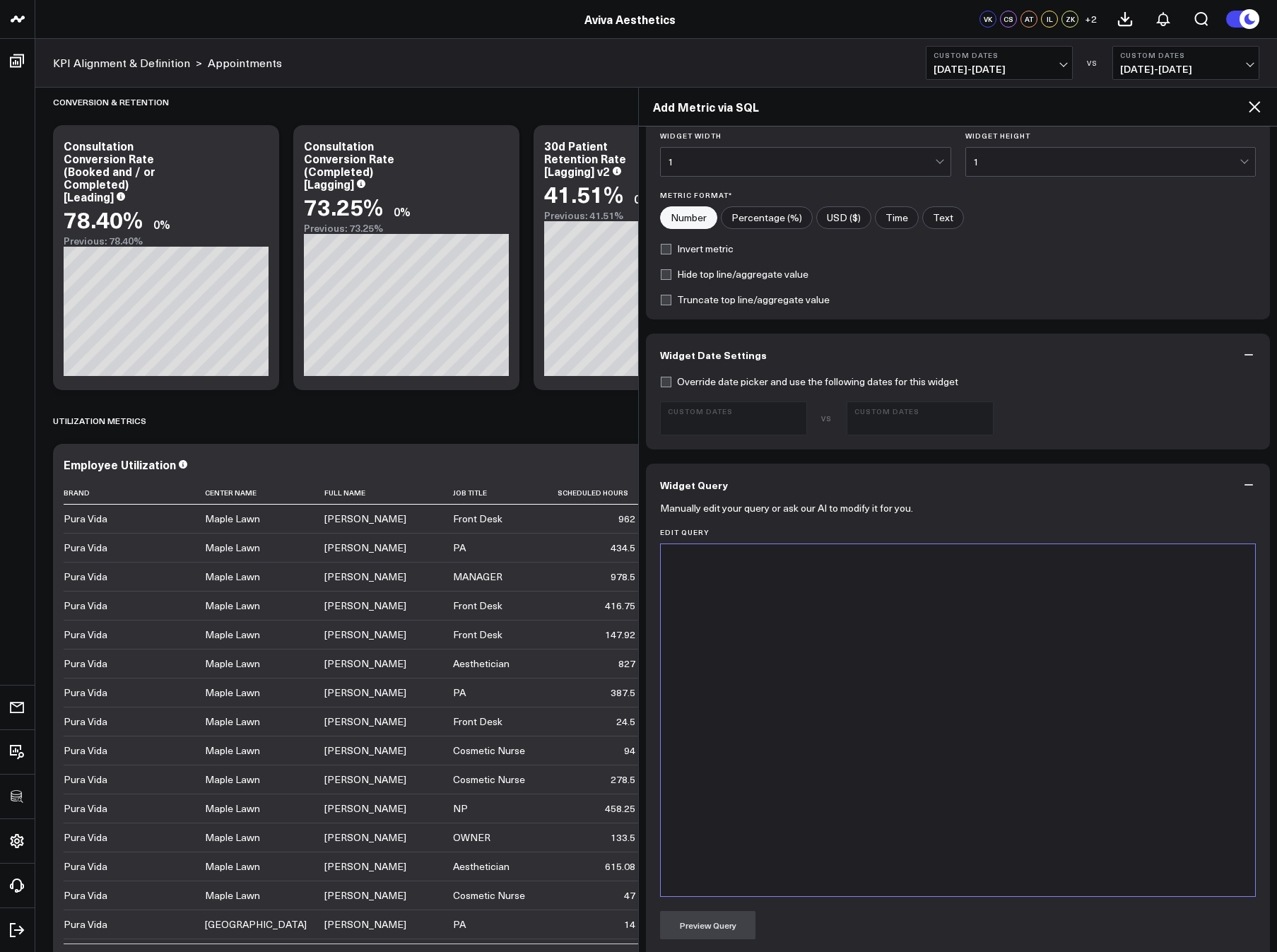
click at [1107, 104] on icon at bounding box center [1253, 106] width 17 height 17
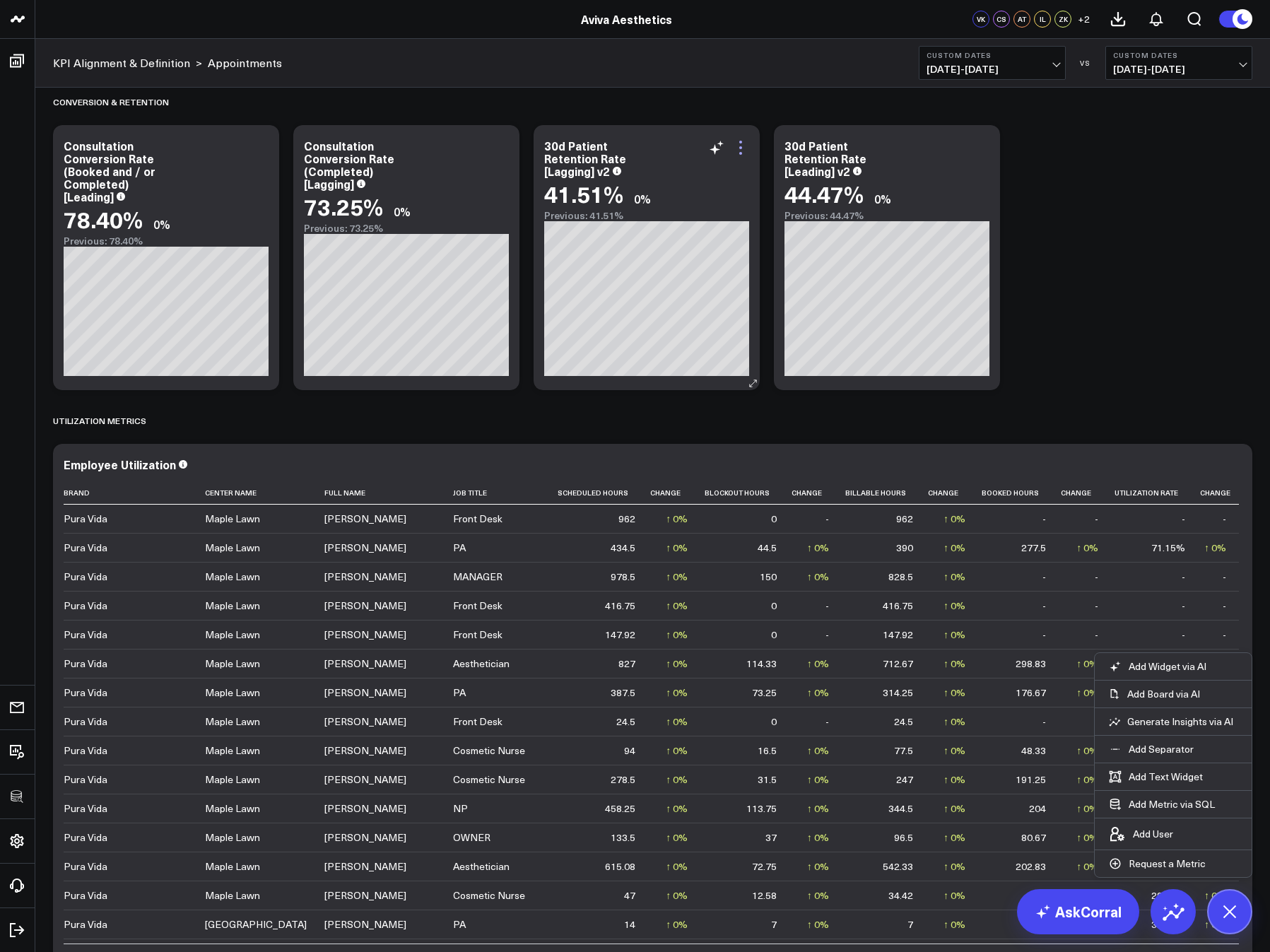
click at [743, 152] on icon at bounding box center [740, 147] width 17 height 17
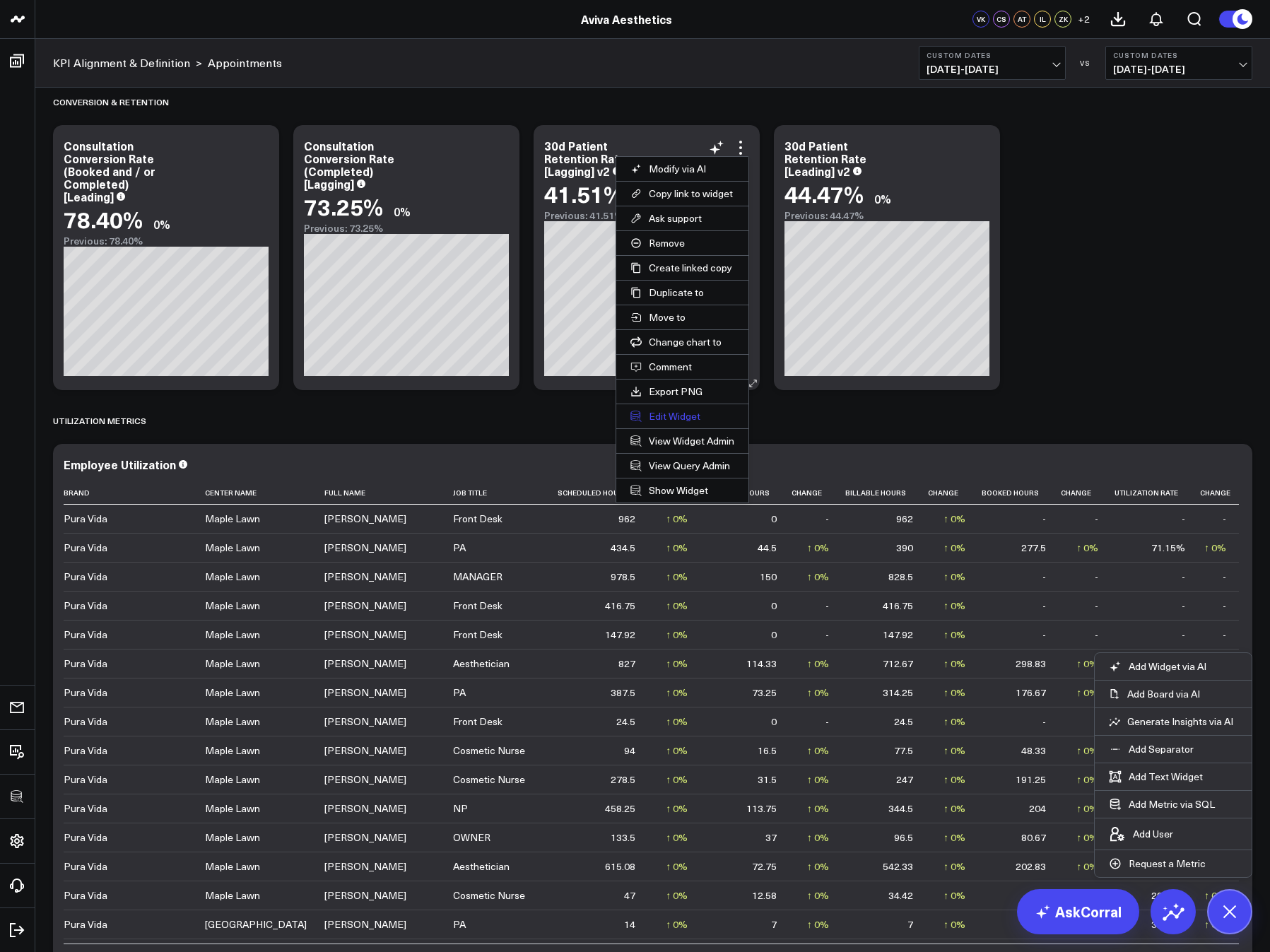
click at [671, 414] on button "Edit Widget" at bounding box center [682, 416] width 132 height 24
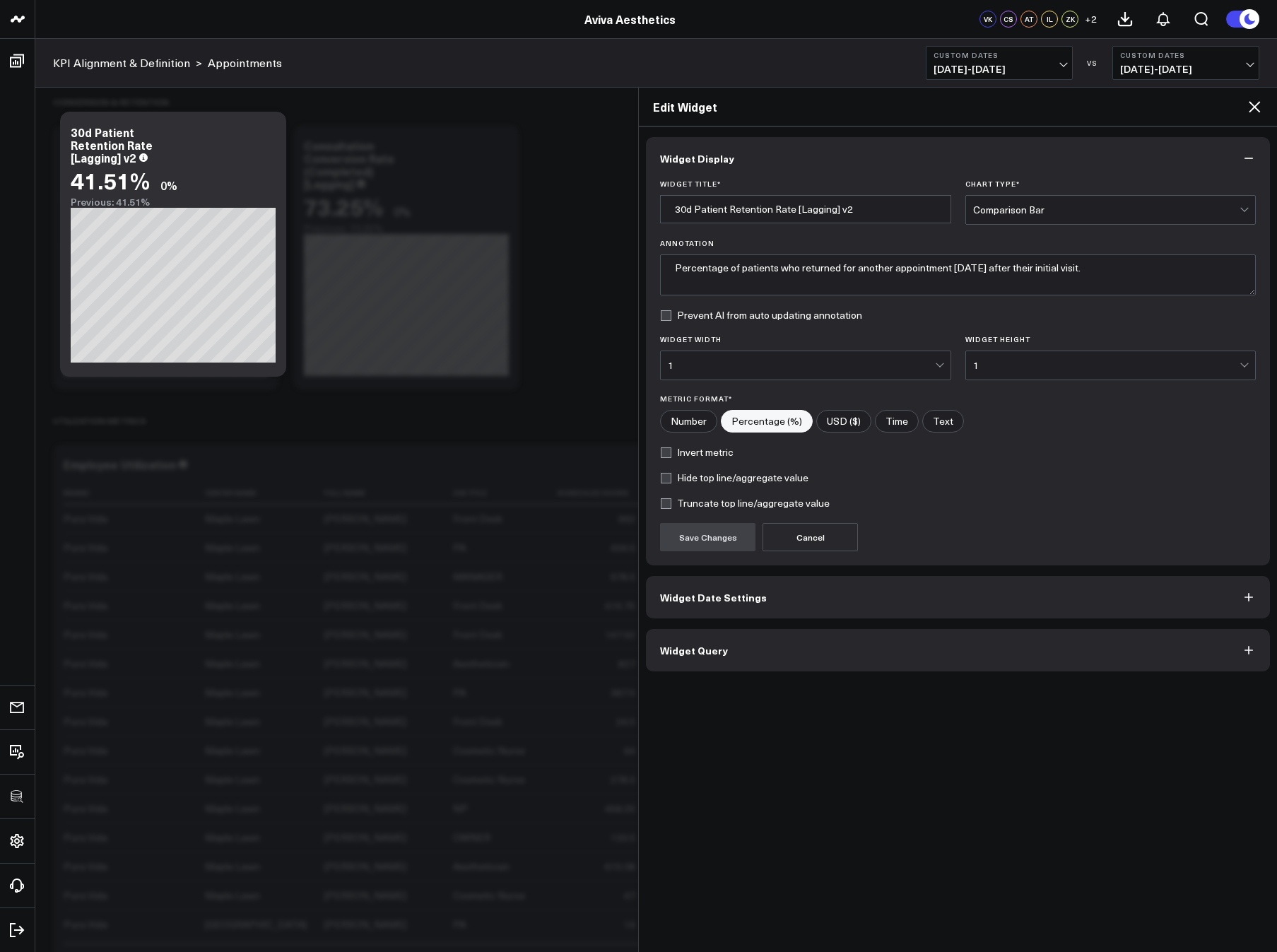
click at [711, 658] on button "Widget Query" at bounding box center [957, 650] width 624 height 43
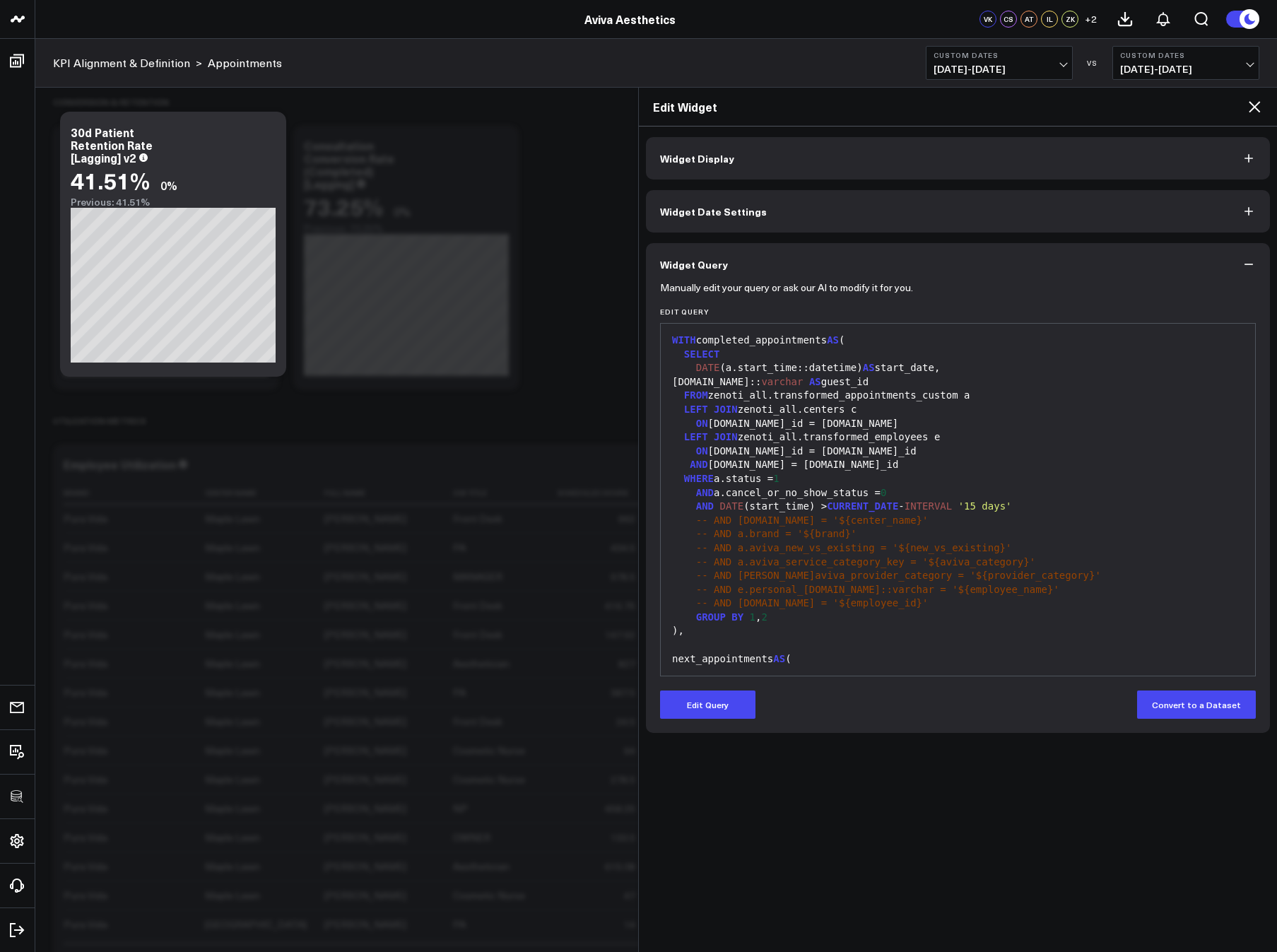
click at [730, 644] on div at bounding box center [957, 645] width 580 height 14
drag, startPoint x: 716, startPoint y: 396, endPoint x: 770, endPoint y: 395, distance: 54.0
click at [770, 395] on div "FROM zenoti_all.transformed_appointments_custom a" at bounding box center [957, 395] width 580 height 14
click at [805, 411] on div "LEFT JOIN zenoti_all.centers c" at bounding box center [957, 410] width 580 height 14
click at [716, 395] on div "FROM zenoti_all.transformed_appointments_custom a" at bounding box center [957, 395] width 580 height 14
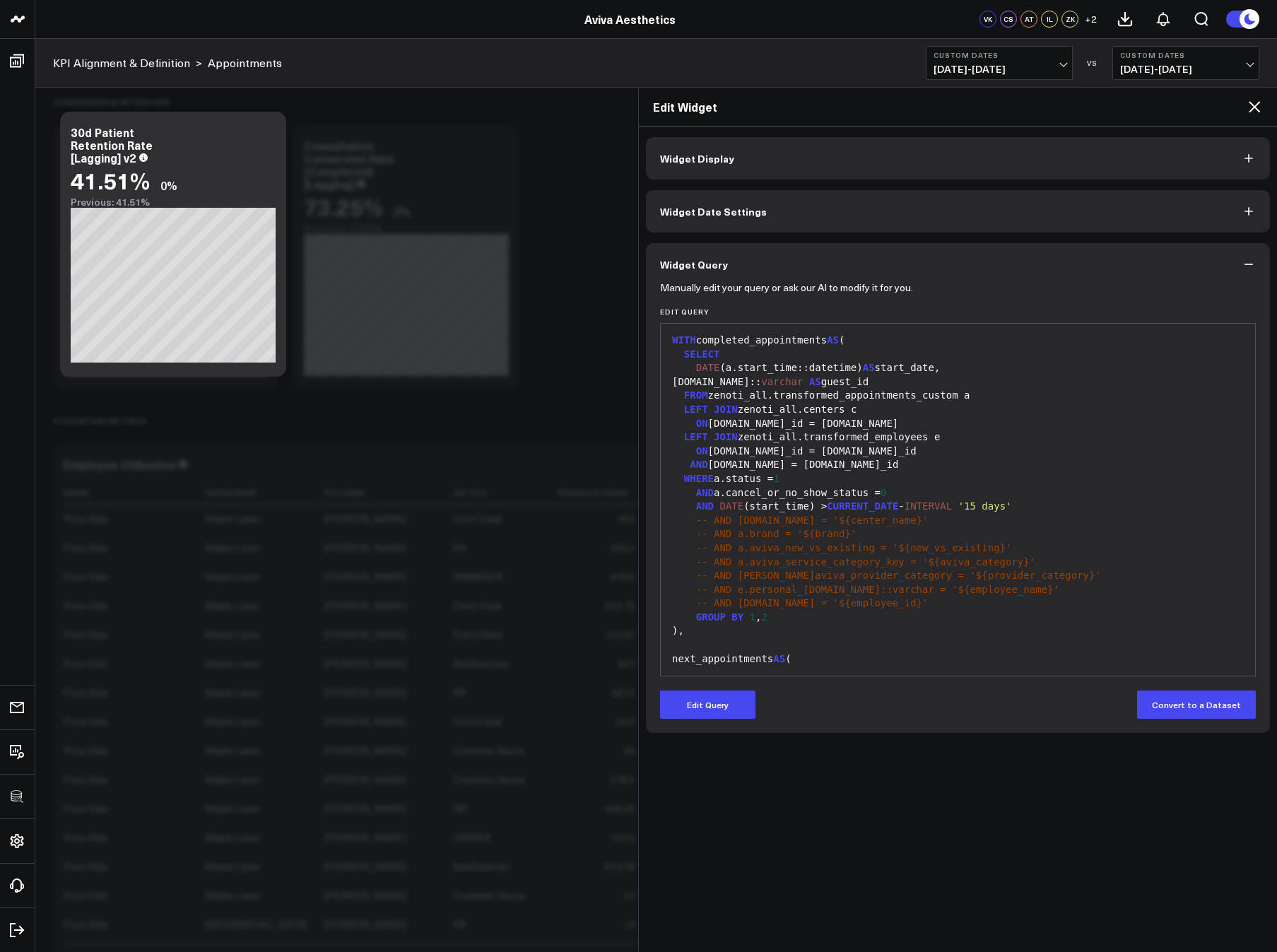
click at [1107, 111] on icon at bounding box center [1253, 106] width 17 height 17
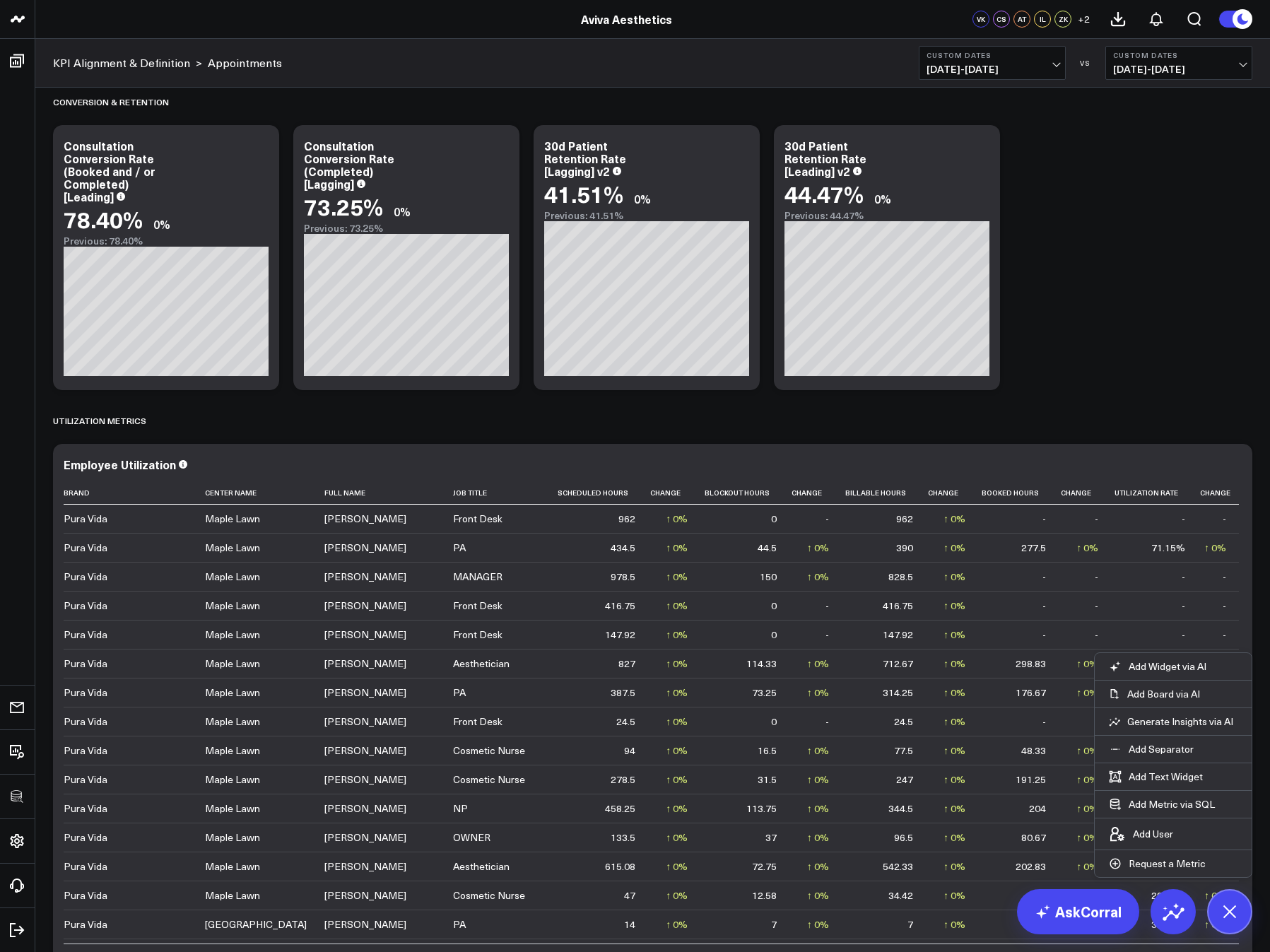
click at [429, 58] on div "KPI Alignment & Definition > Appointments Custom Dates 04/09/25 - 10/09/25 VS C…" at bounding box center [653, 63] width 1234 height 49
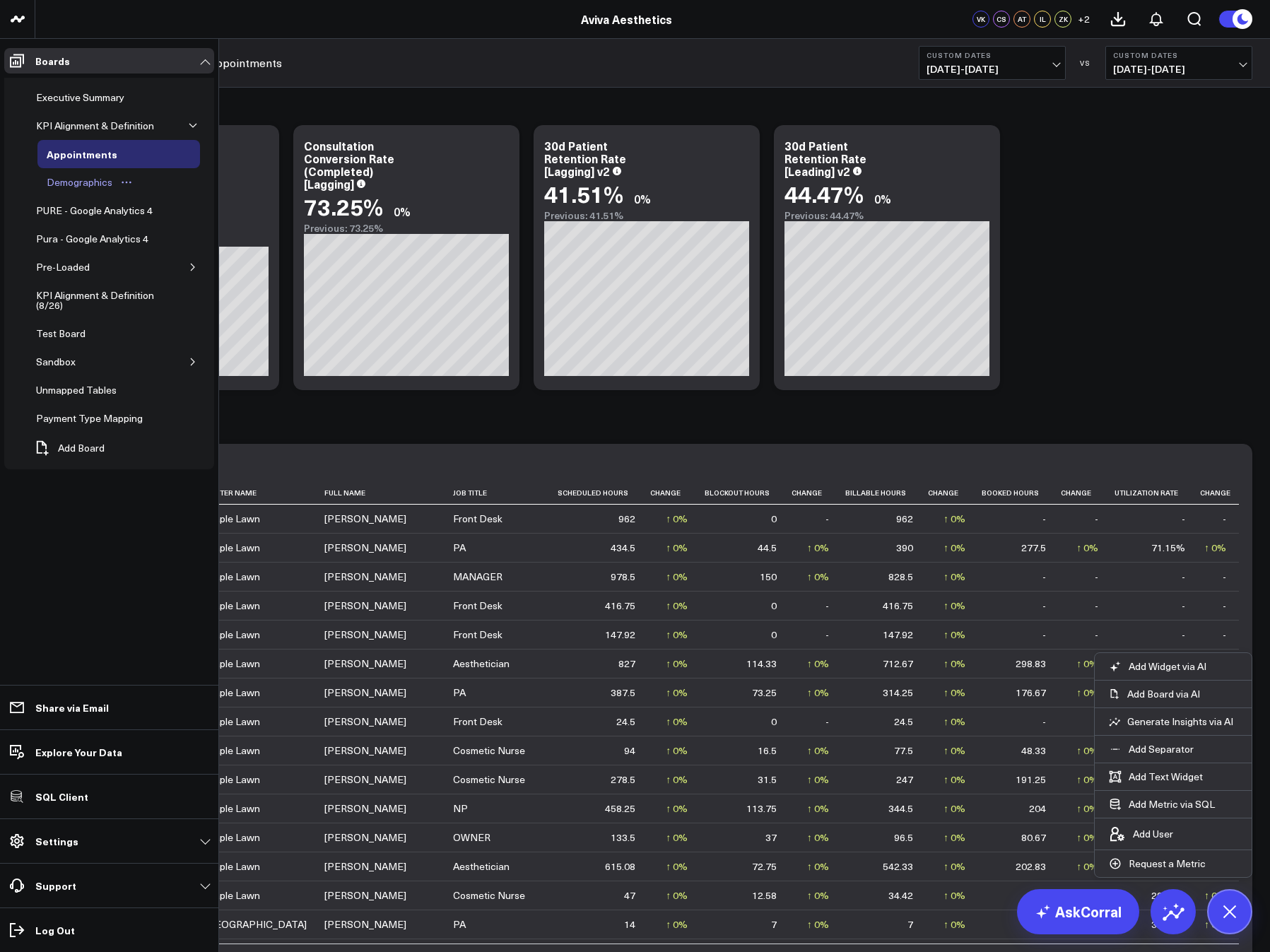
click at [72, 180] on div "Demographics" at bounding box center [80, 182] width 73 height 17
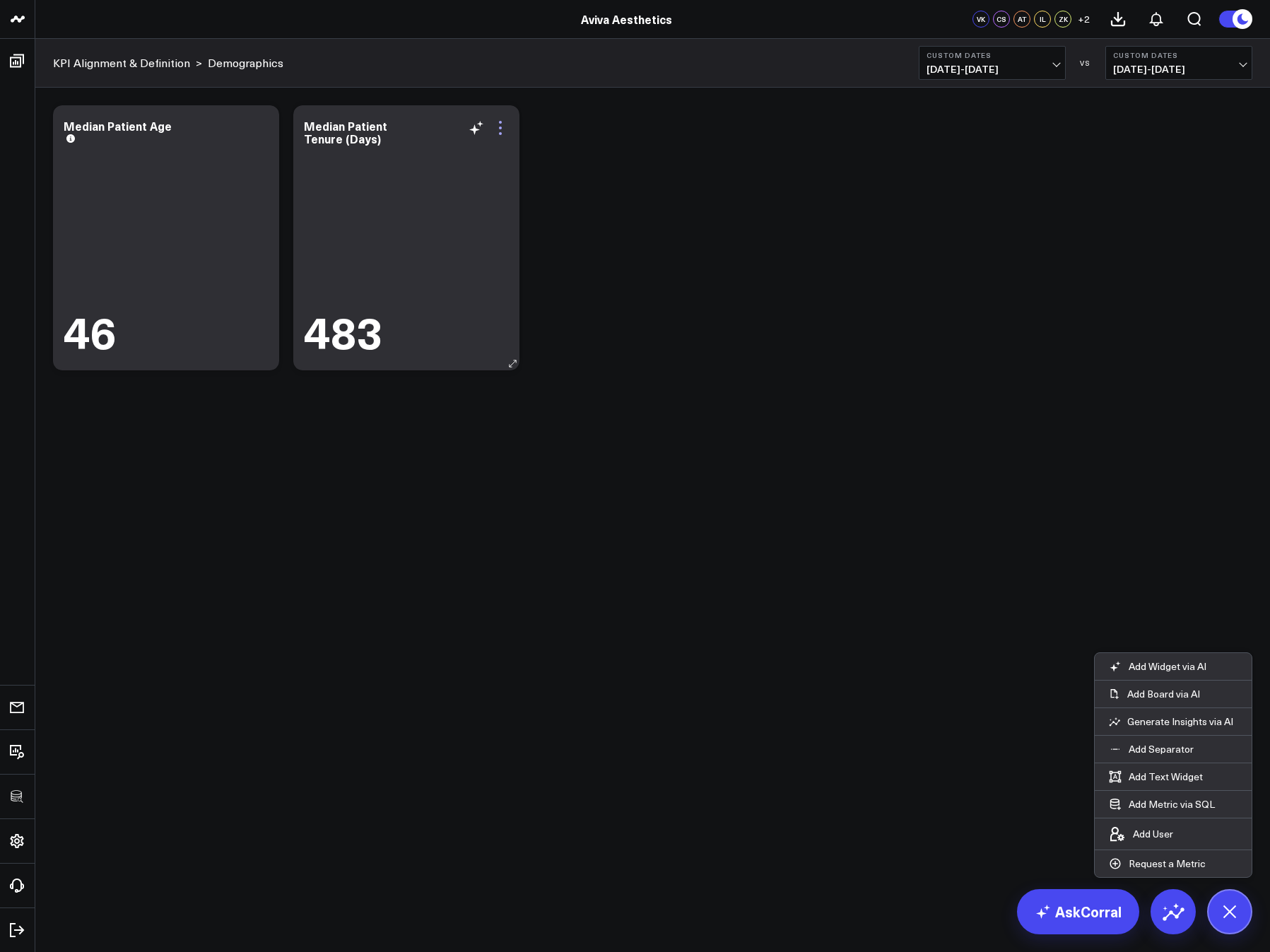
click at [496, 132] on icon at bounding box center [500, 127] width 17 height 17
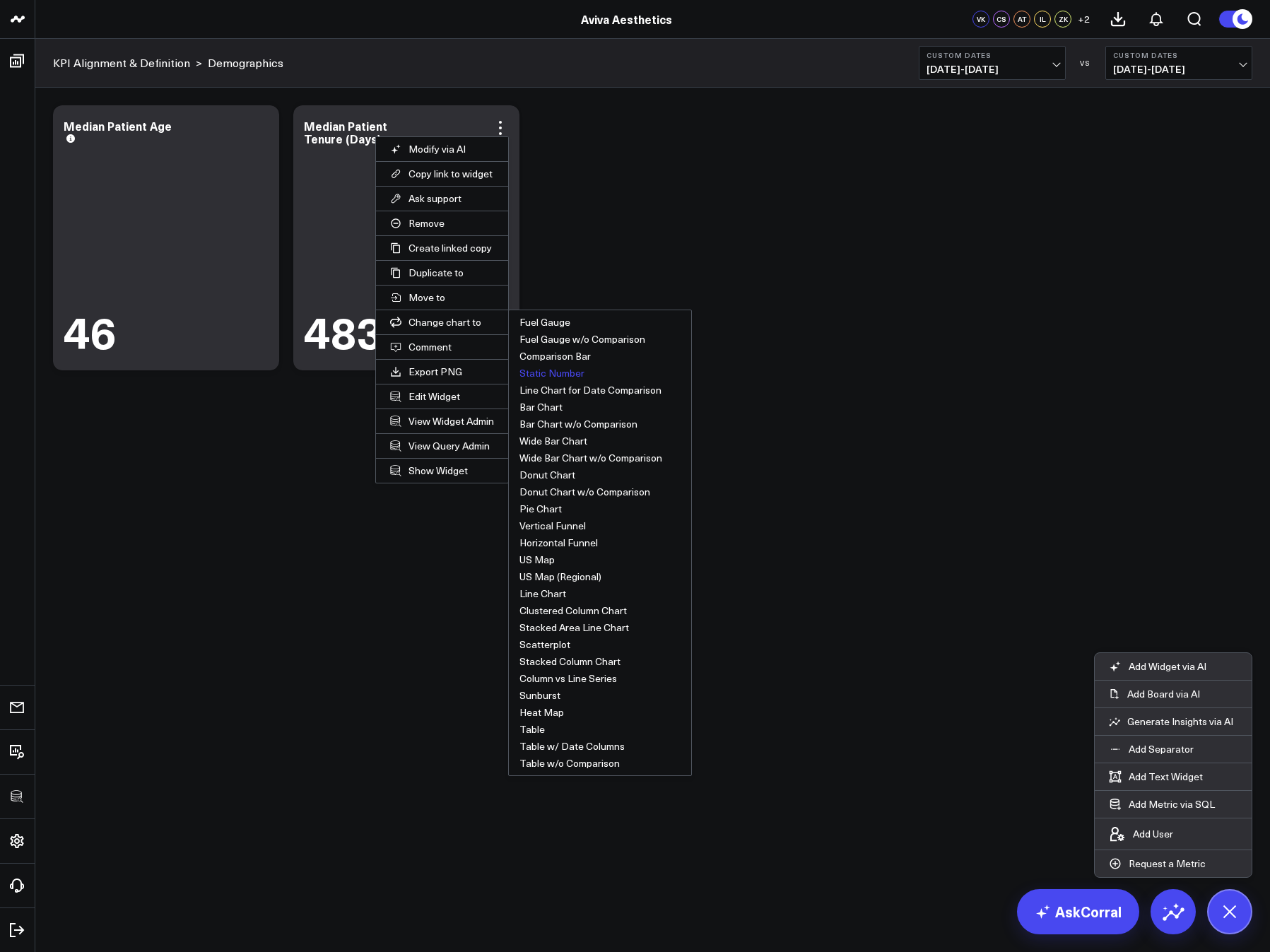
click at [704, 214] on div "Modify via AI Copy link to widget Ask support Remove Create linked copy Executi…" at bounding box center [652, 238] width 1213 height 279
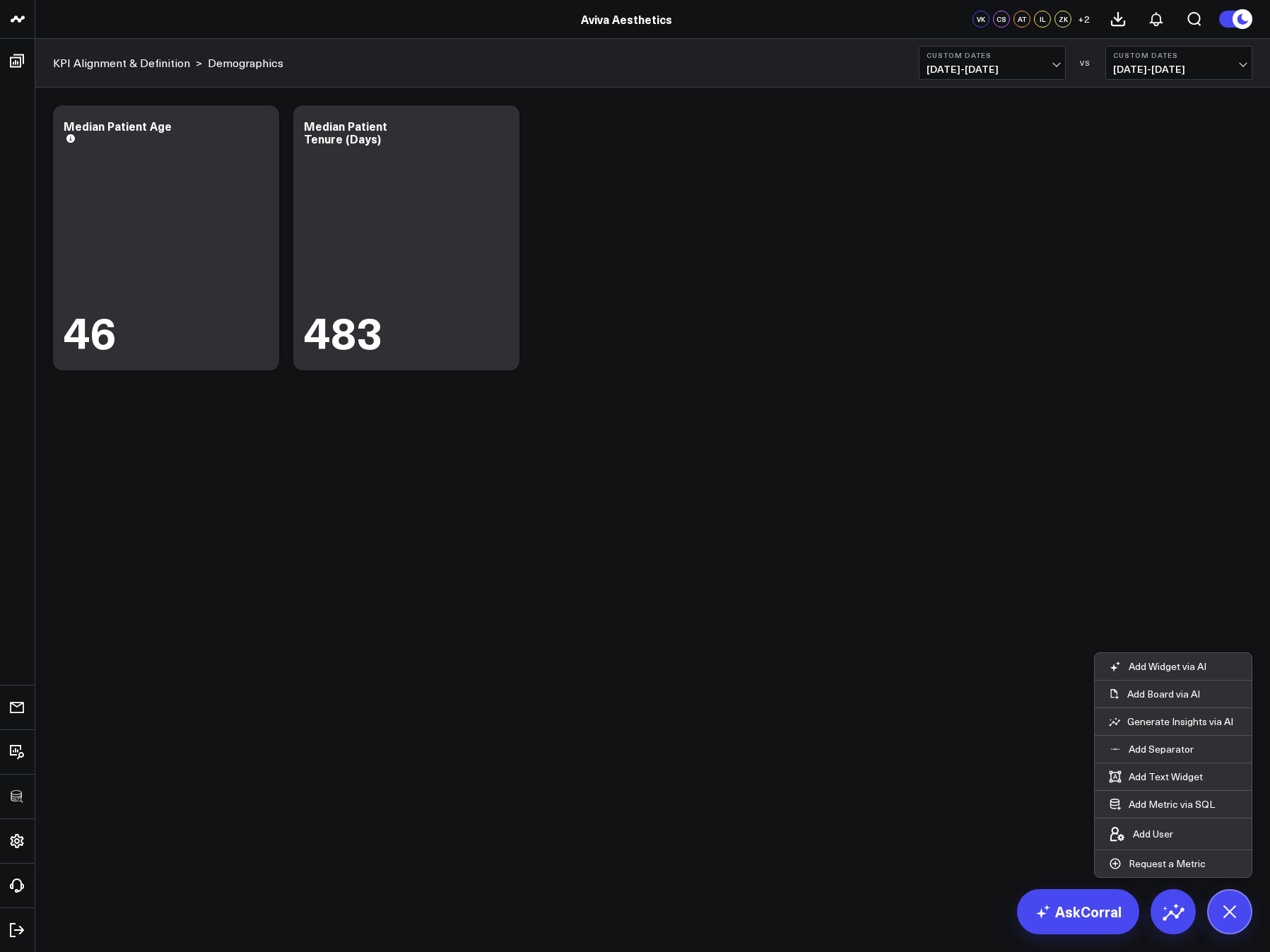
click at [736, 339] on div "Modify via AI Copy link to widget Ask support Remove Create linked copy Executi…" at bounding box center [652, 238] width 1213 height 279
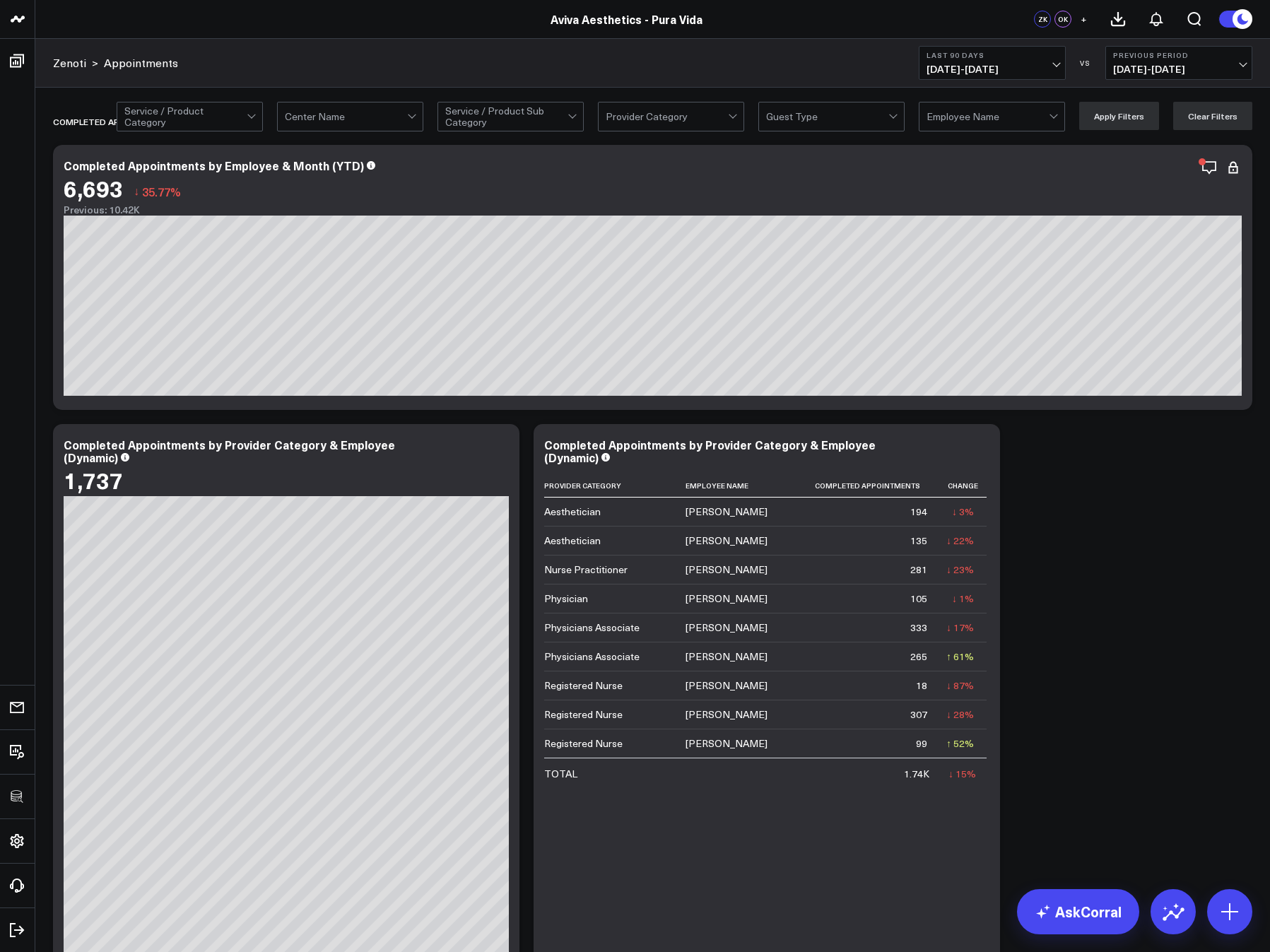
click at [587, 64] on div "Zenoti > Appointments Last 90 Days [DATE] - [DATE] VS Previous Period [DATE] - …" at bounding box center [653, 63] width 1234 height 49
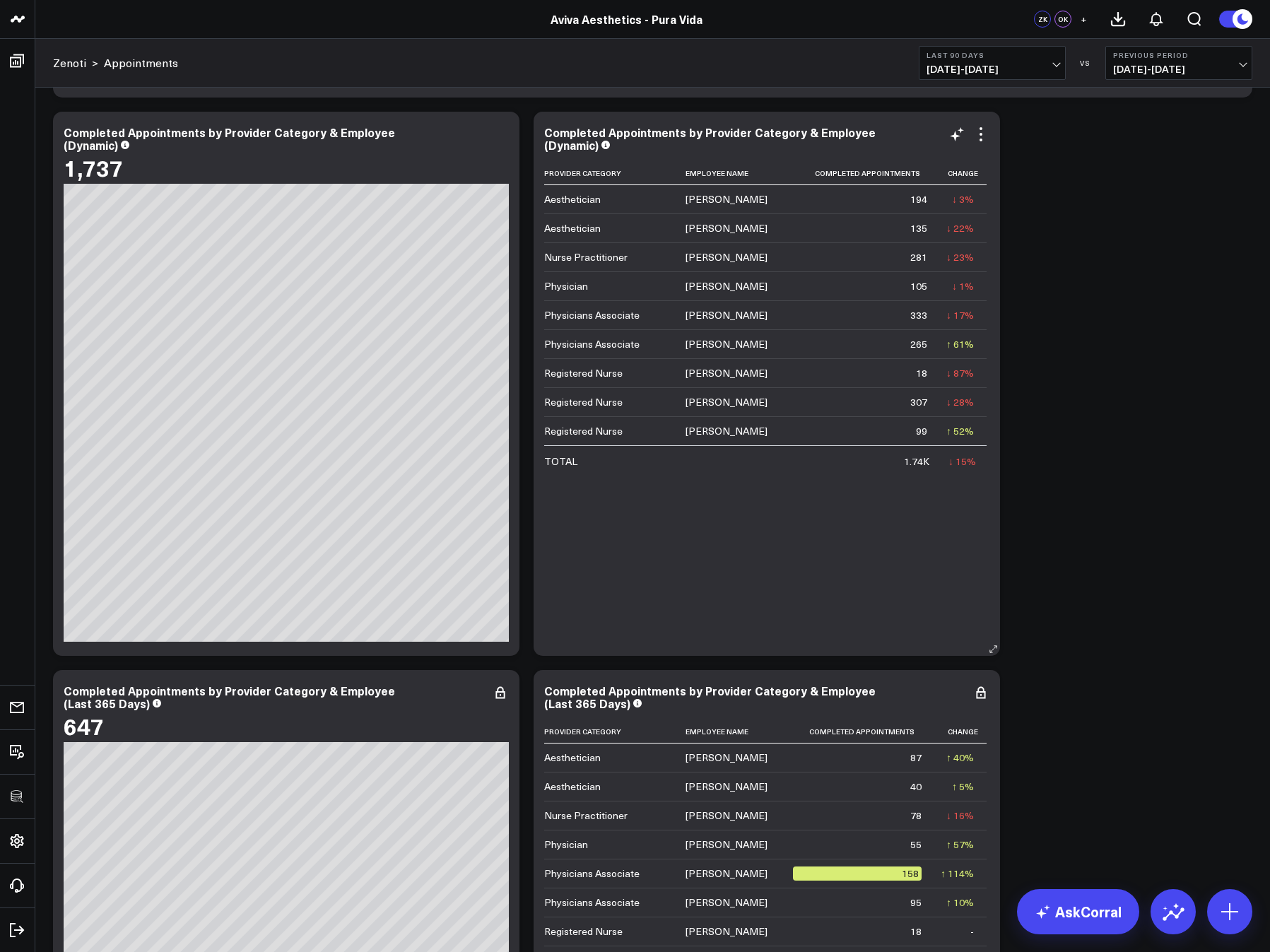
scroll to position [308, 0]
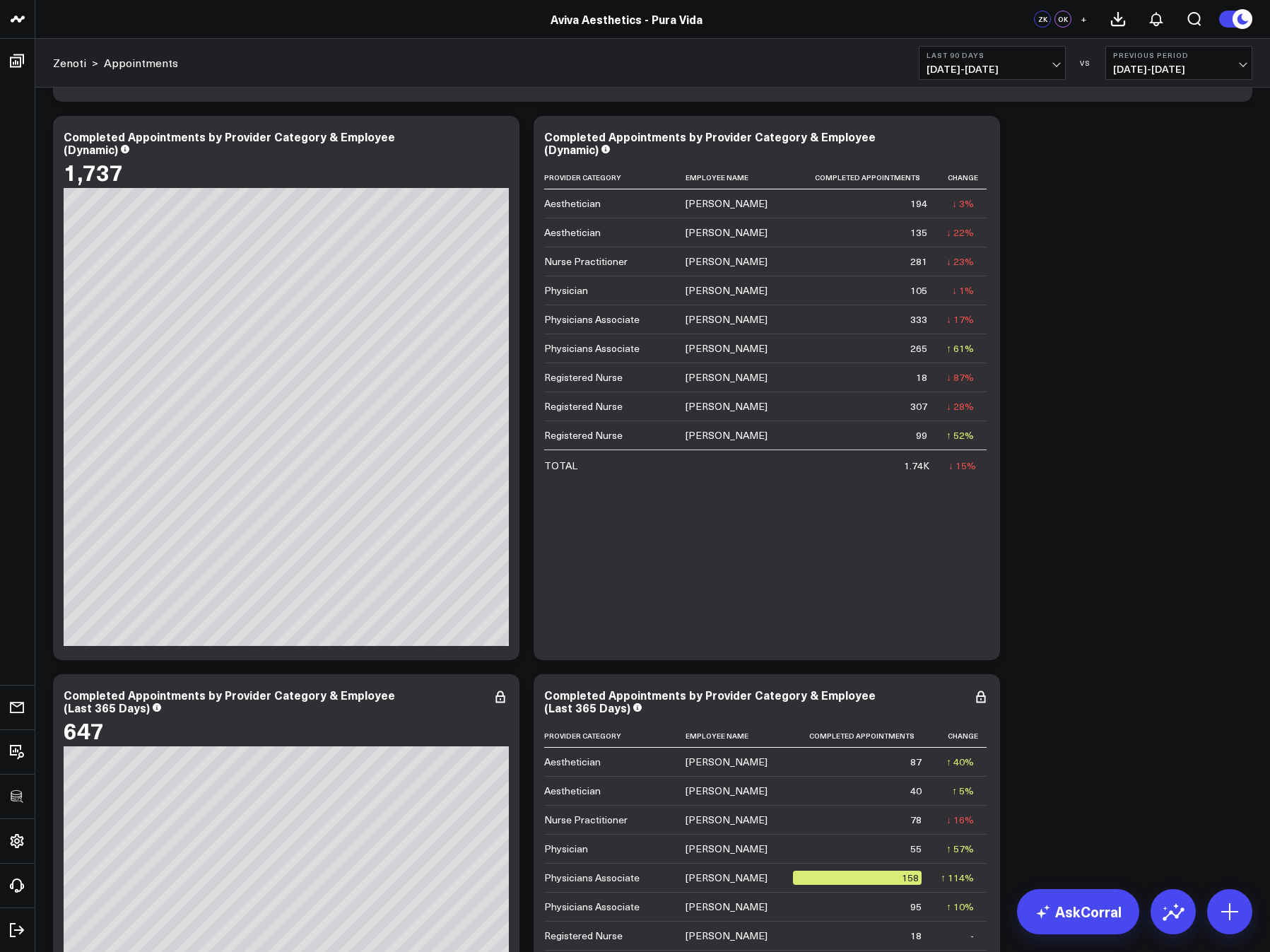
click at [972, 64] on span "[DATE] - [DATE]" at bounding box center [992, 69] width 132 height 11
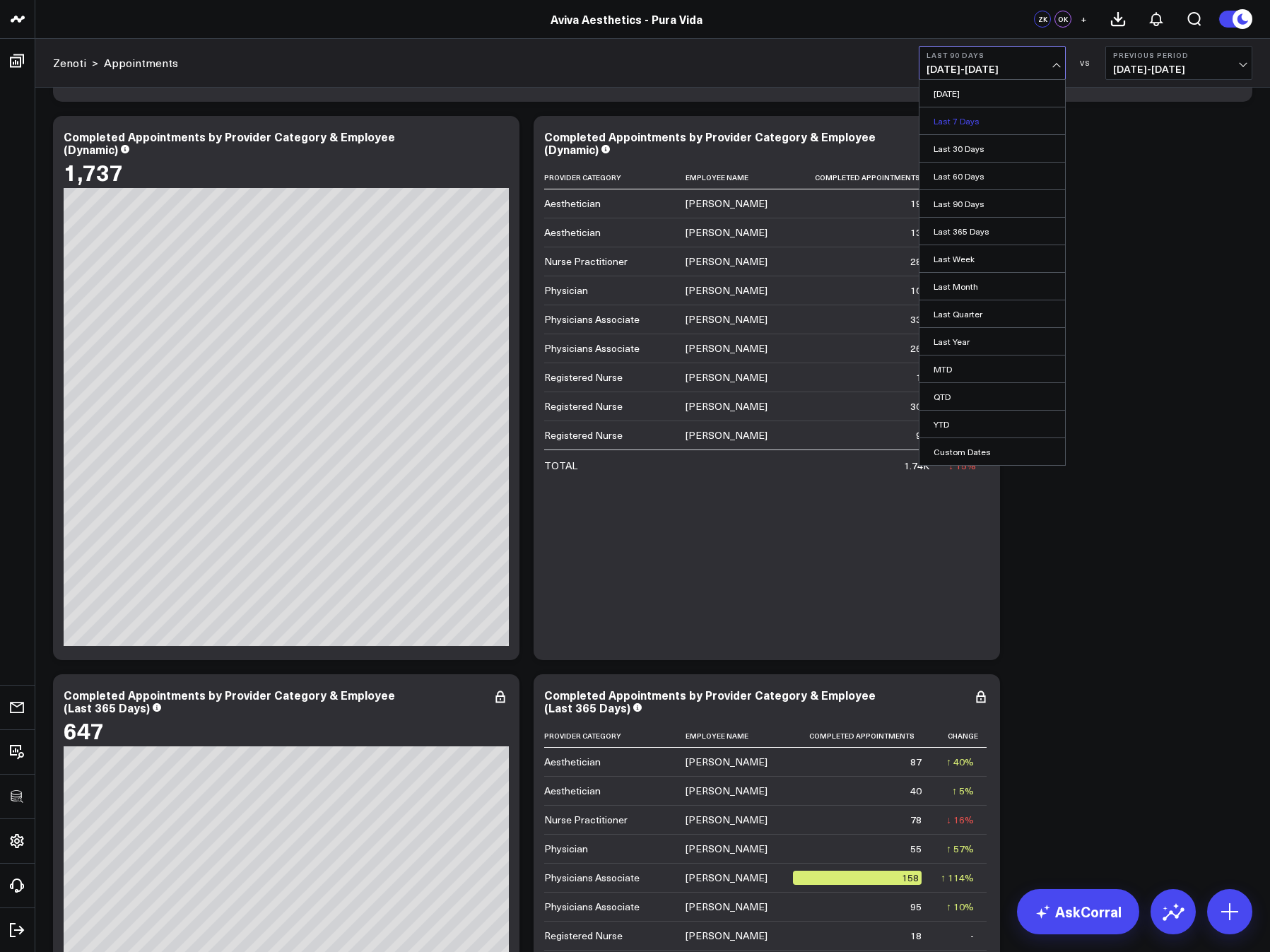
click at [965, 116] on link "Last 7 Days" at bounding box center [992, 121] width 145 height 27
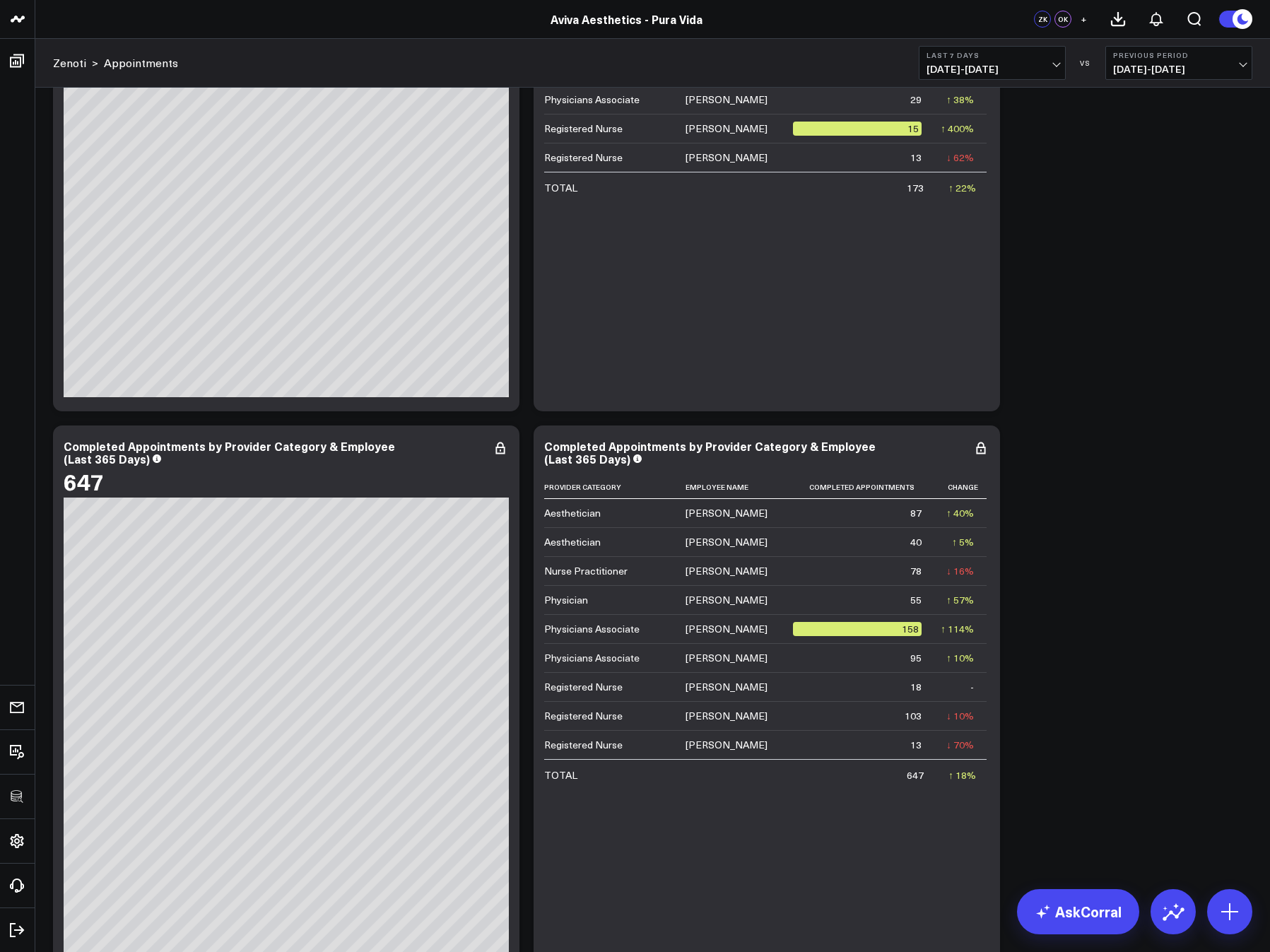
scroll to position [554, 0]
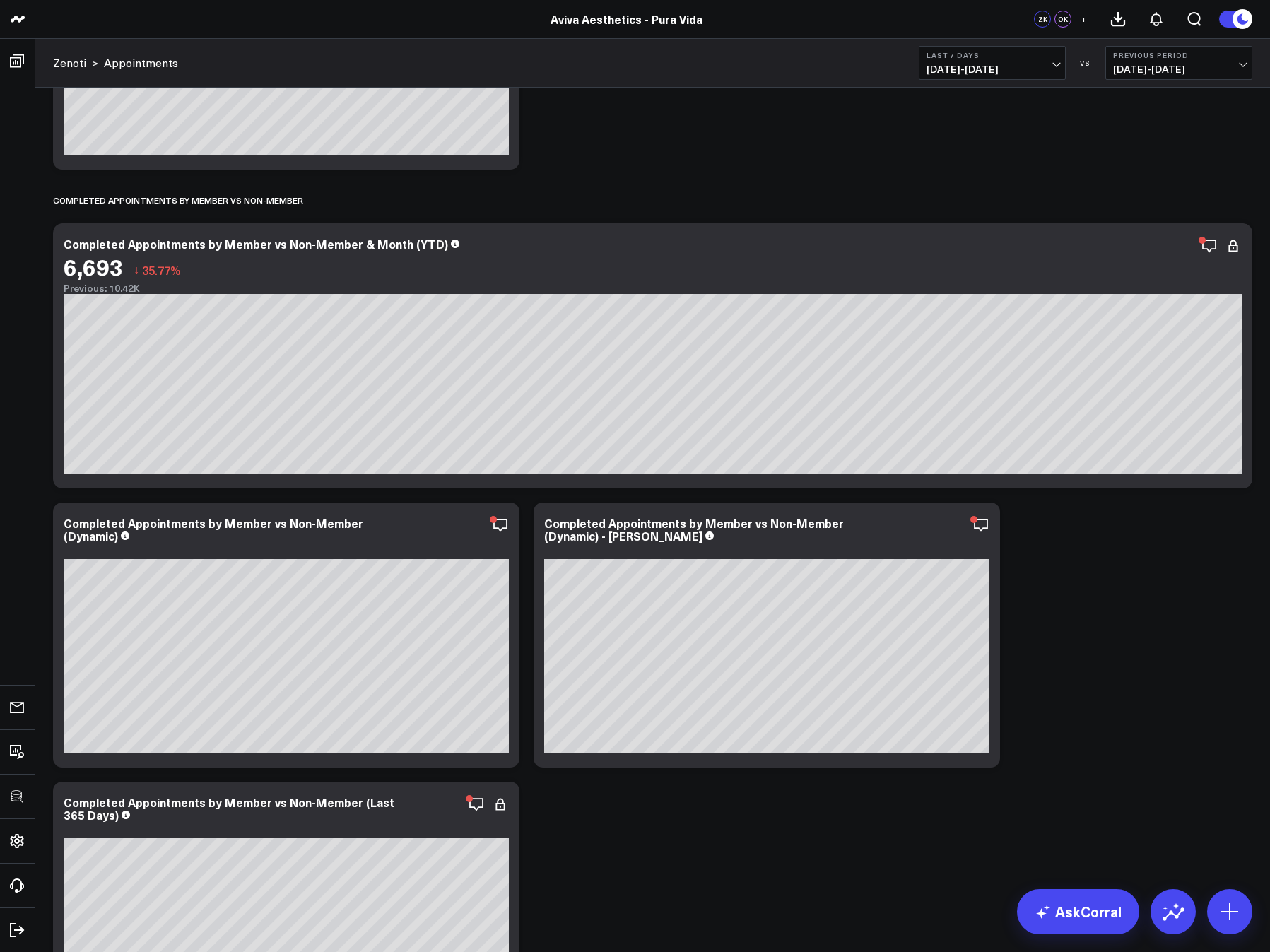
scroll to position [4271, 0]
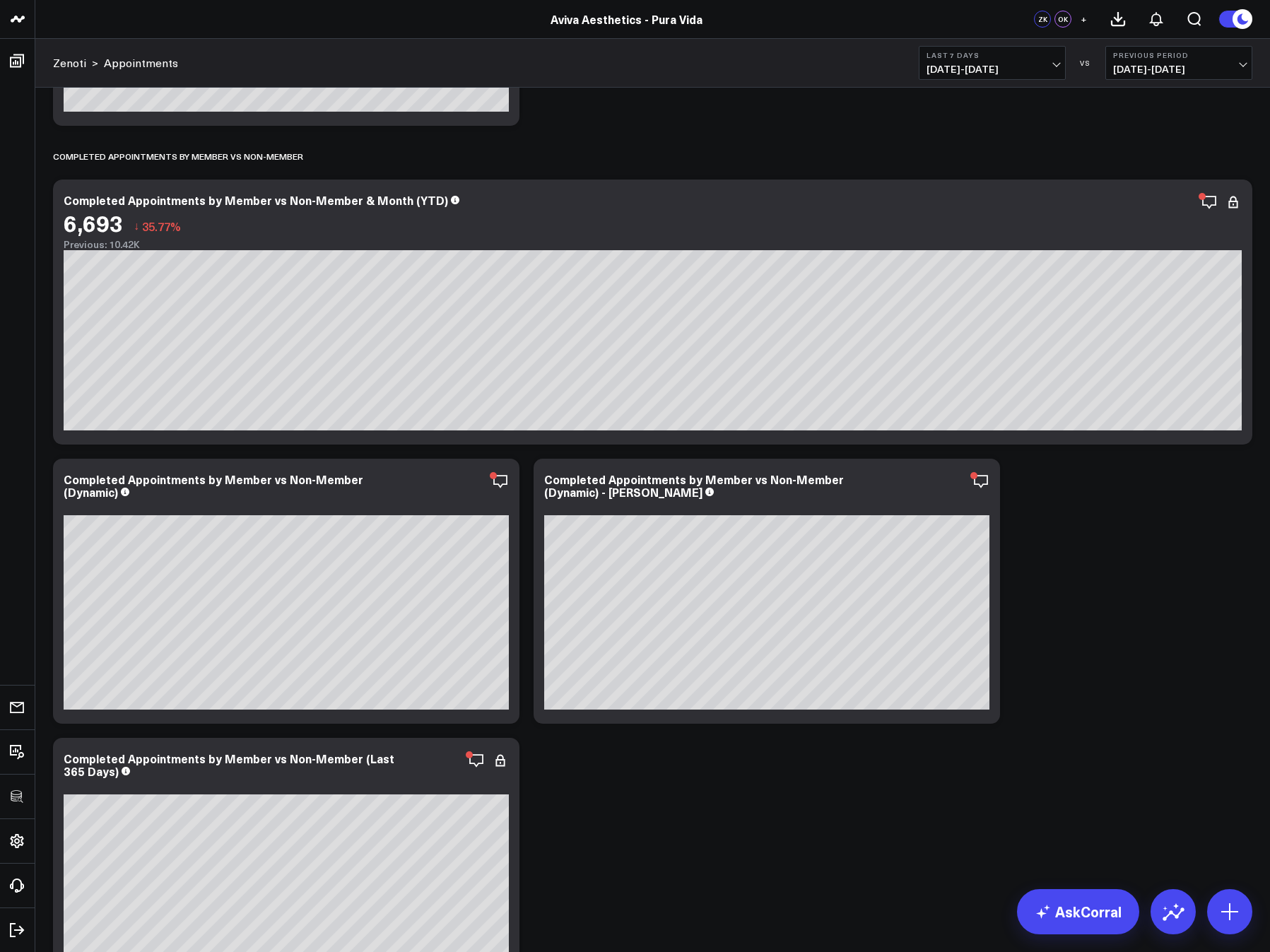
click at [1091, 660] on div "Completed Appointments by Employee Modify via AI Copy link to widget Ask suppor…" at bounding box center [652, 272] width 1213 height 8888
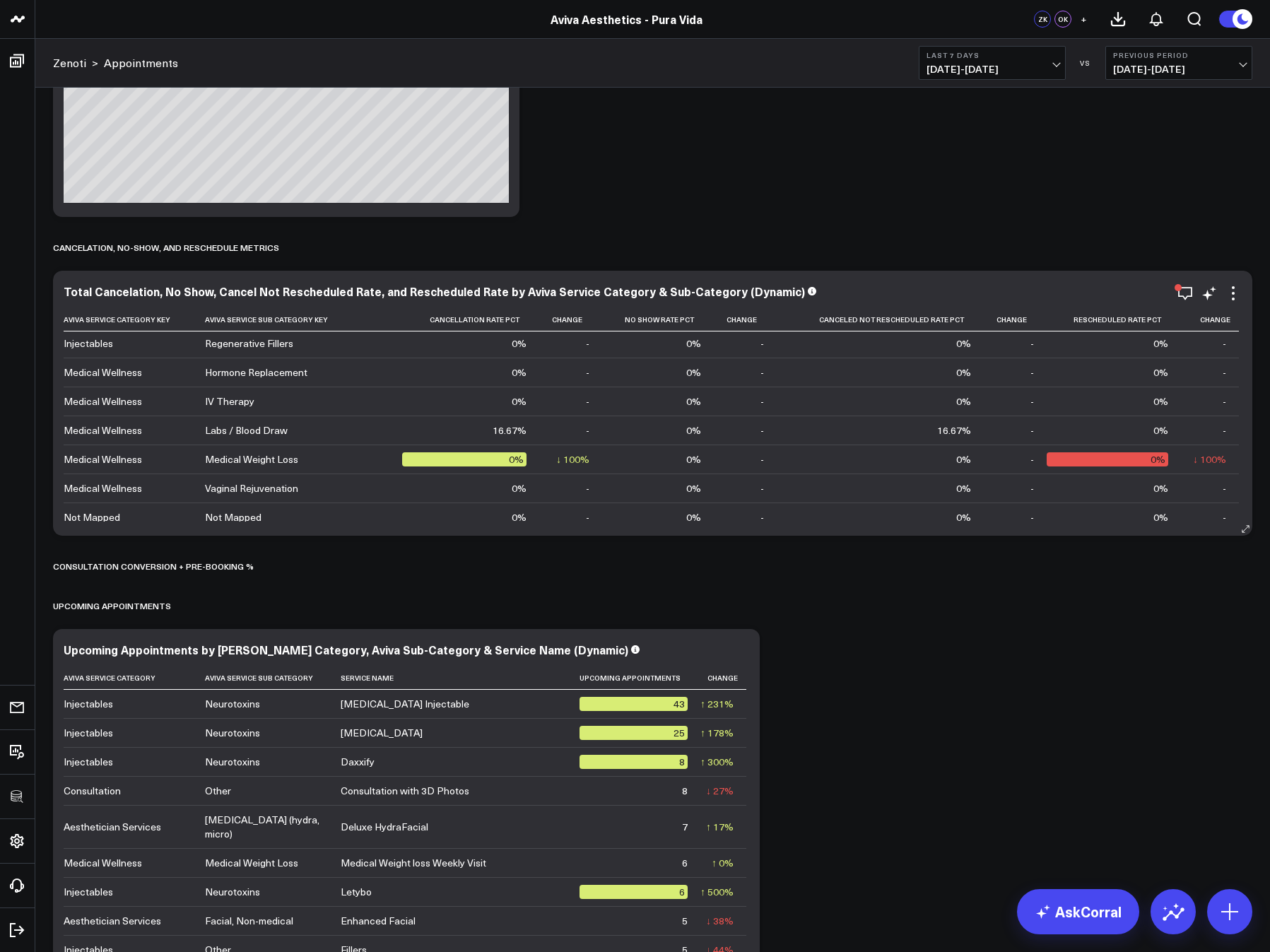
scroll to position [418, 0]
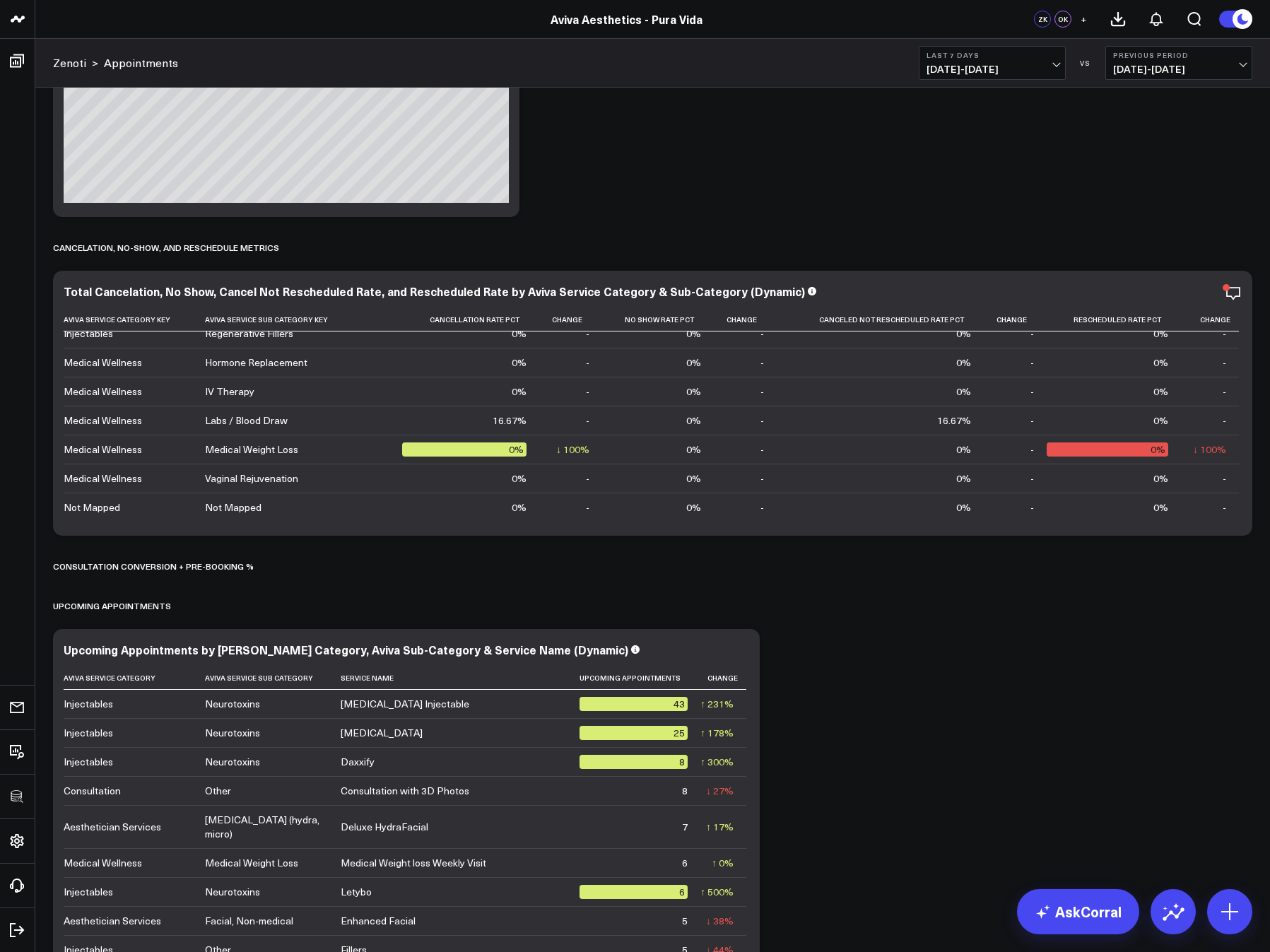
click at [983, 73] on span "10/02/25 - 10/08/25" at bounding box center [992, 69] width 132 height 11
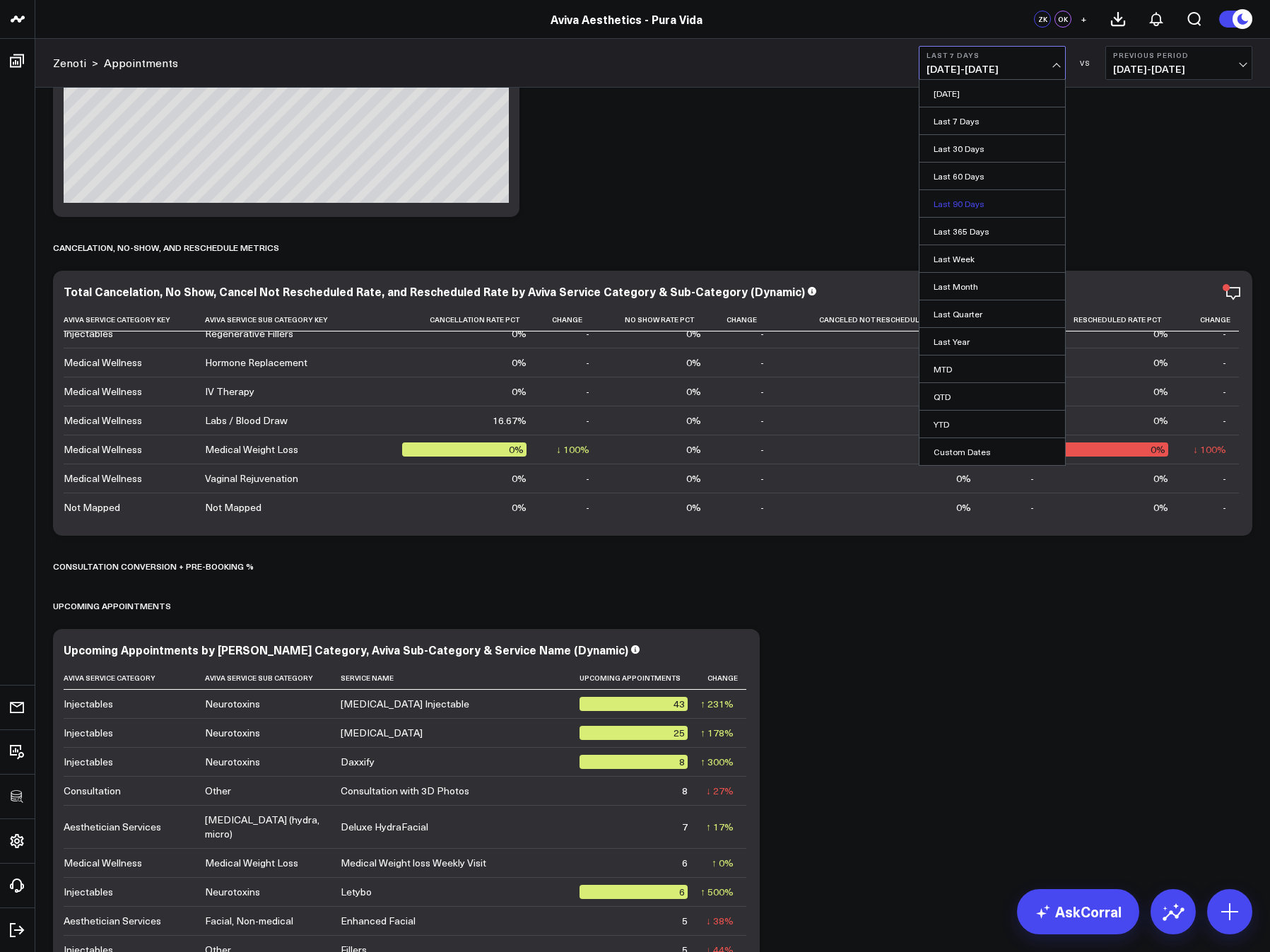
click at [950, 208] on link "Last 90 Days" at bounding box center [992, 204] width 145 height 27
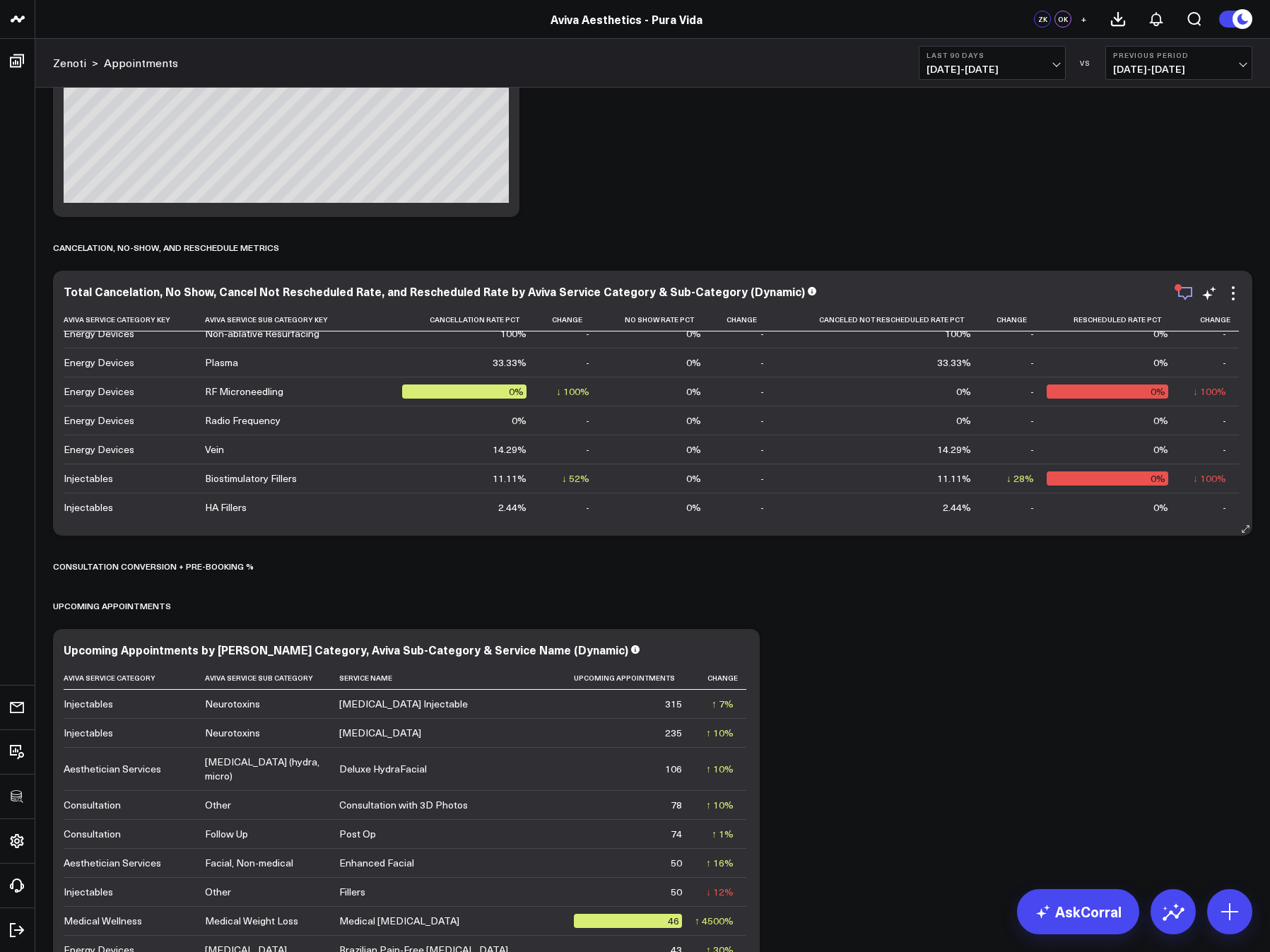
click at [1107, 294] on icon "button" at bounding box center [1185, 293] width 17 height 17
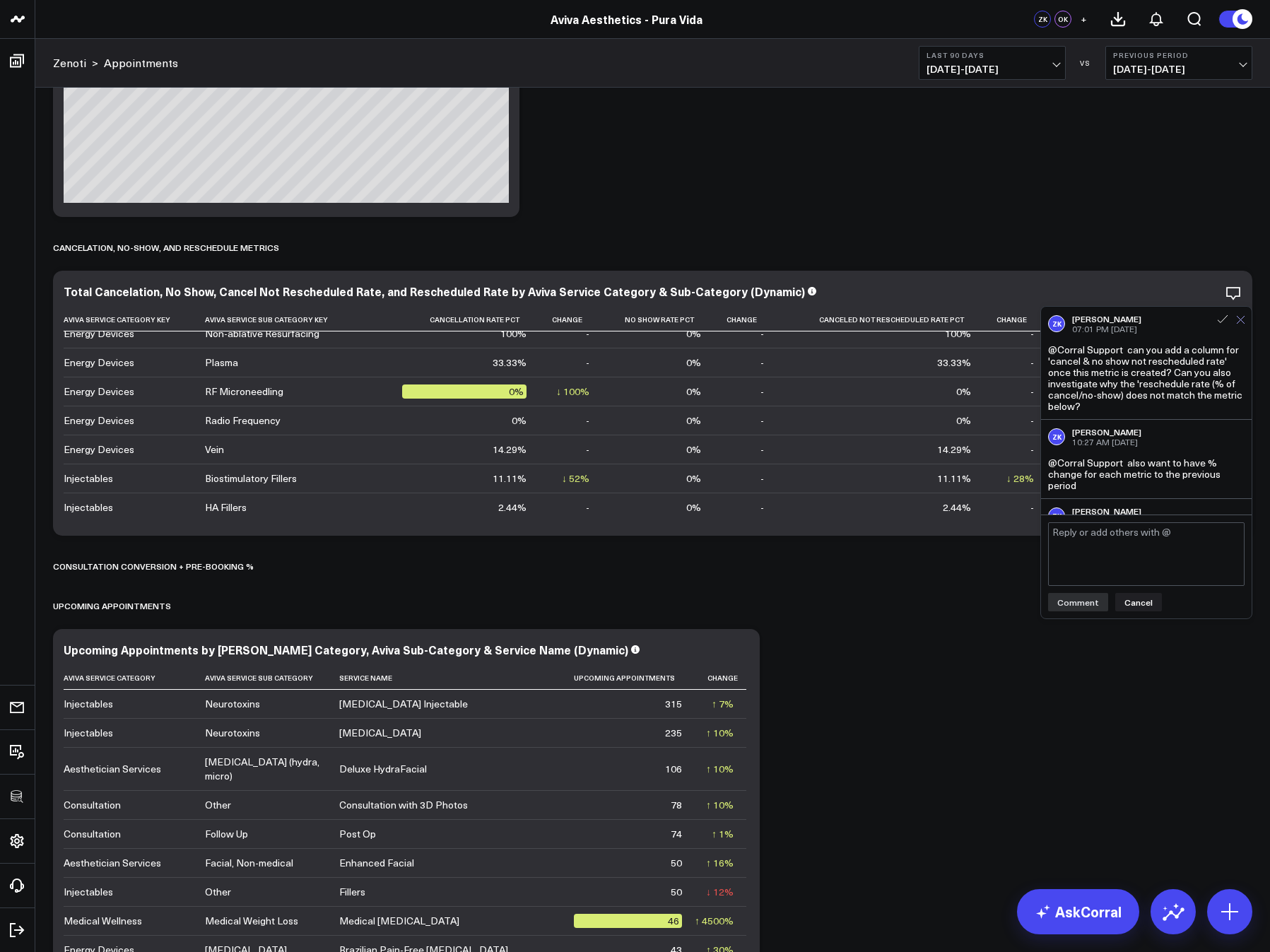
click at [1107, 323] on icon at bounding box center [1241, 320] width 9 height 9
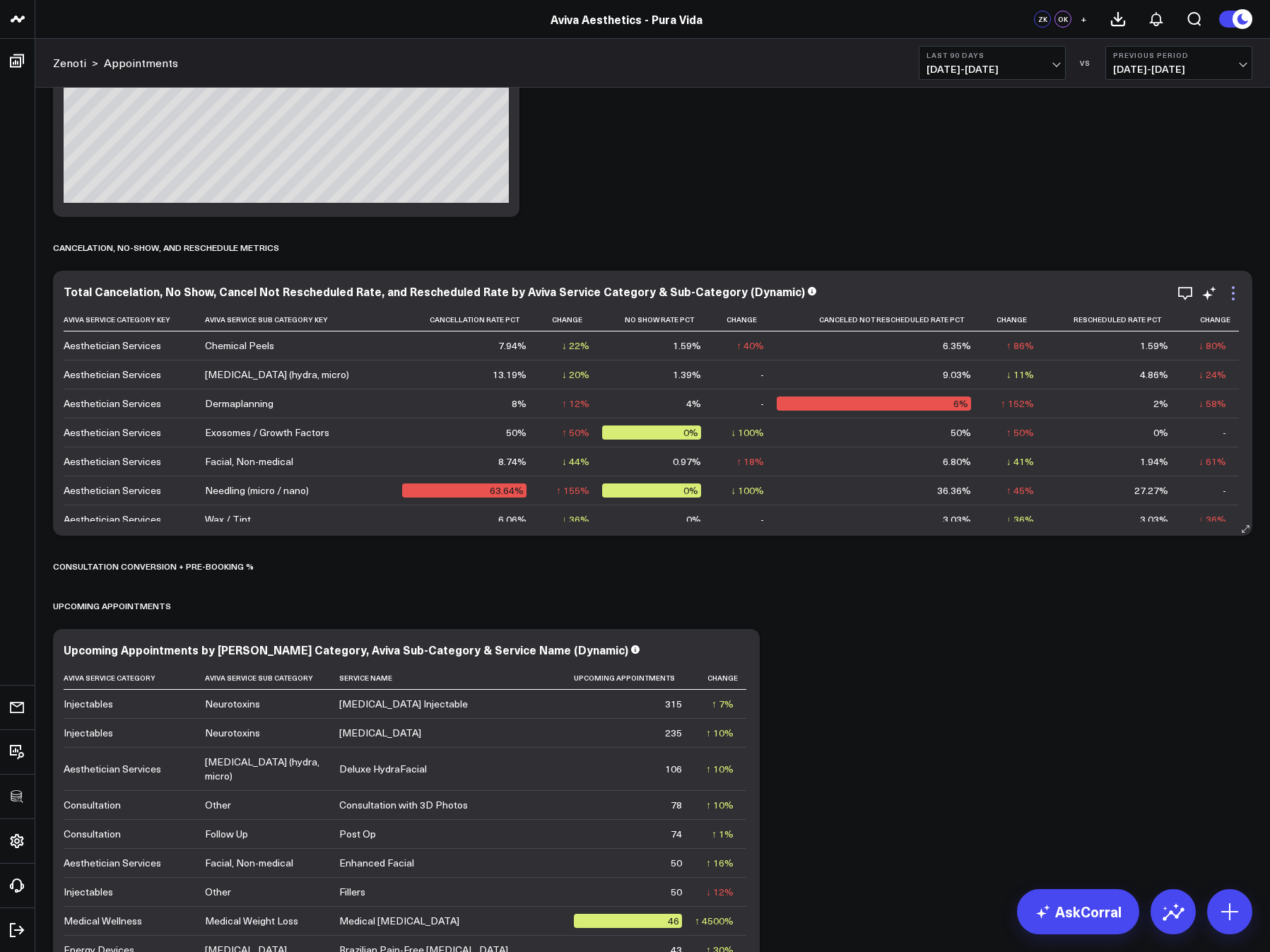
click at [1107, 293] on icon at bounding box center [1233, 294] width 3 height 3
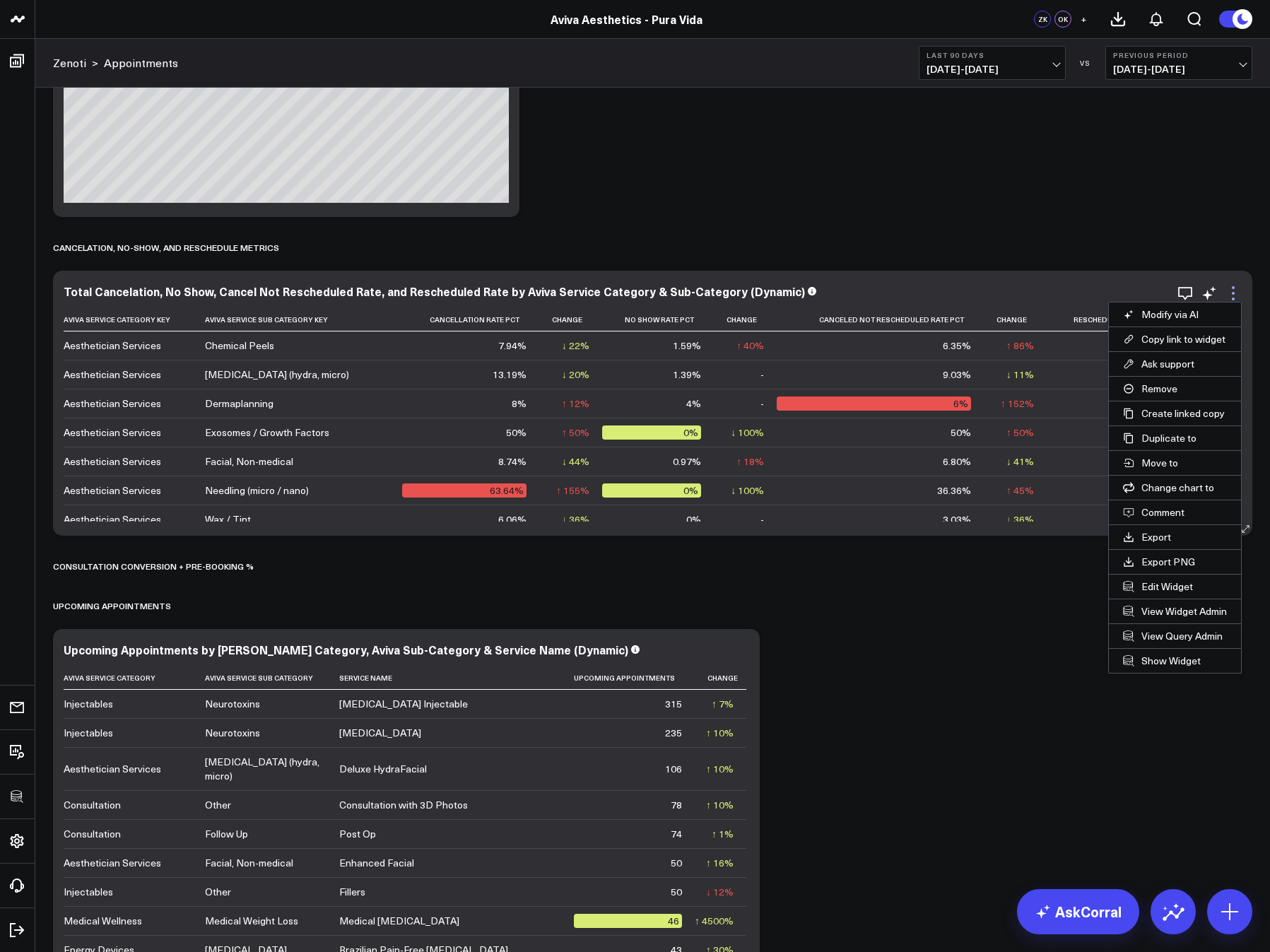
click at [1107, 294] on icon at bounding box center [1233, 294] width 3 height 3
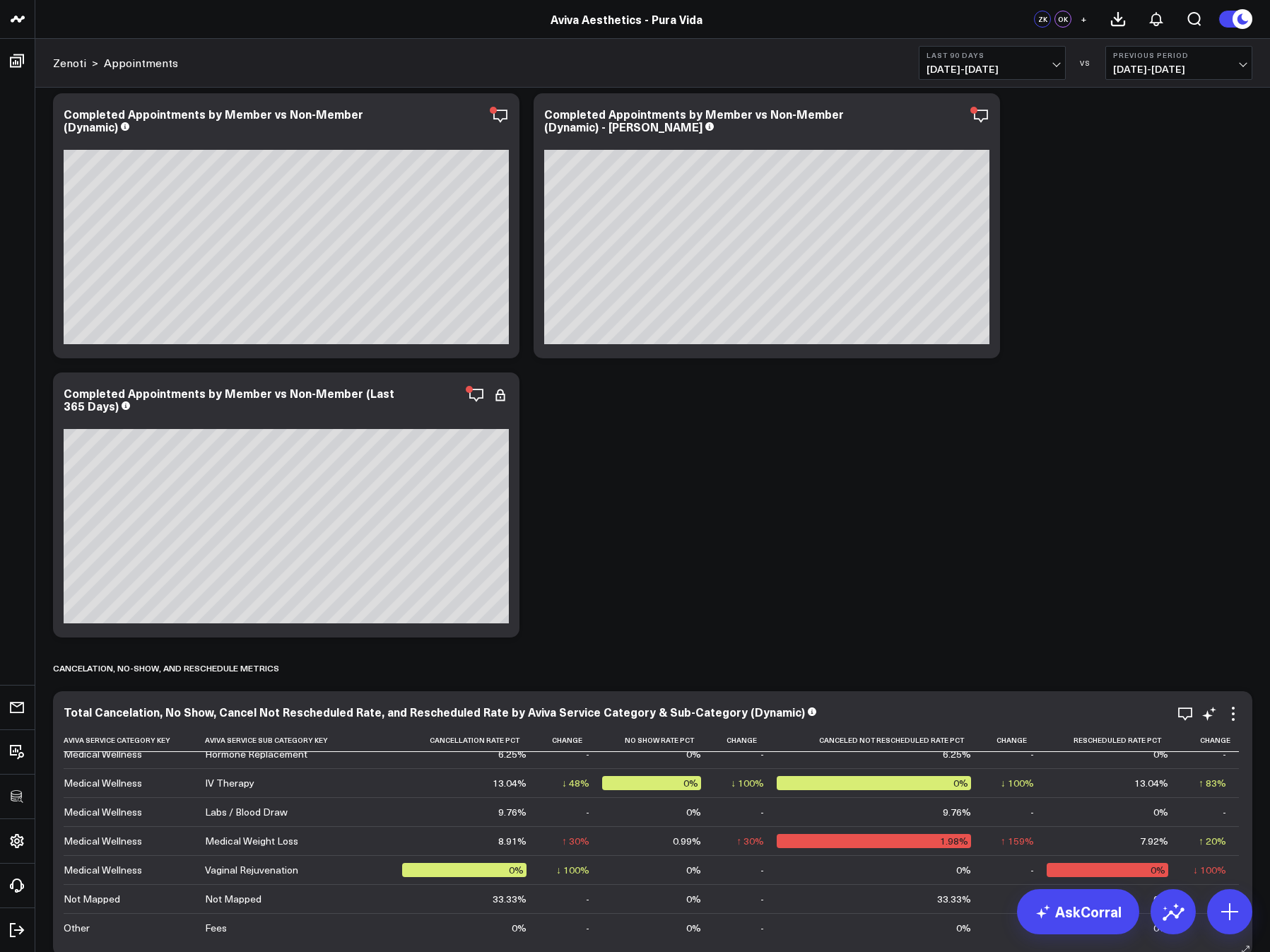
scroll to position [4765, 0]
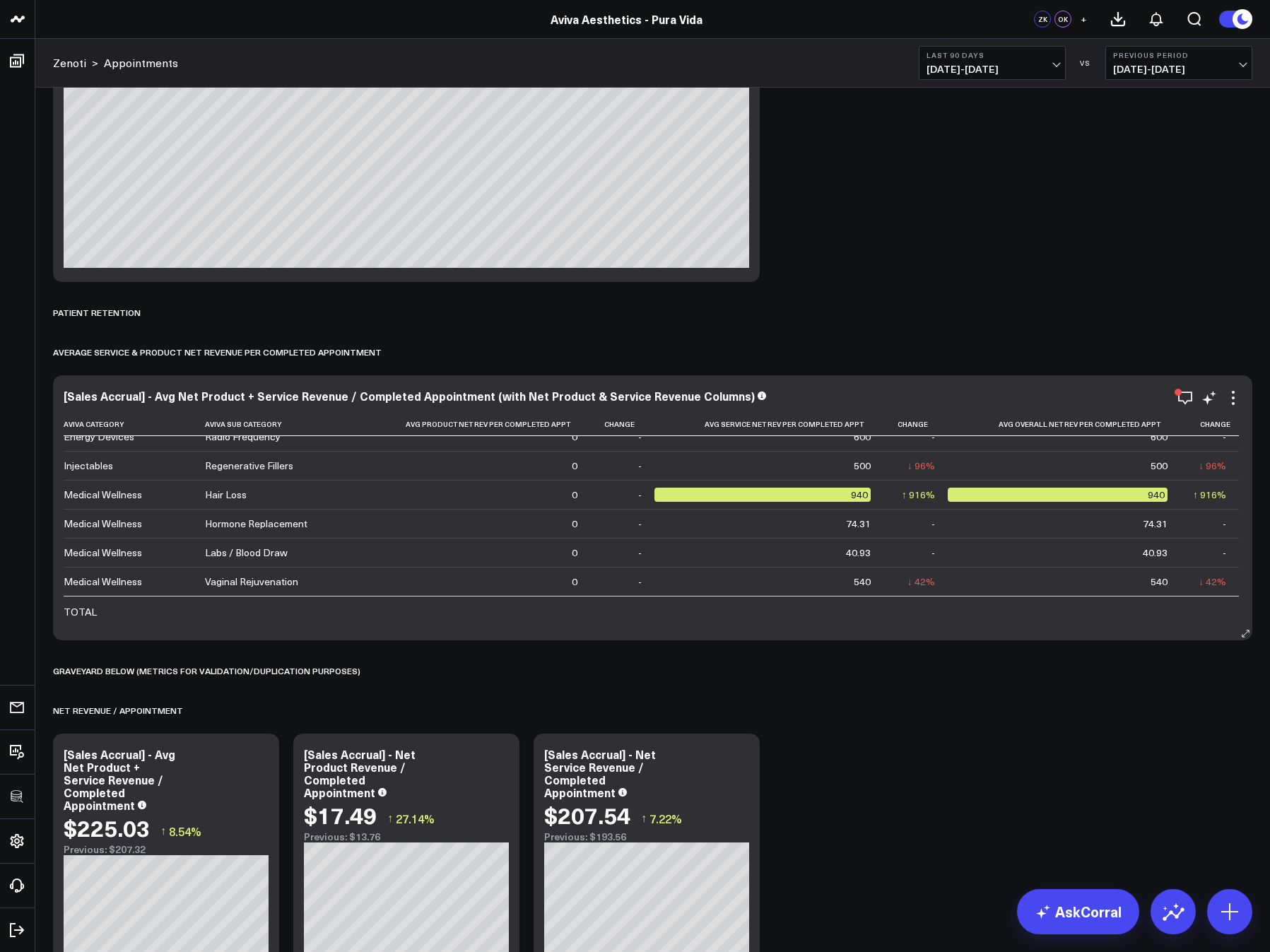
scroll to position [6506, 0]
click at [964, 65] on span "07/11/25 - 10/08/25" at bounding box center [992, 69] width 132 height 11
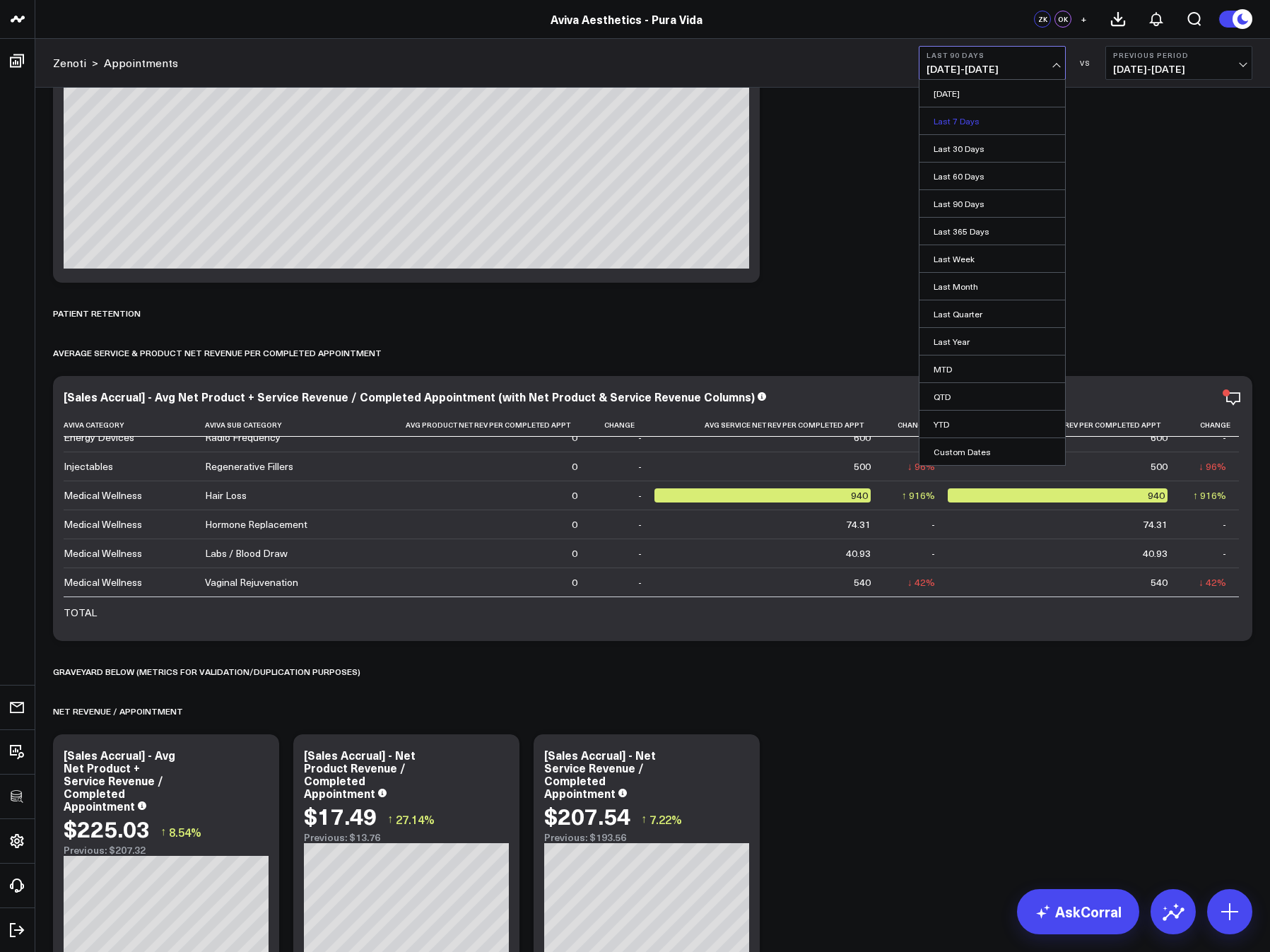
click at [960, 114] on link "Last 7 Days" at bounding box center [992, 121] width 145 height 27
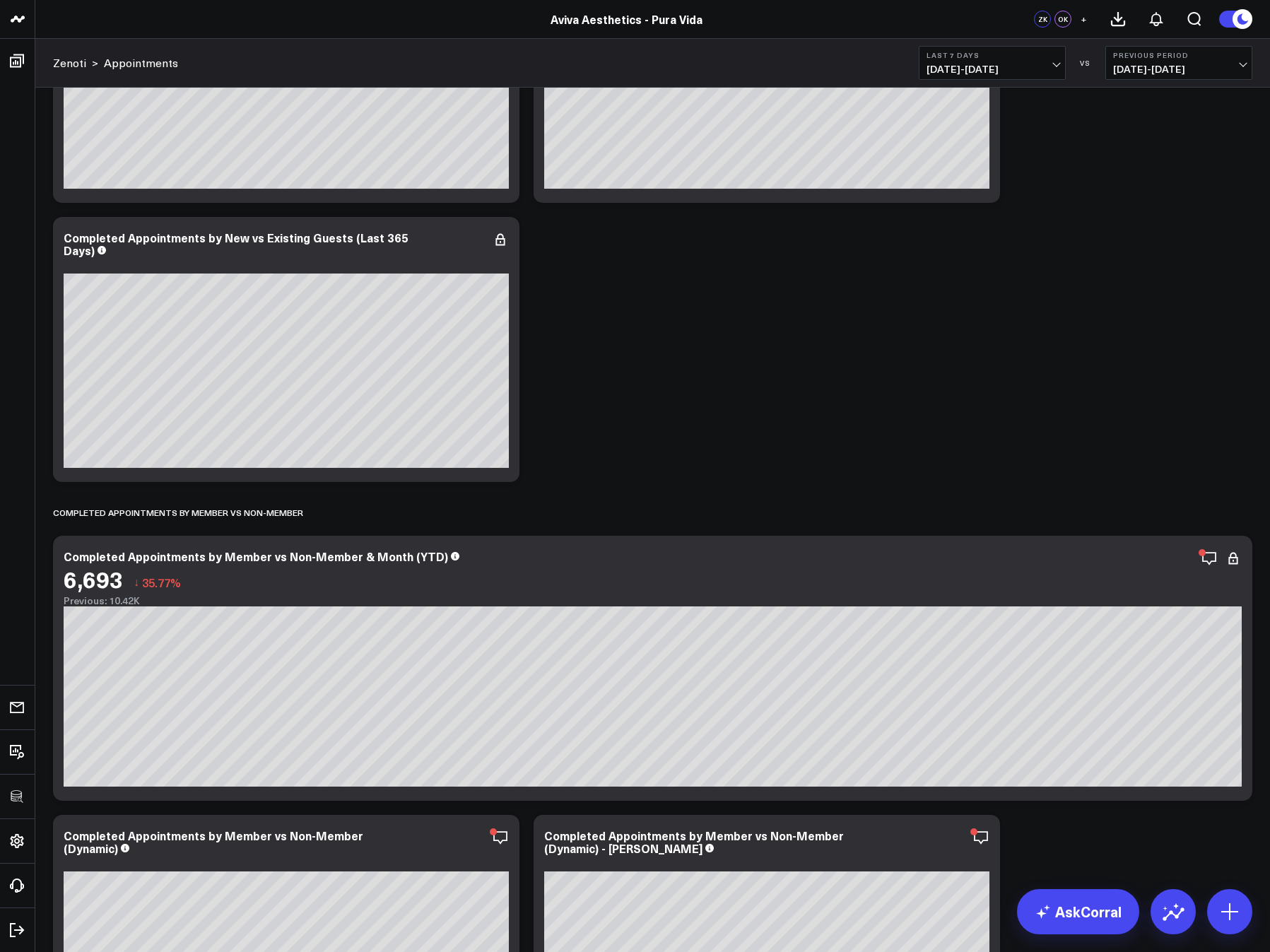
scroll to position [418, 0]
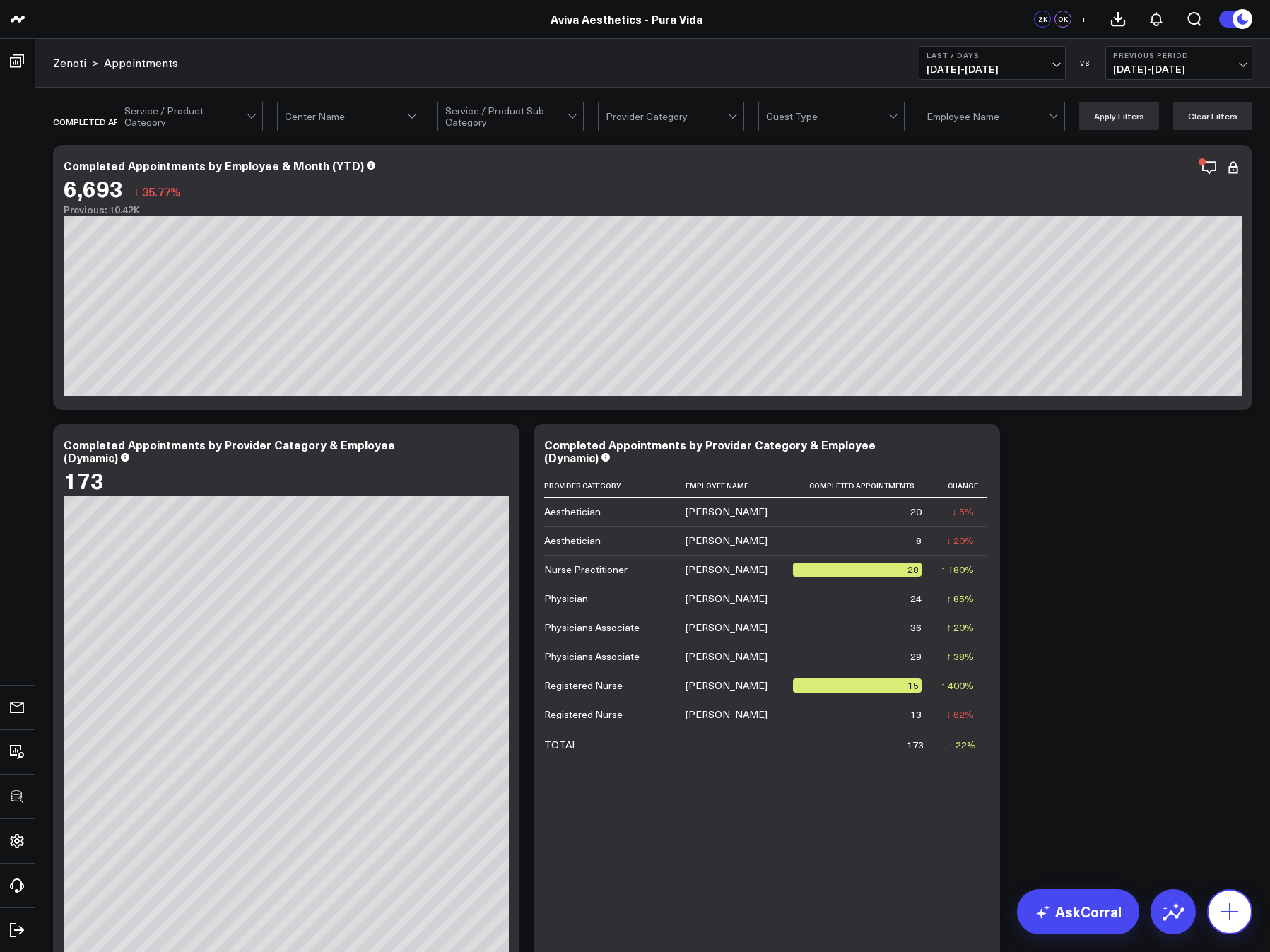
click at [1107, 924] on button at bounding box center [1229, 911] width 45 height 45
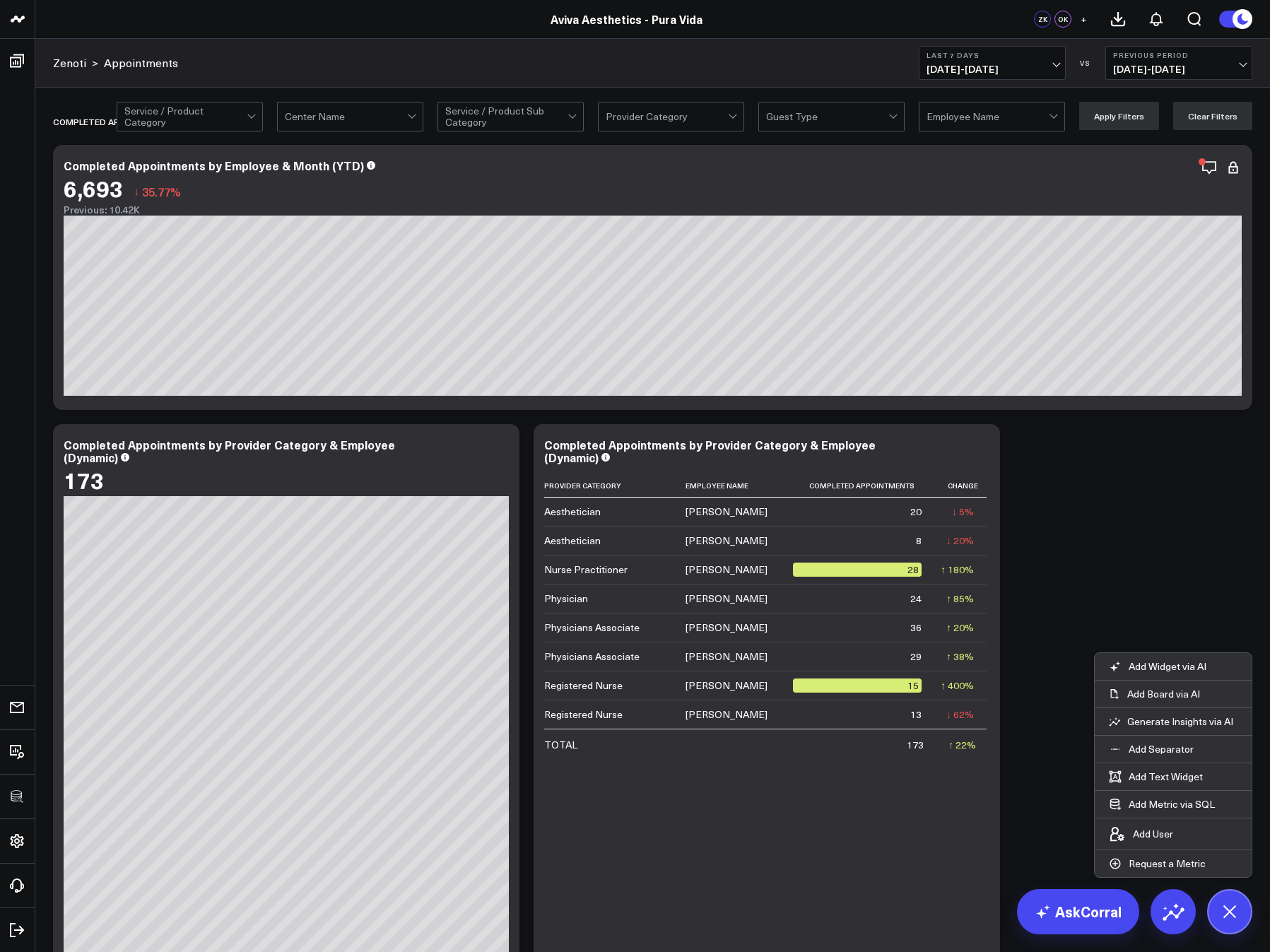
click at [1107, 914] on icon at bounding box center [1229, 912] width 24 height 24
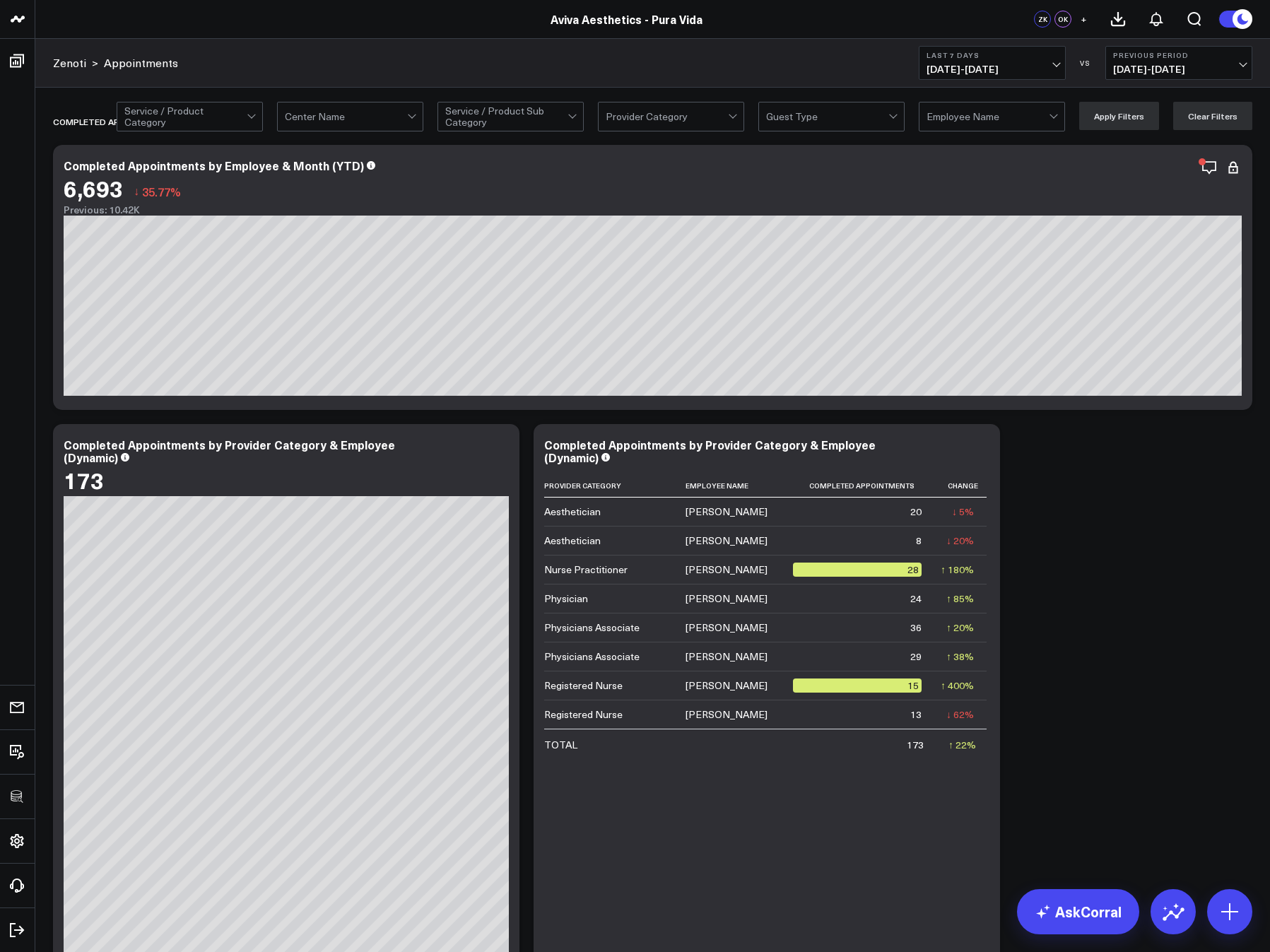
click at [961, 114] on div at bounding box center [987, 117] width 122 height 28
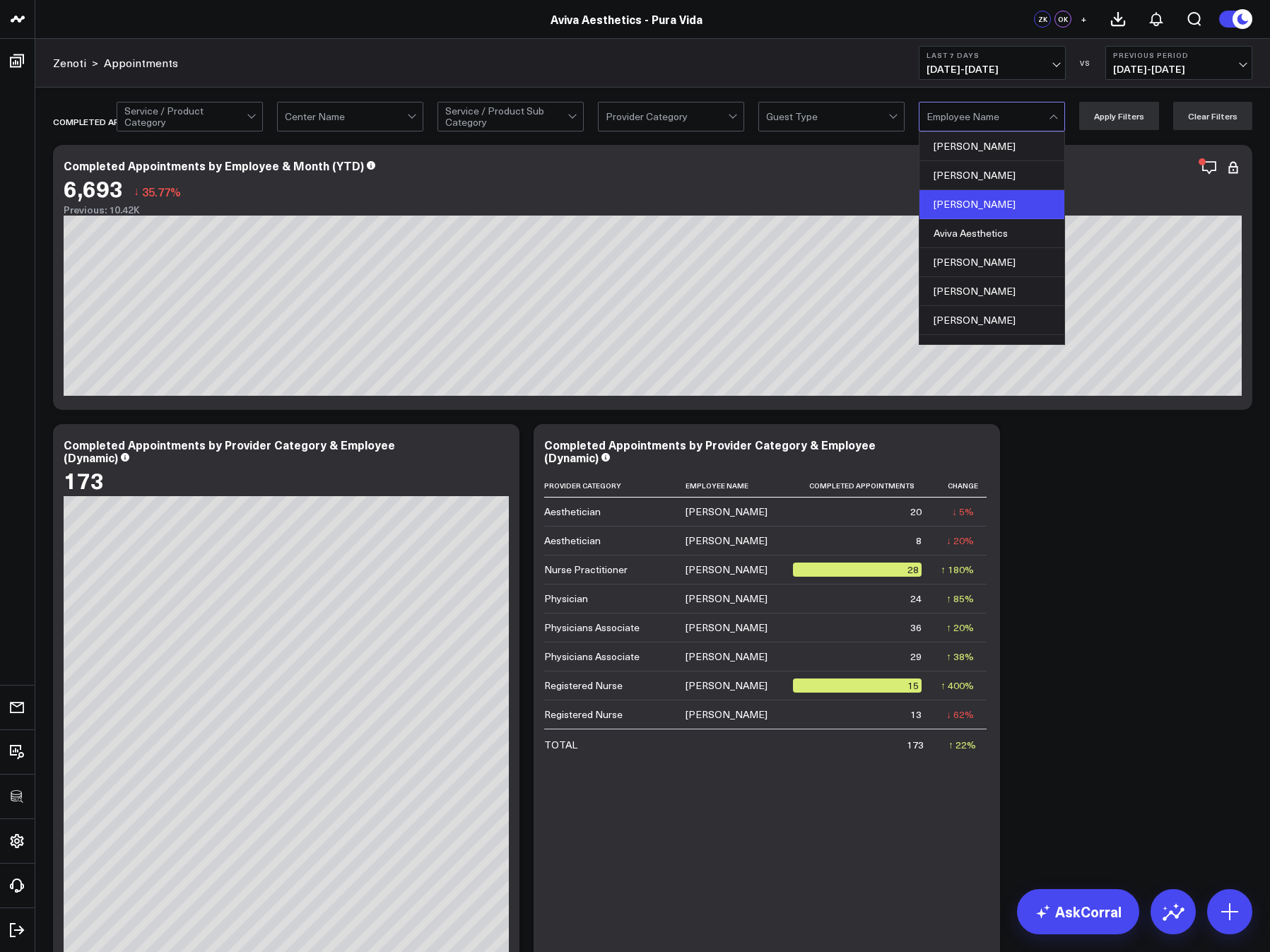
click at [962, 190] on div "Amy Soule" at bounding box center [992, 204] width 145 height 29
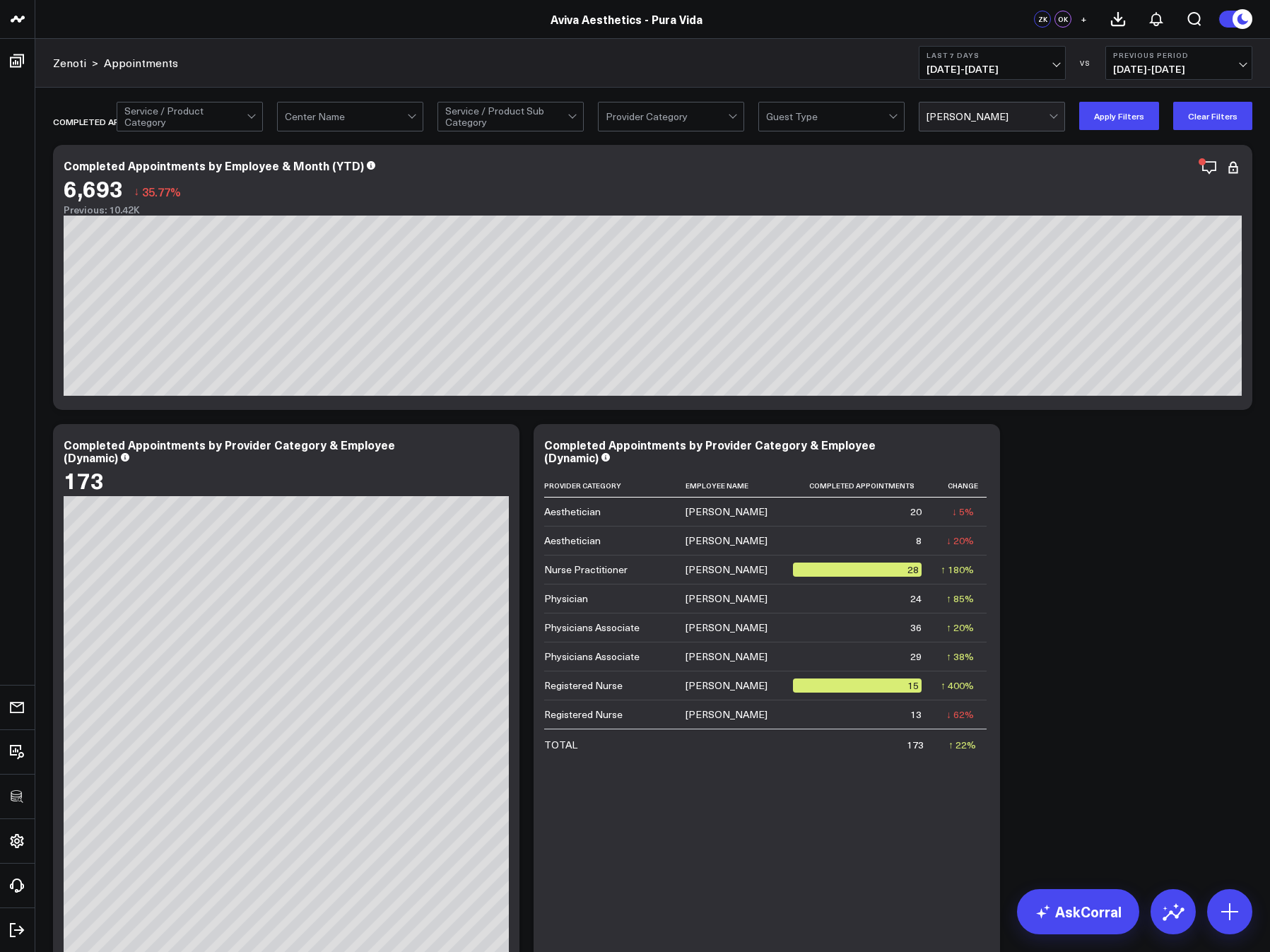
click at [976, 118] on div at bounding box center [987, 117] width 122 height 28
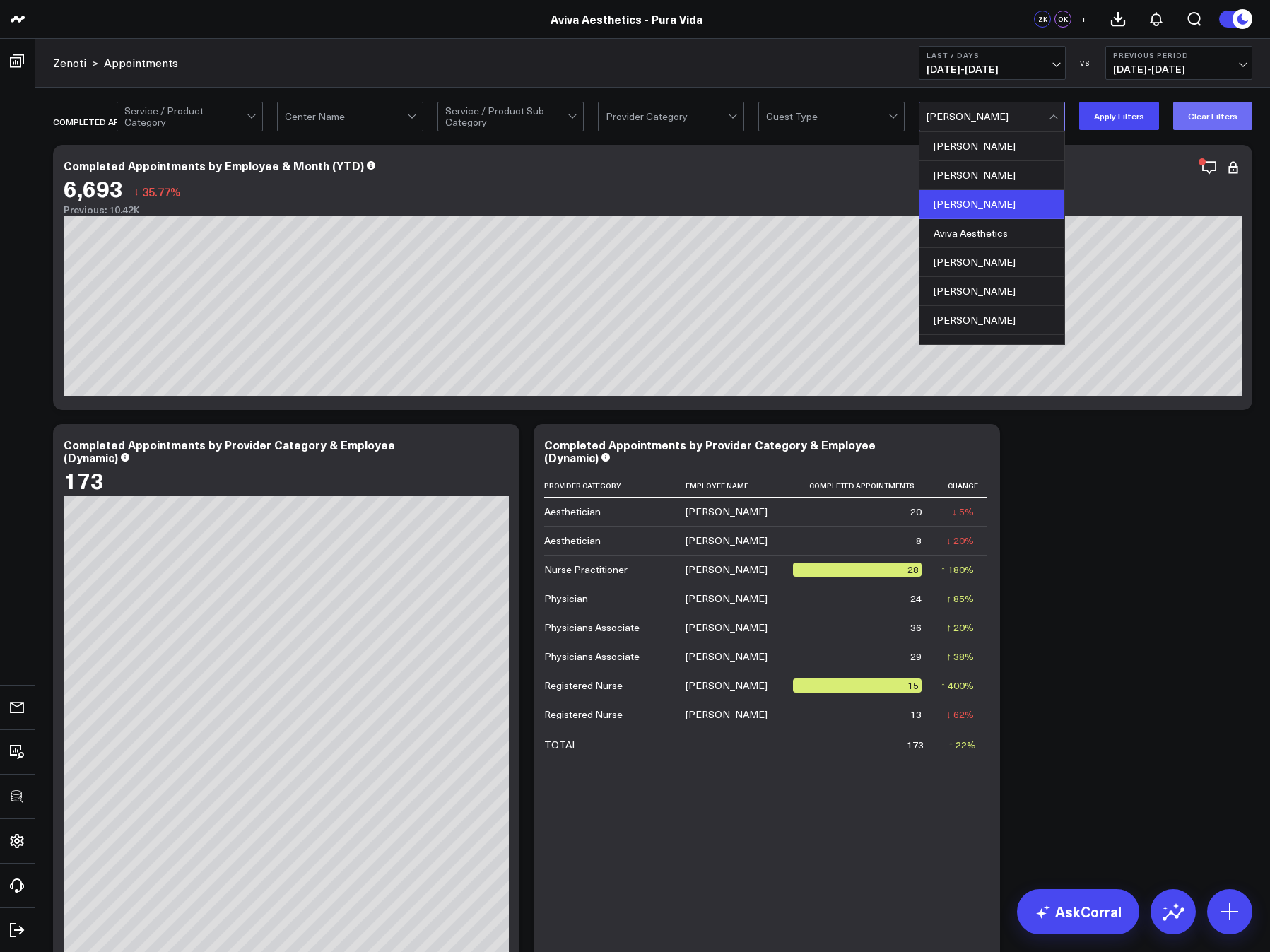
click at [1107, 112] on button "Clear Filters" at bounding box center [1212, 116] width 79 height 28
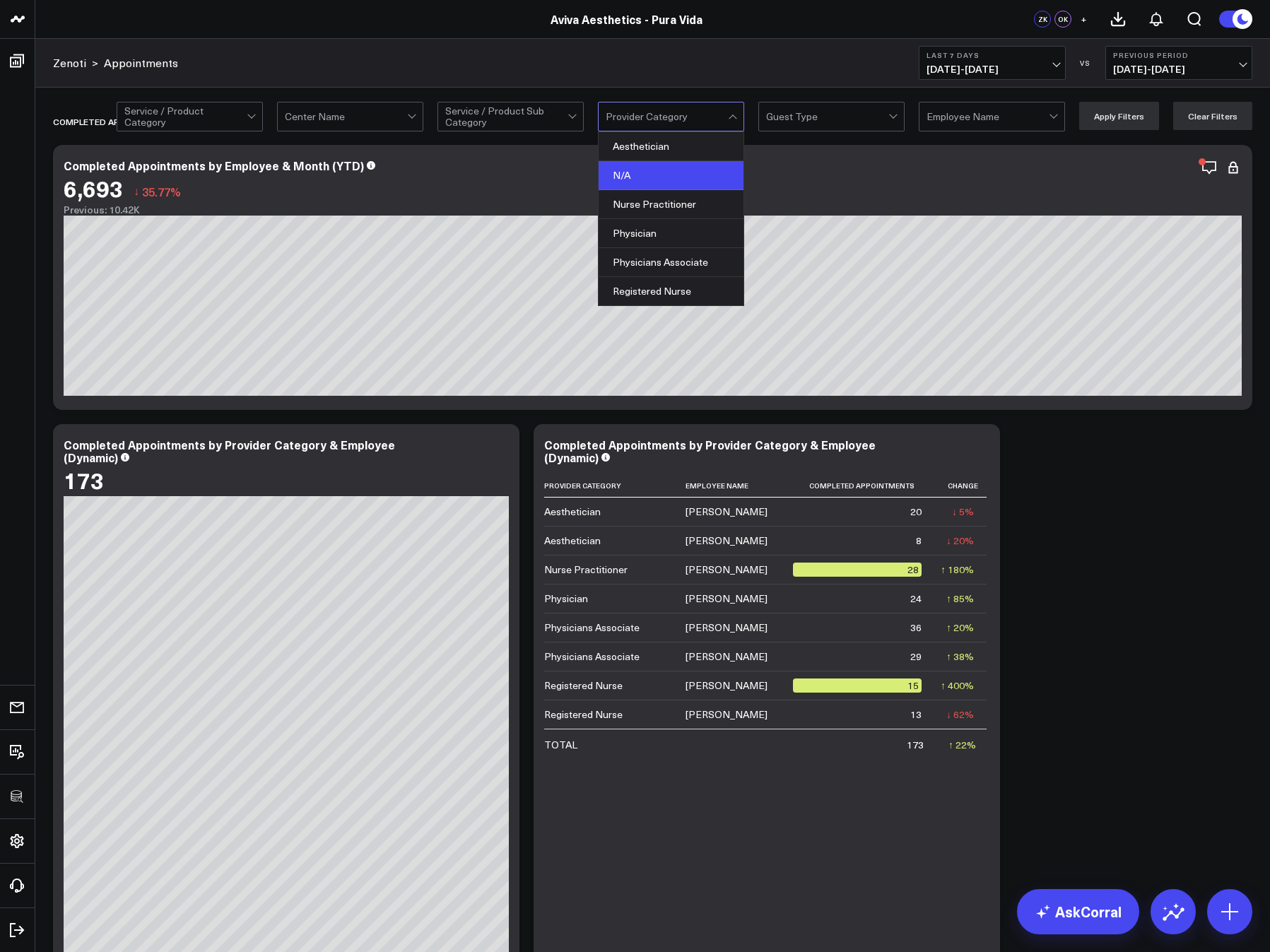
click at [687, 171] on div "N/A" at bounding box center [671, 175] width 145 height 29
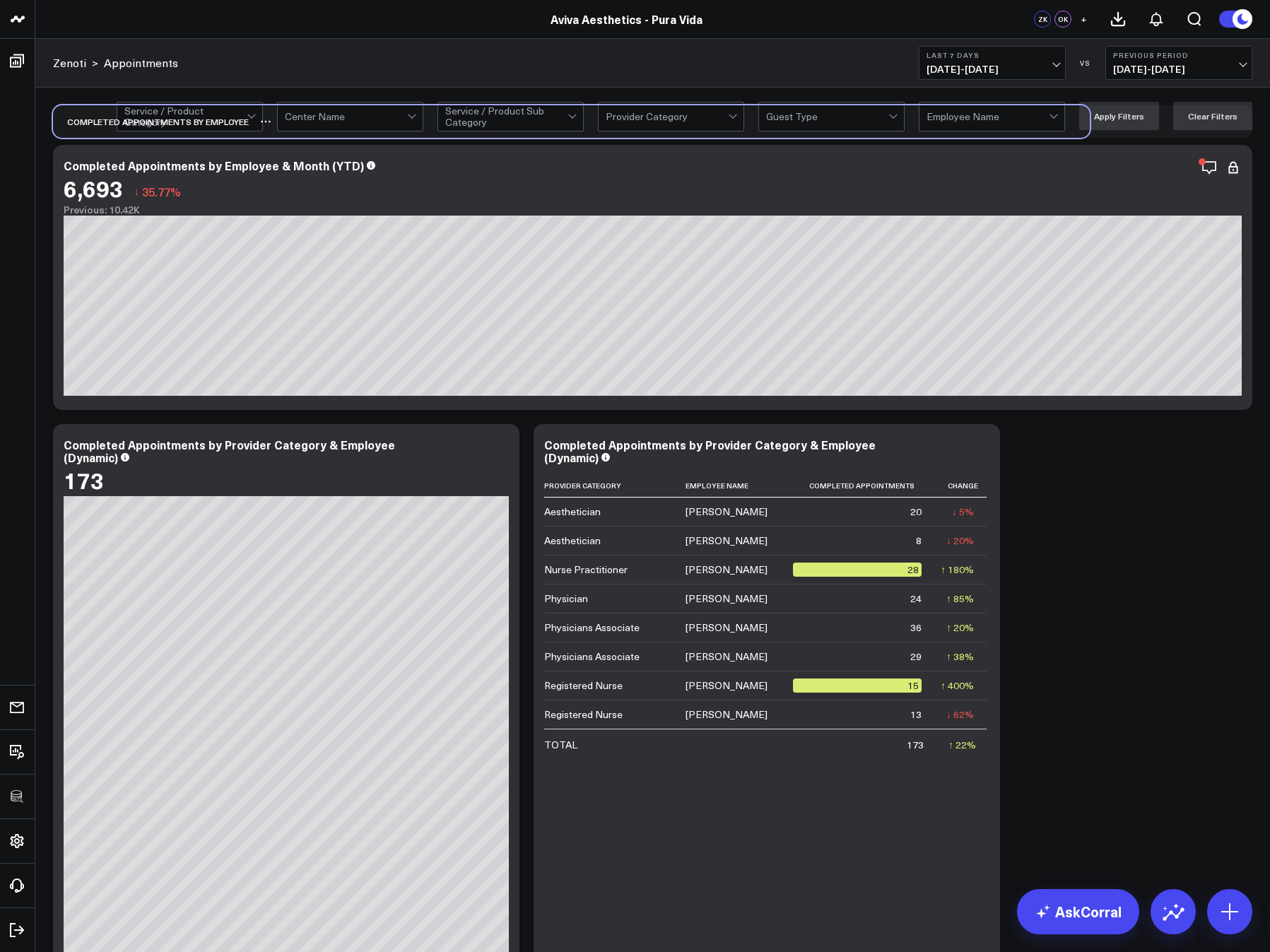
click at [525, 132] on div "Completed Appointments by Employee" at bounding box center [571, 121] width 1036 height 32
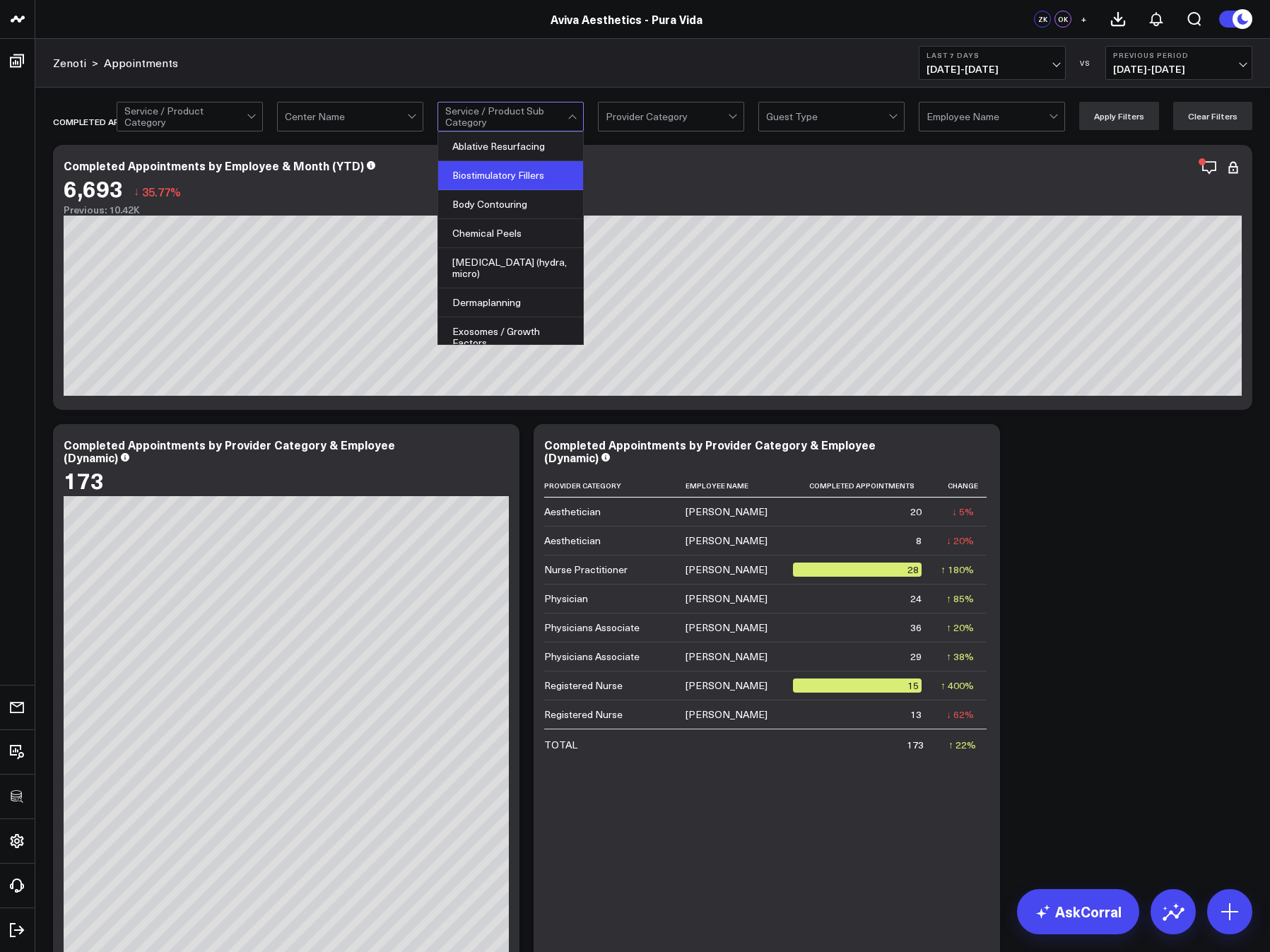
click at [505, 165] on div "Biostimulatory Fillers" at bounding box center [511, 175] width 145 height 29
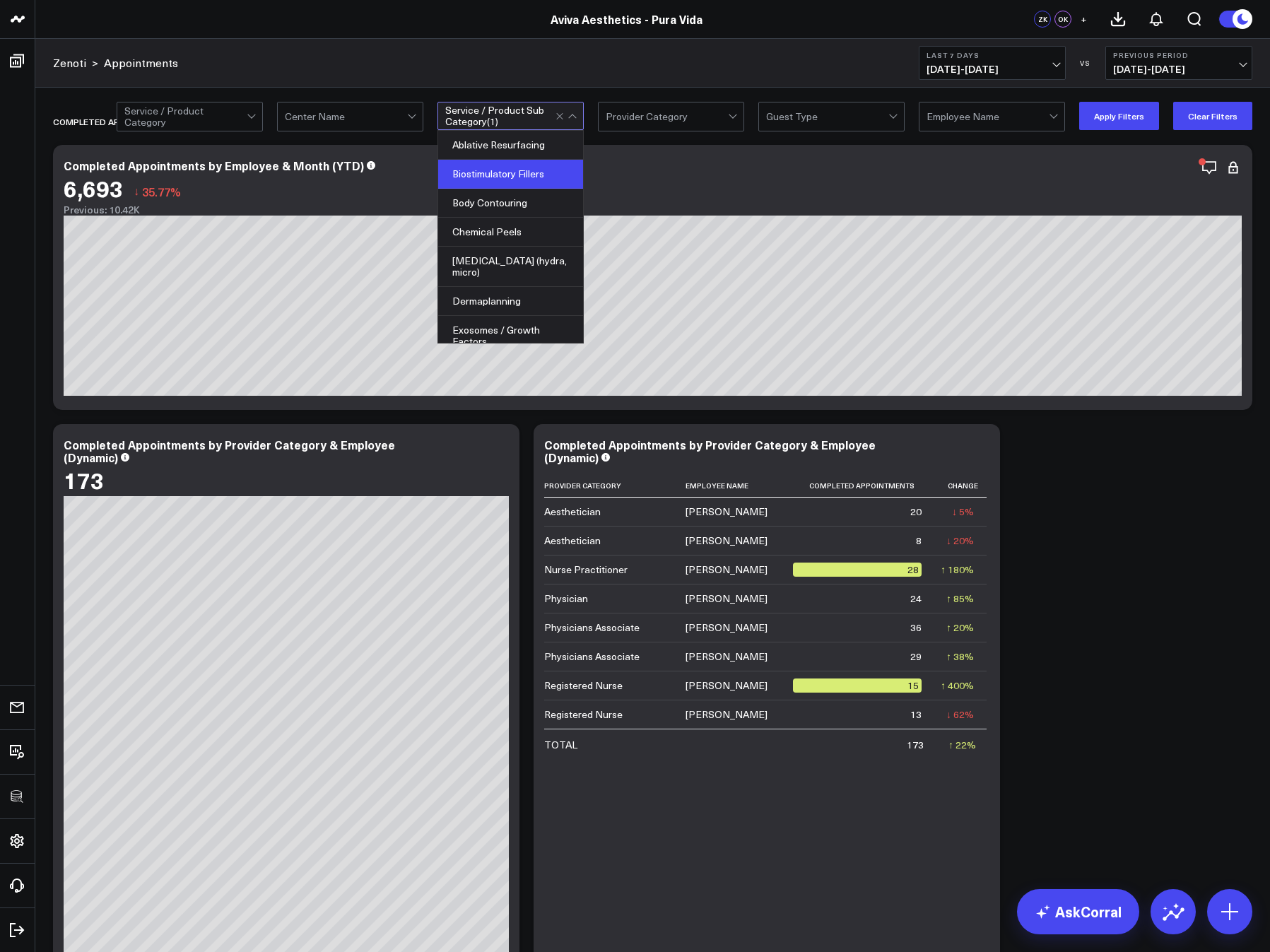
click at [370, 120] on div at bounding box center [346, 117] width 122 height 28
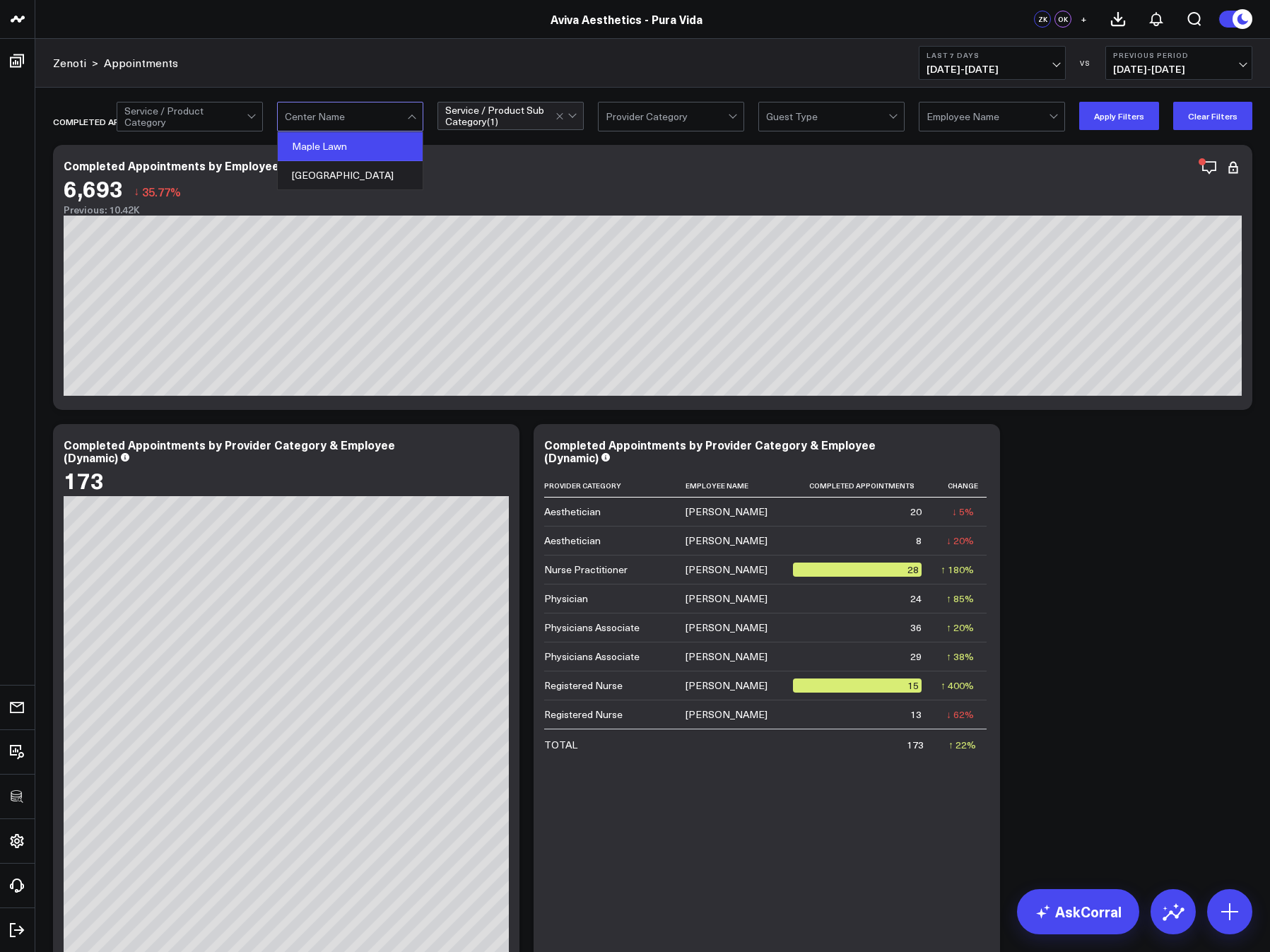
click at [361, 145] on div "Maple Lawn" at bounding box center [350, 146] width 145 height 29
click at [354, 107] on div at bounding box center [346, 117] width 122 height 28
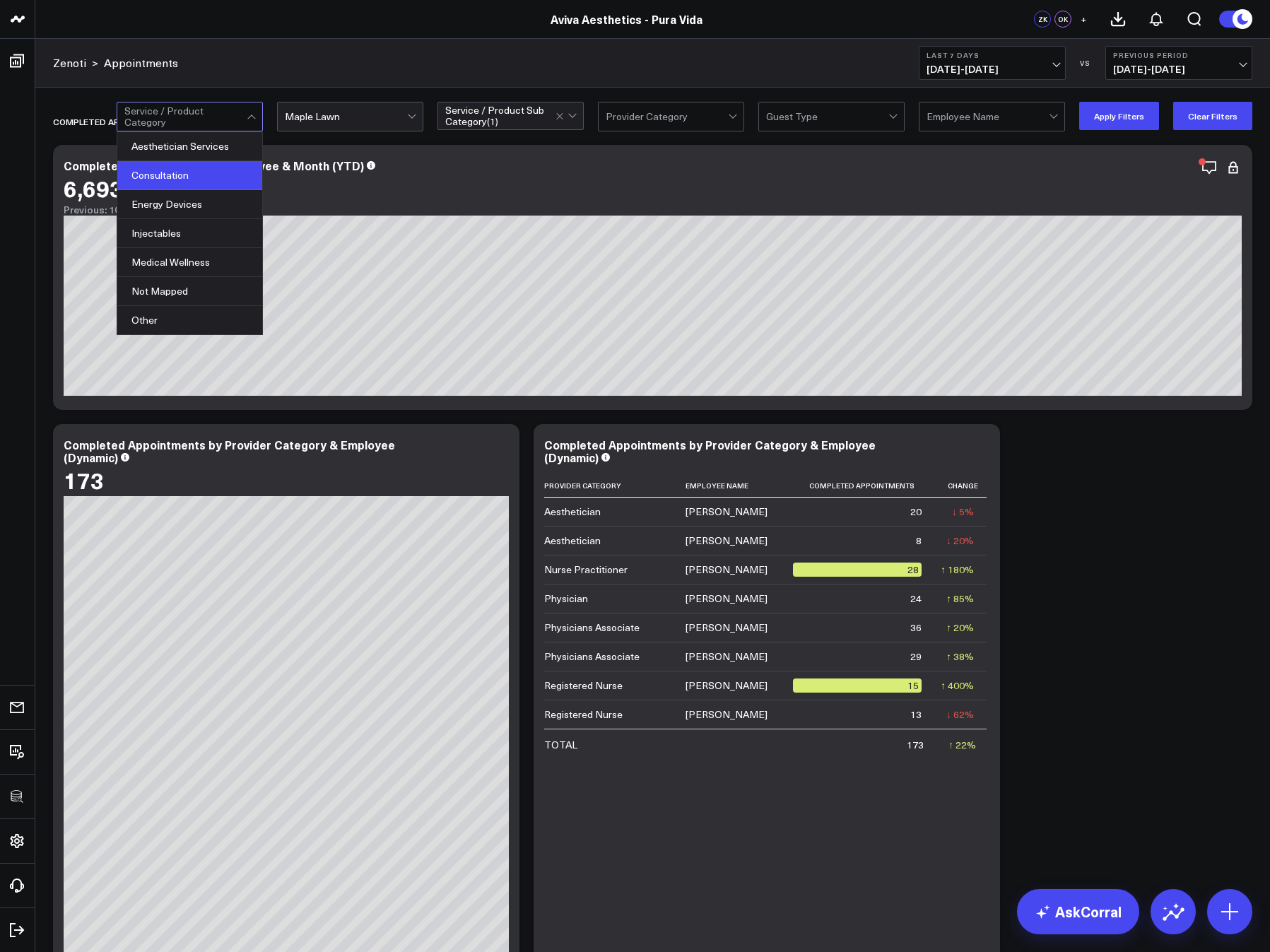
click at [209, 167] on div "Consultation" at bounding box center [190, 175] width 145 height 29
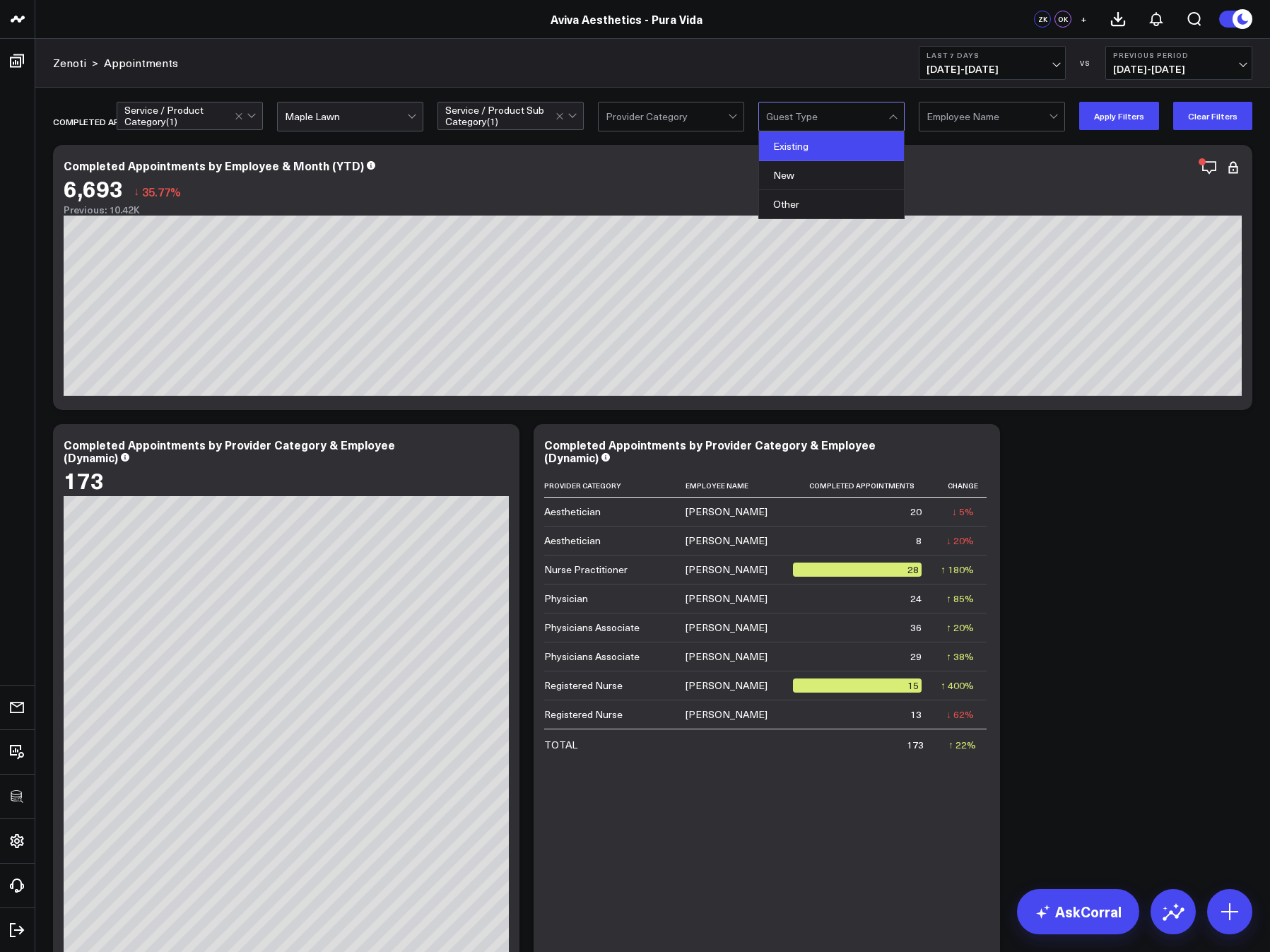
click at [817, 146] on div "Existing" at bounding box center [831, 146] width 145 height 29
click at [983, 104] on div at bounding box center [987, 117] width 122 height 28
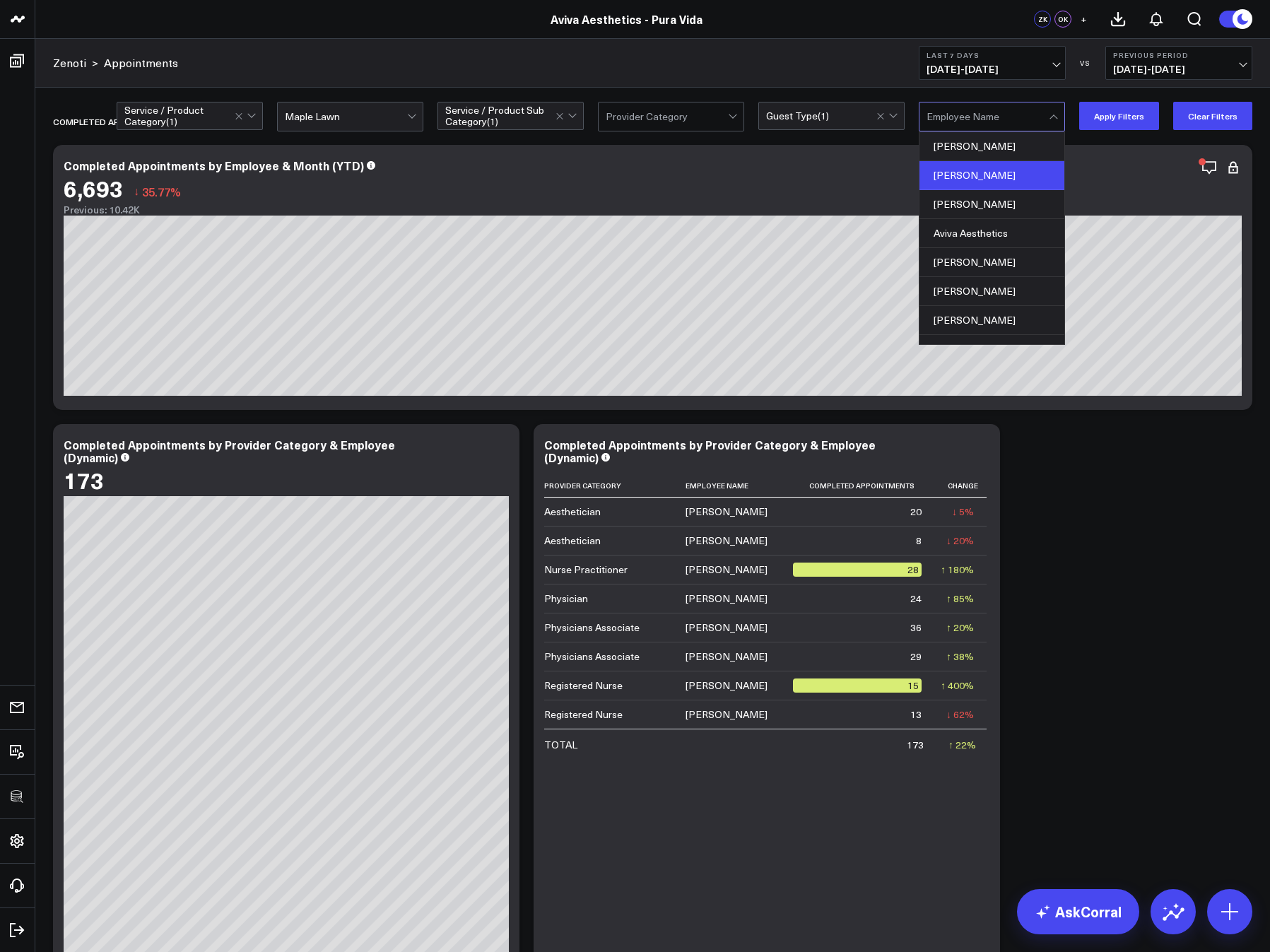
click at [987, 176] on div "Allison Johnson" at bounding box center [992, 175] width 145 height 29
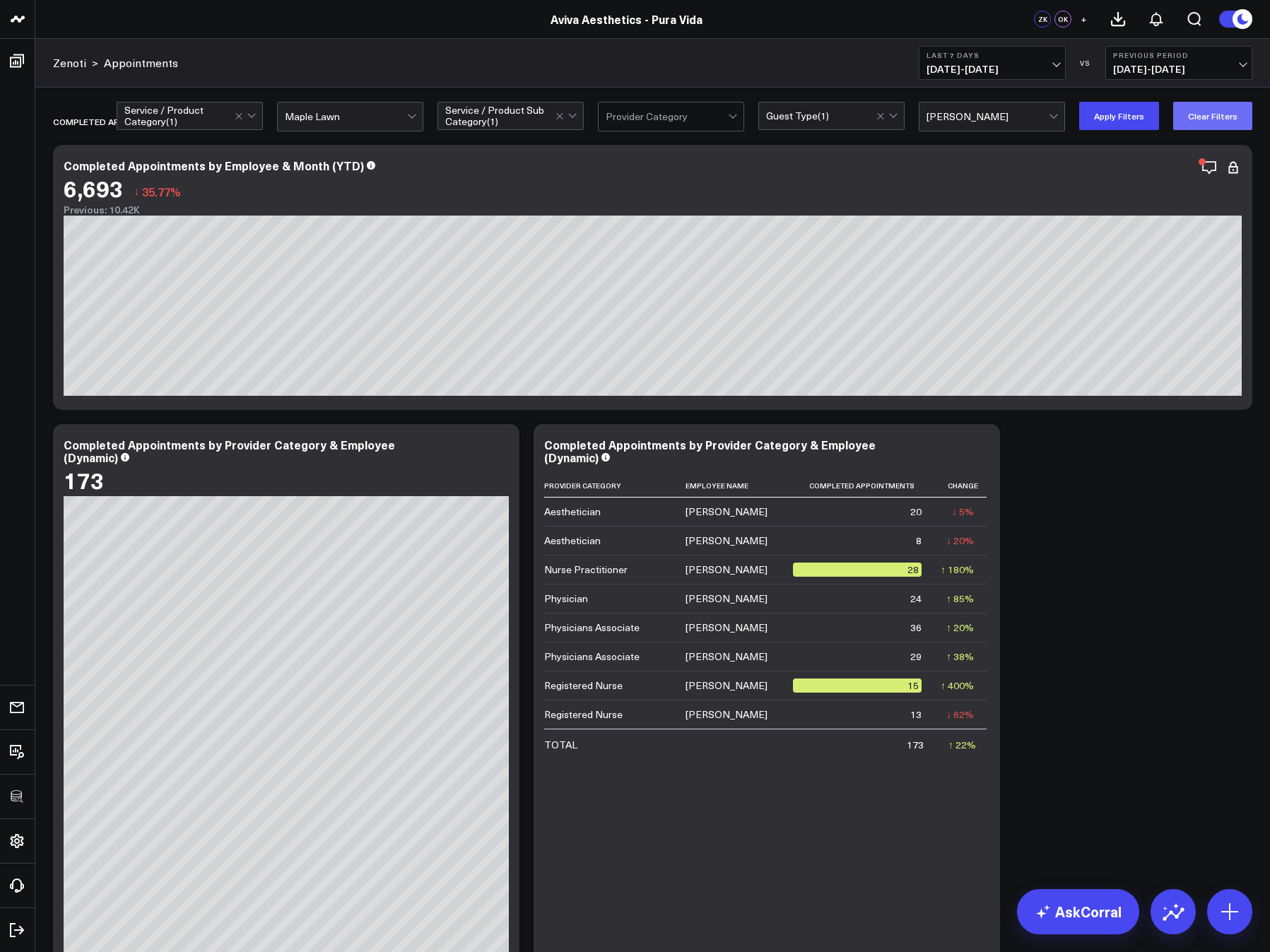
click at [1107, 106] on button "Clear Filters" at bounding box center [1212, 116] width 79 height 28
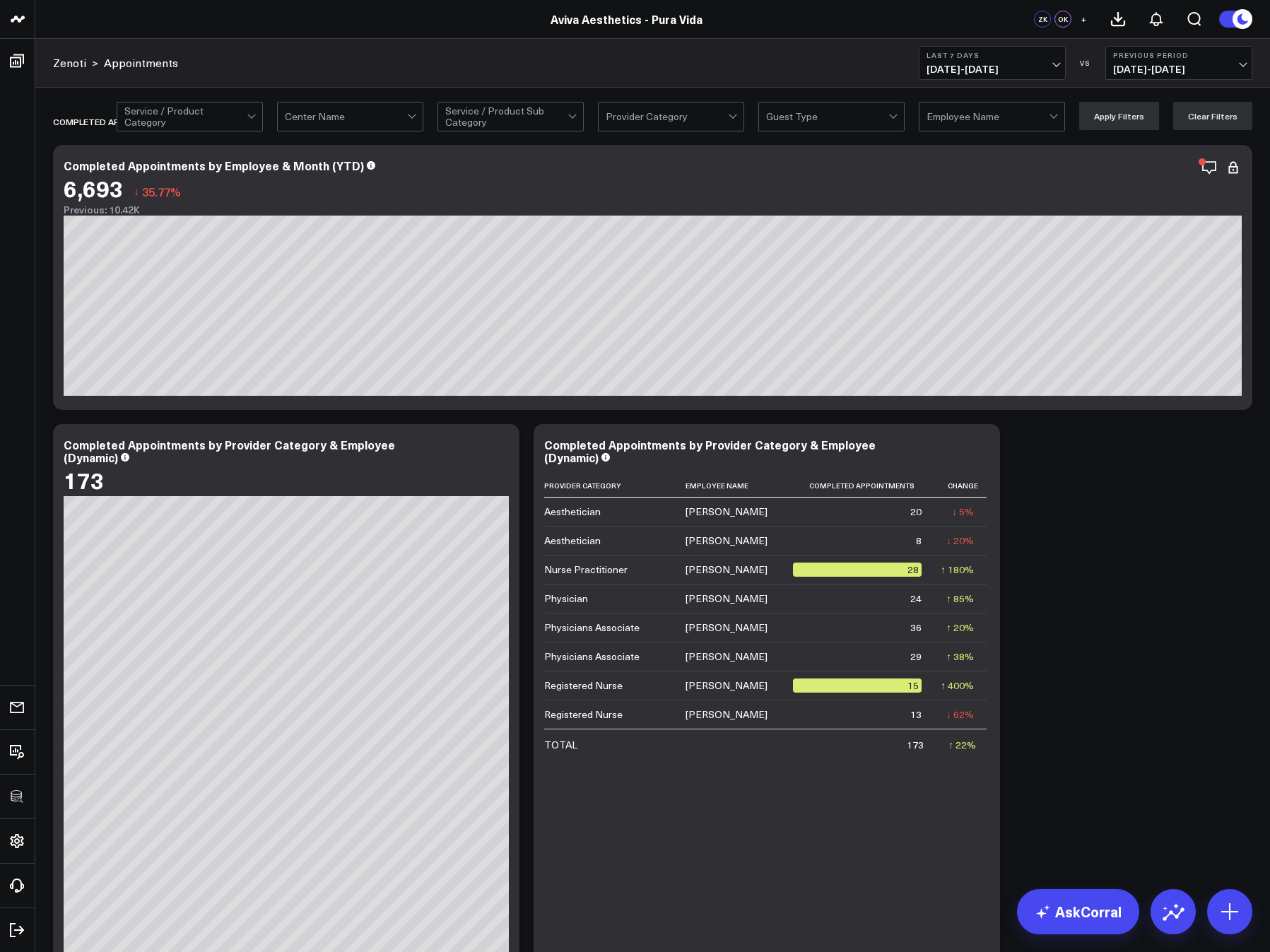
click at [982, 442] on icon at bounding box center [980, 446] width 17 height 17
